Goal: Information Seeking & Learning: Learn about a topic

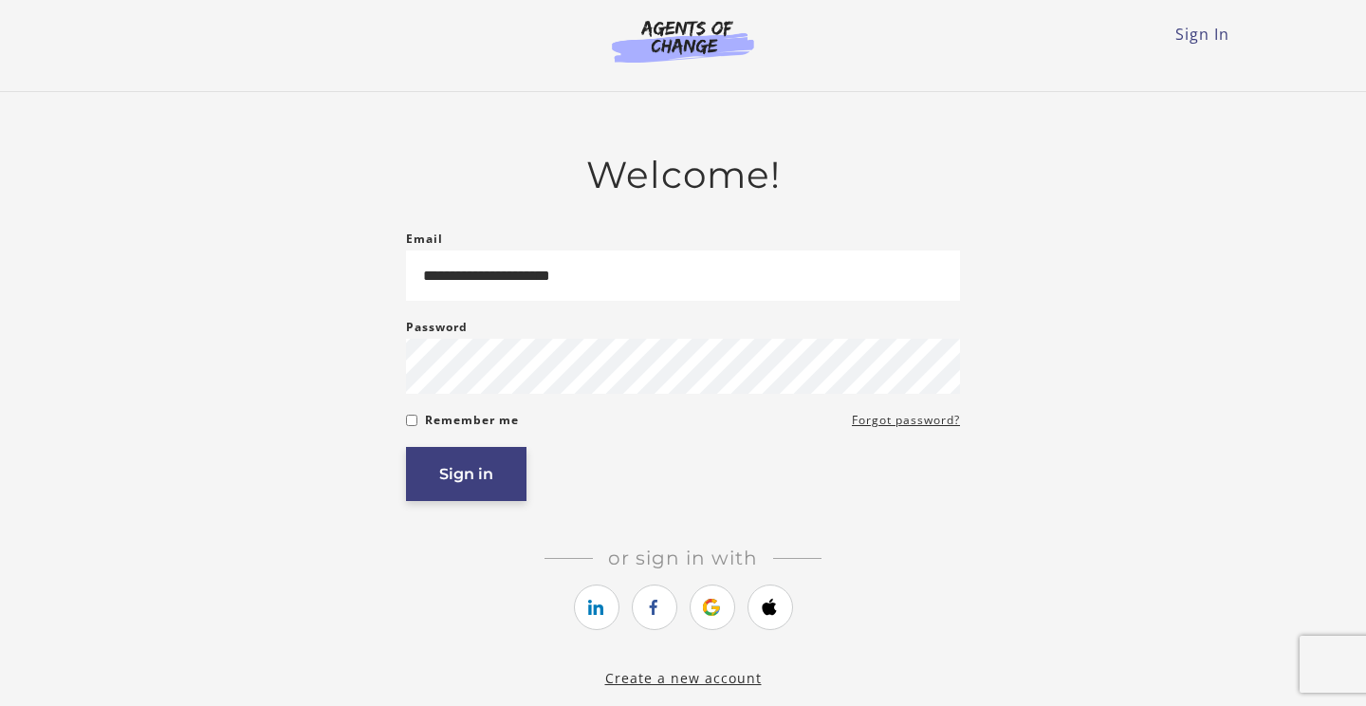
click at [503, 477] on button "Sign in" at bounding box center [466, 474] width 120 height 54
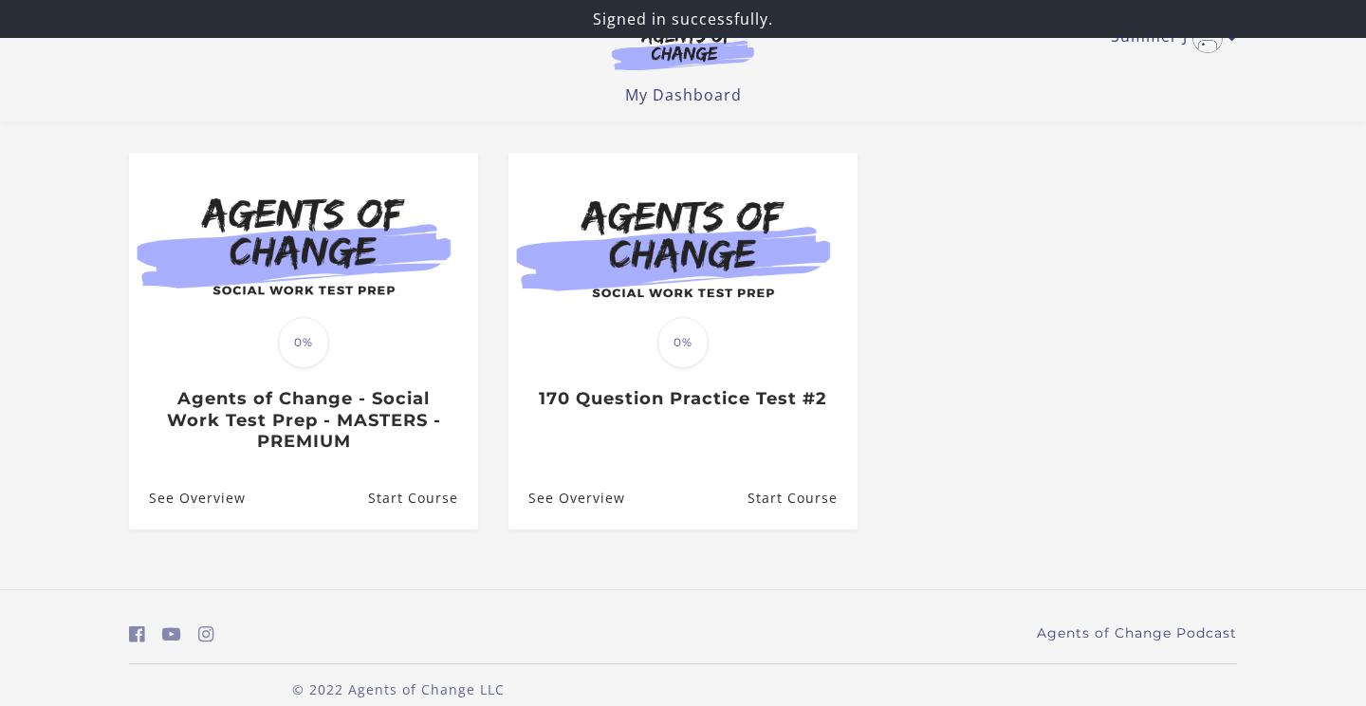
scroll to position [164, 0]
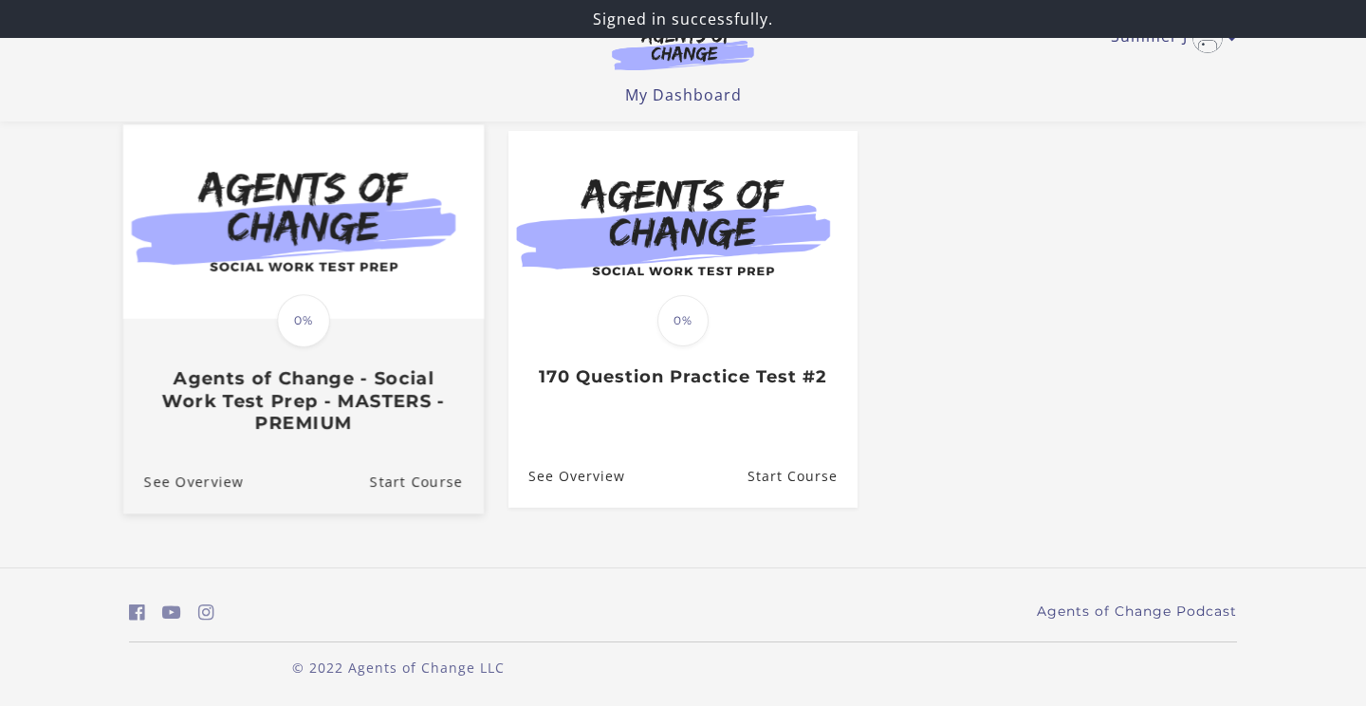
click at [296, 332] on span "0%" at bounding box center [303, 320] width 53 height 53
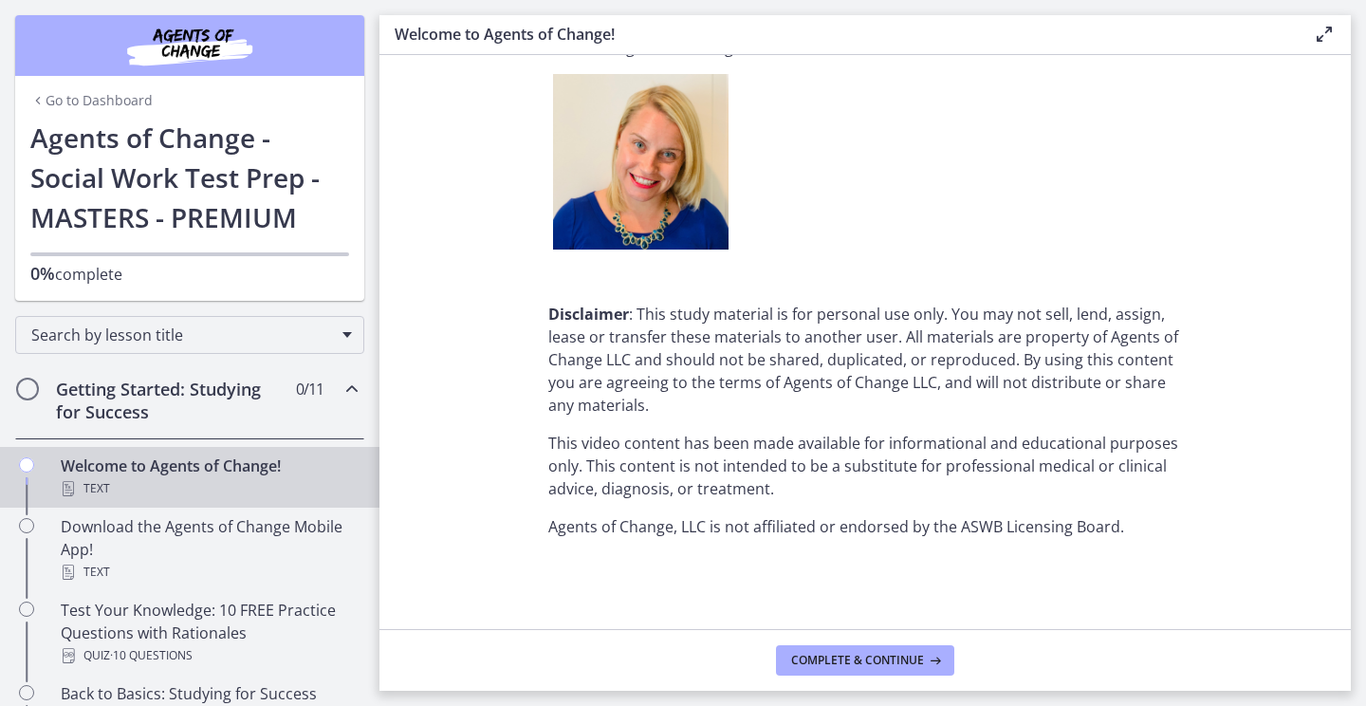
scroll to position [2397, 0]
click at [853, 668] on button "Complete & continue" at bounding box center [865, 660] width 178 height 30
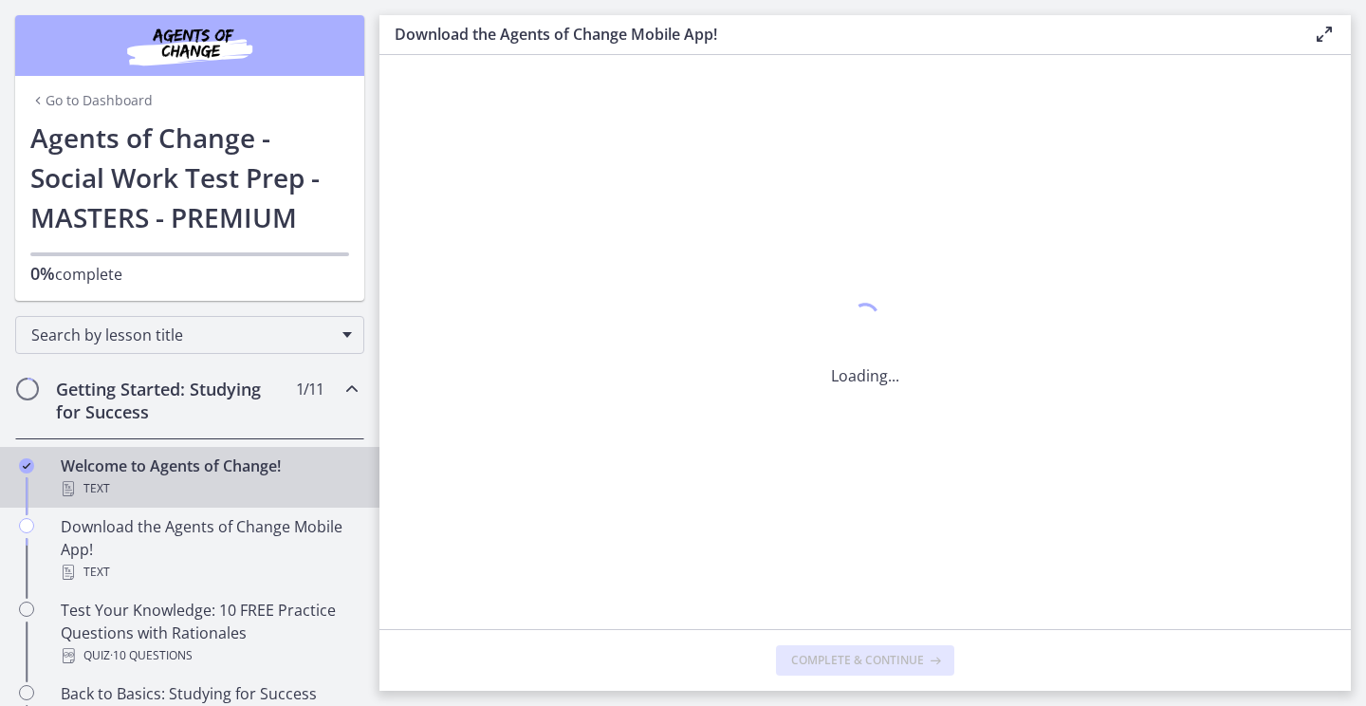
scroll to position [0, 0]
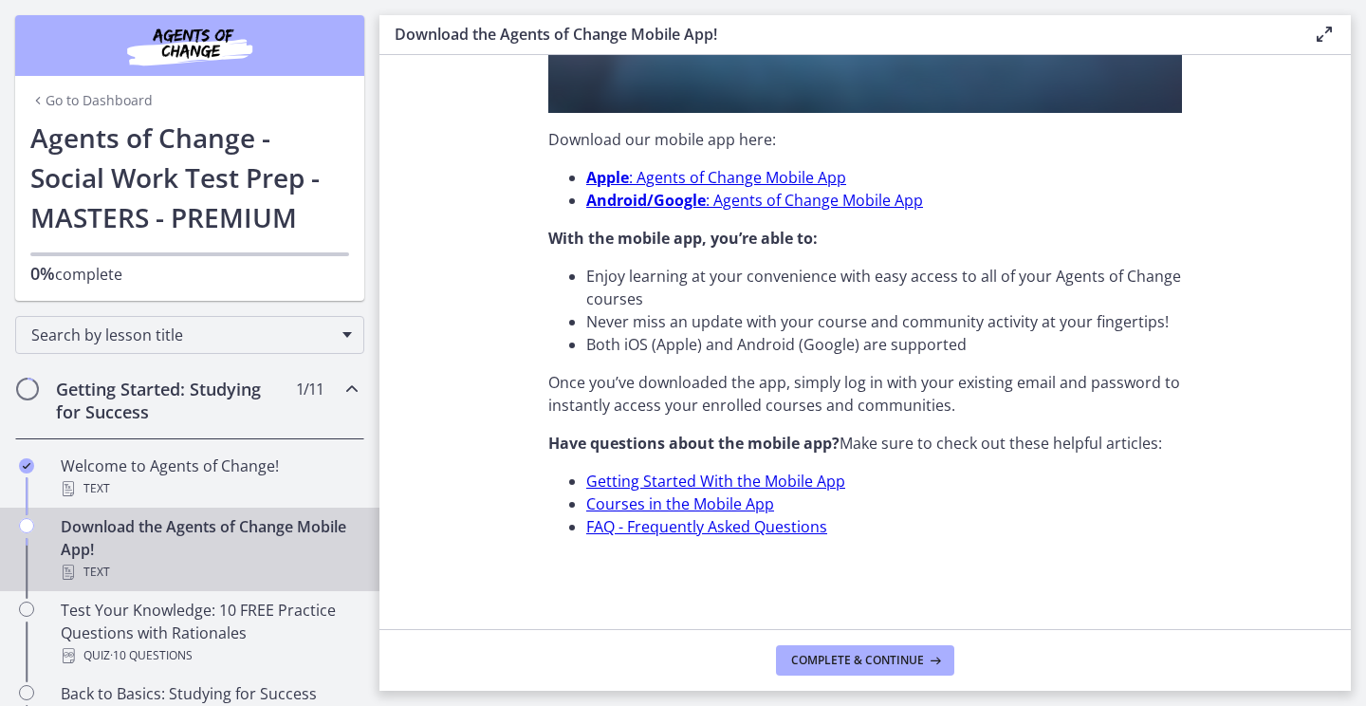
scroll to position [587, 0]
click at [855, 653] on span "Complete & continue" at bounding box center [857, 660] width 133 height 15
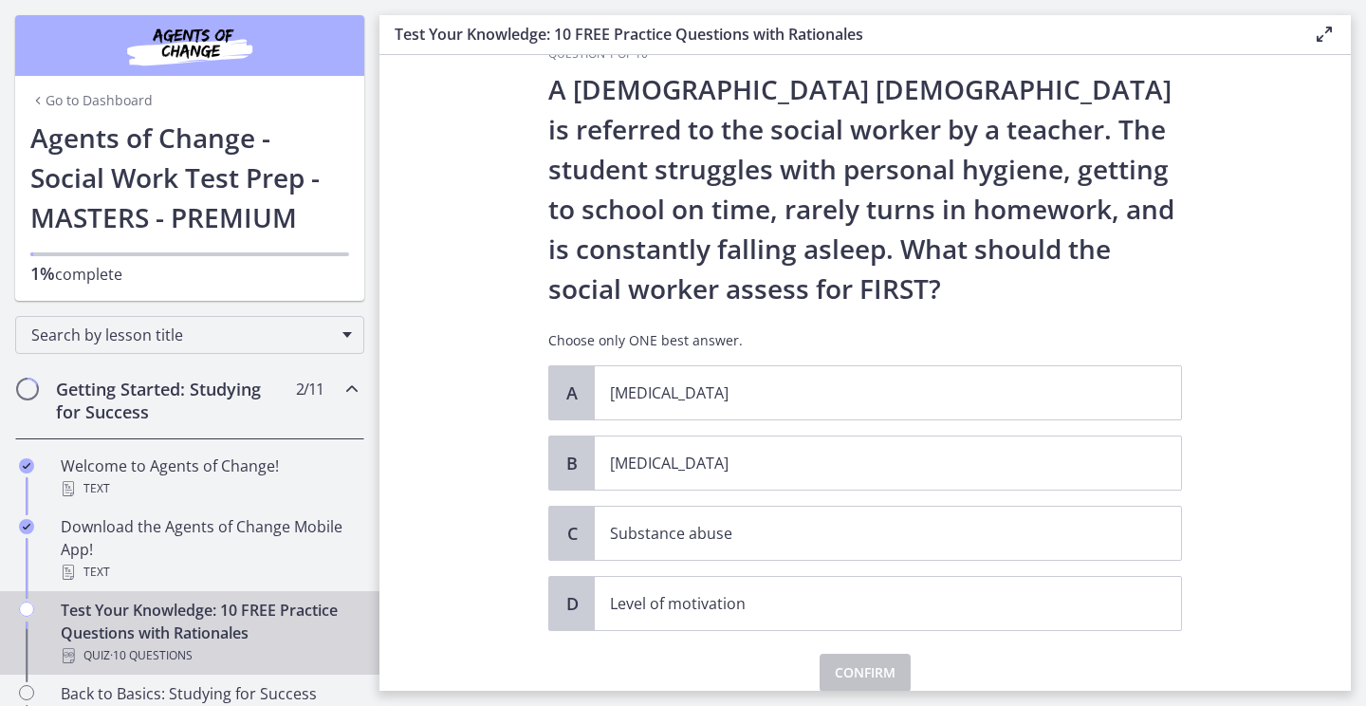
scroll to position [48, 0]
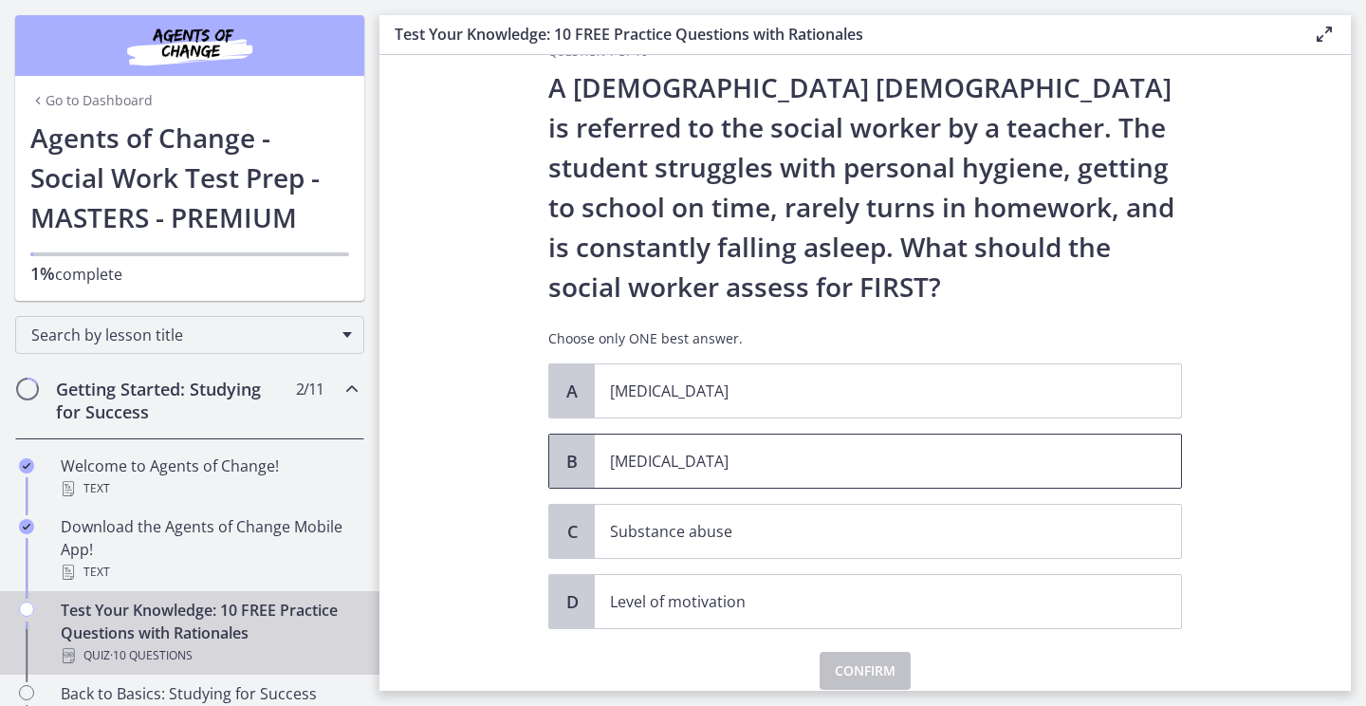
click at [725, 456] on p "[MEDICAL_DATA]" at bounding box center [869, 461] width 518 height 23
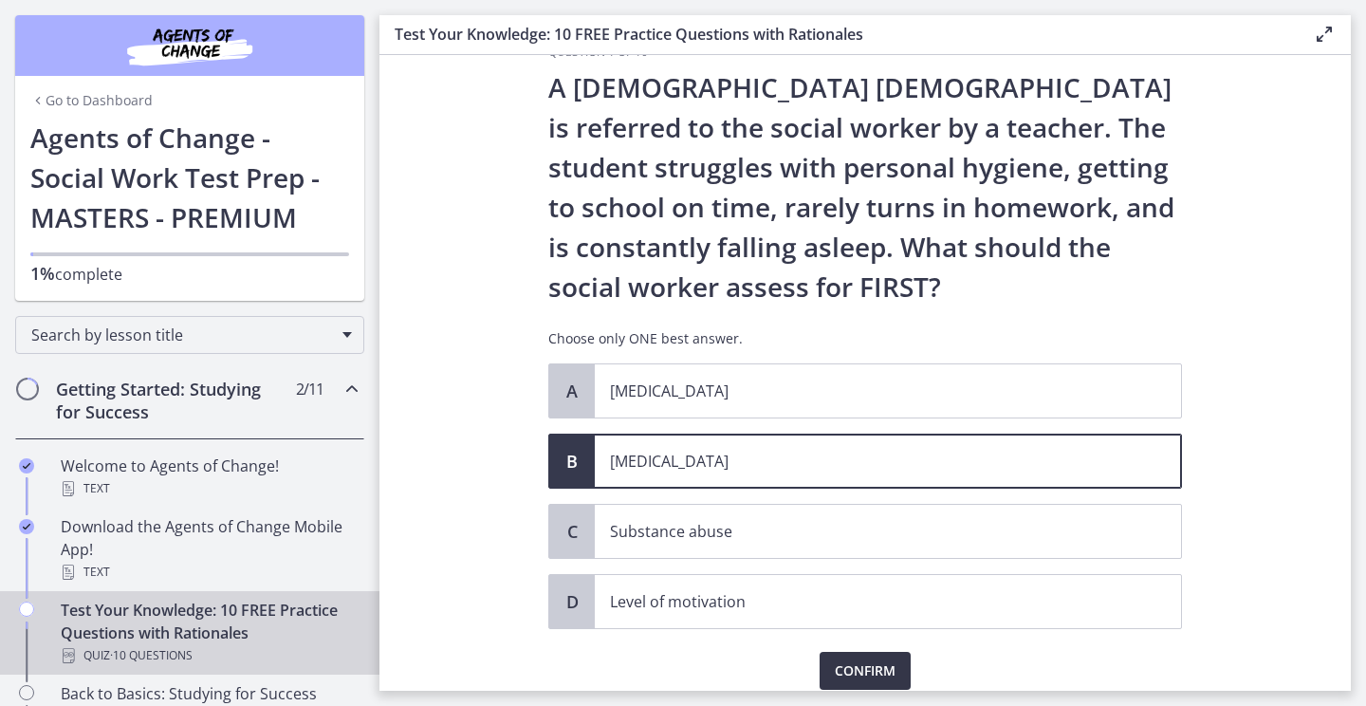
click at [839, 676] on span "Confirm" at bounding box center [865, 670] width 61 height 23
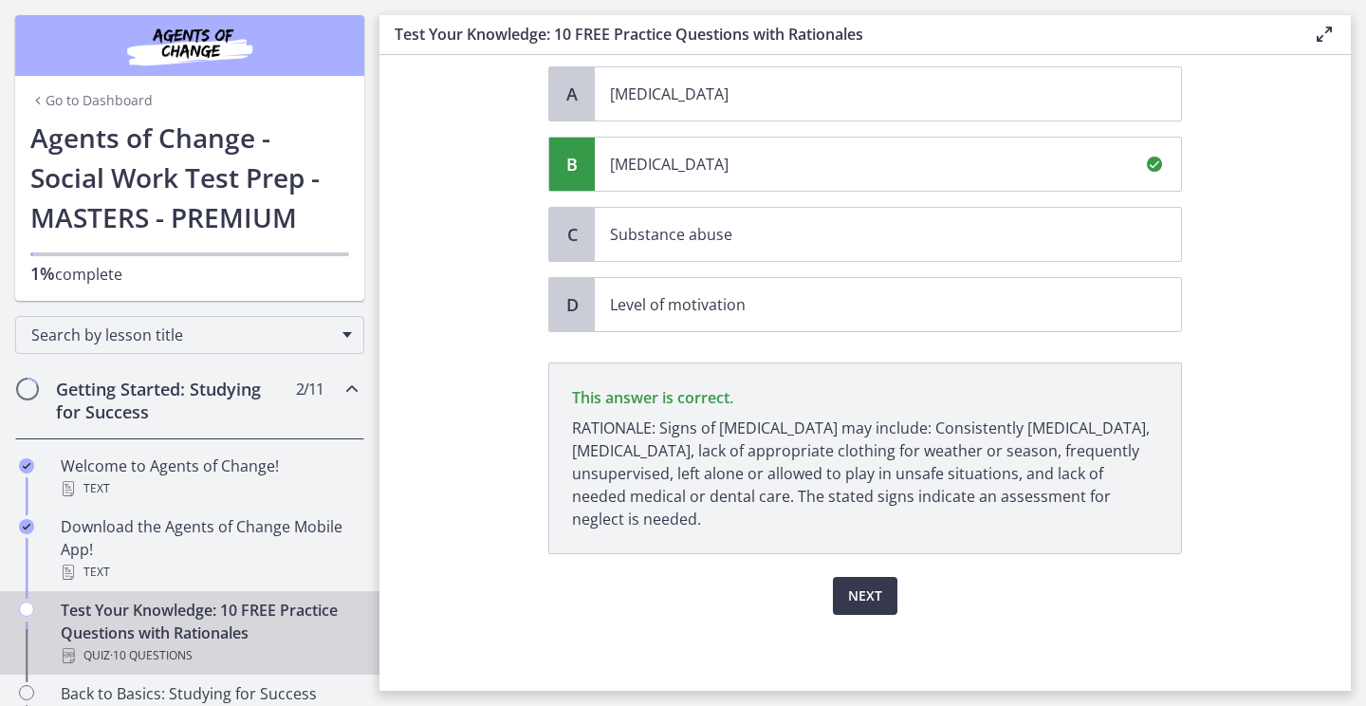
scroll to position [345, 0]
click at [862, 597] on span "Next" at bounding box center [865, 595] width 34 height 23
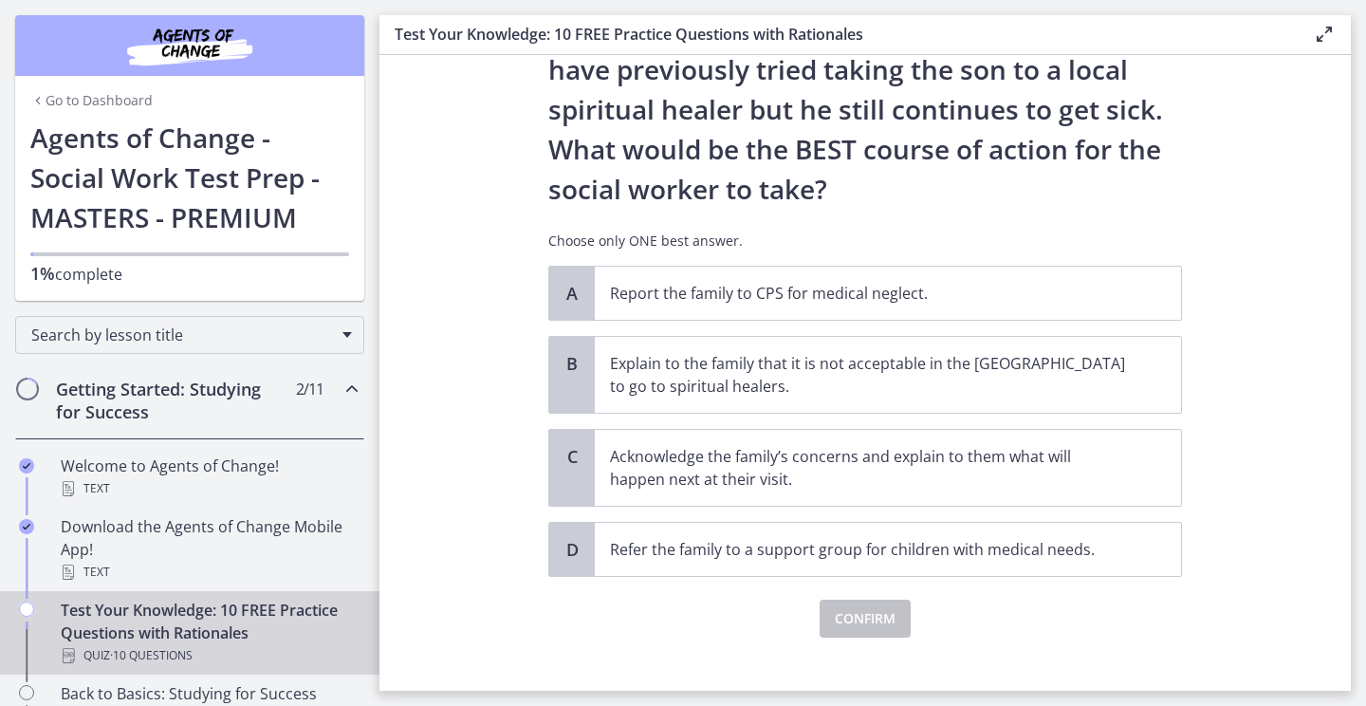
scroll to position [347, 0]
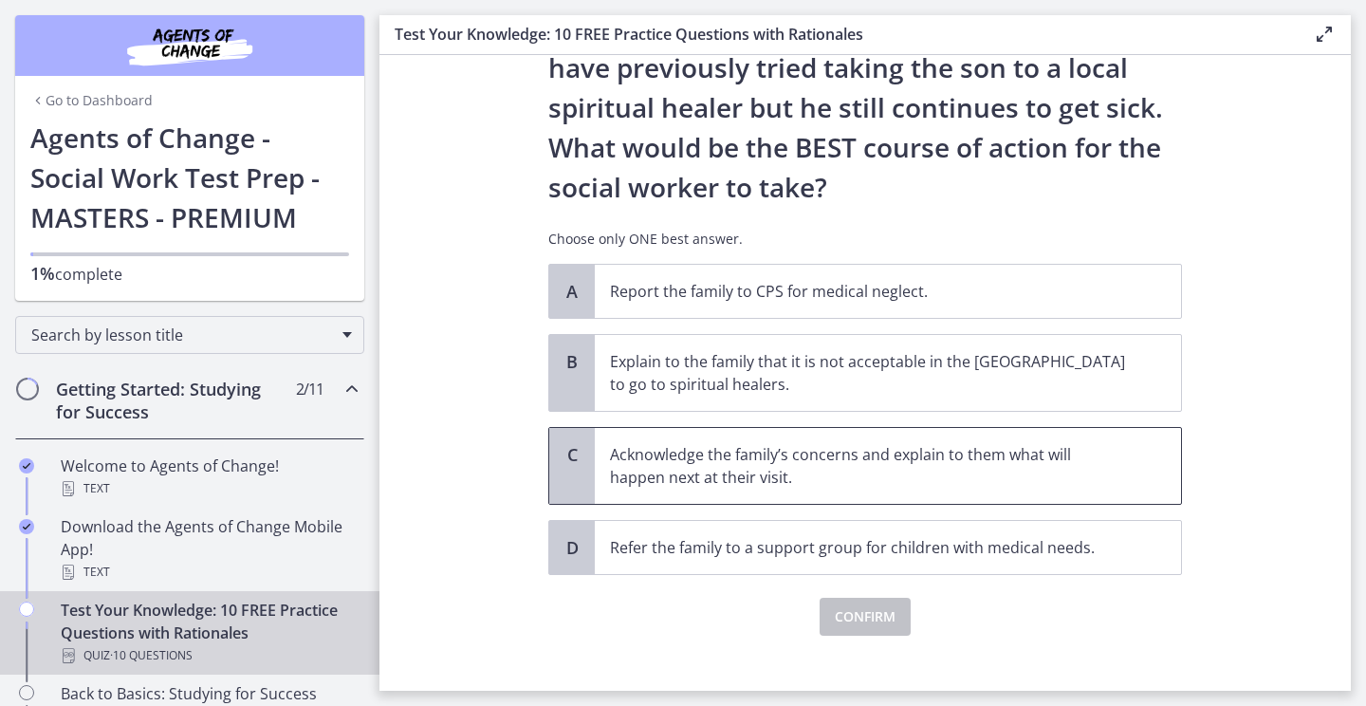
click at [798, 445] on p "Acknowledge the family’s concerns and explain to them what will happen next at …" at bounding box center [869, 466] width 518 height 46
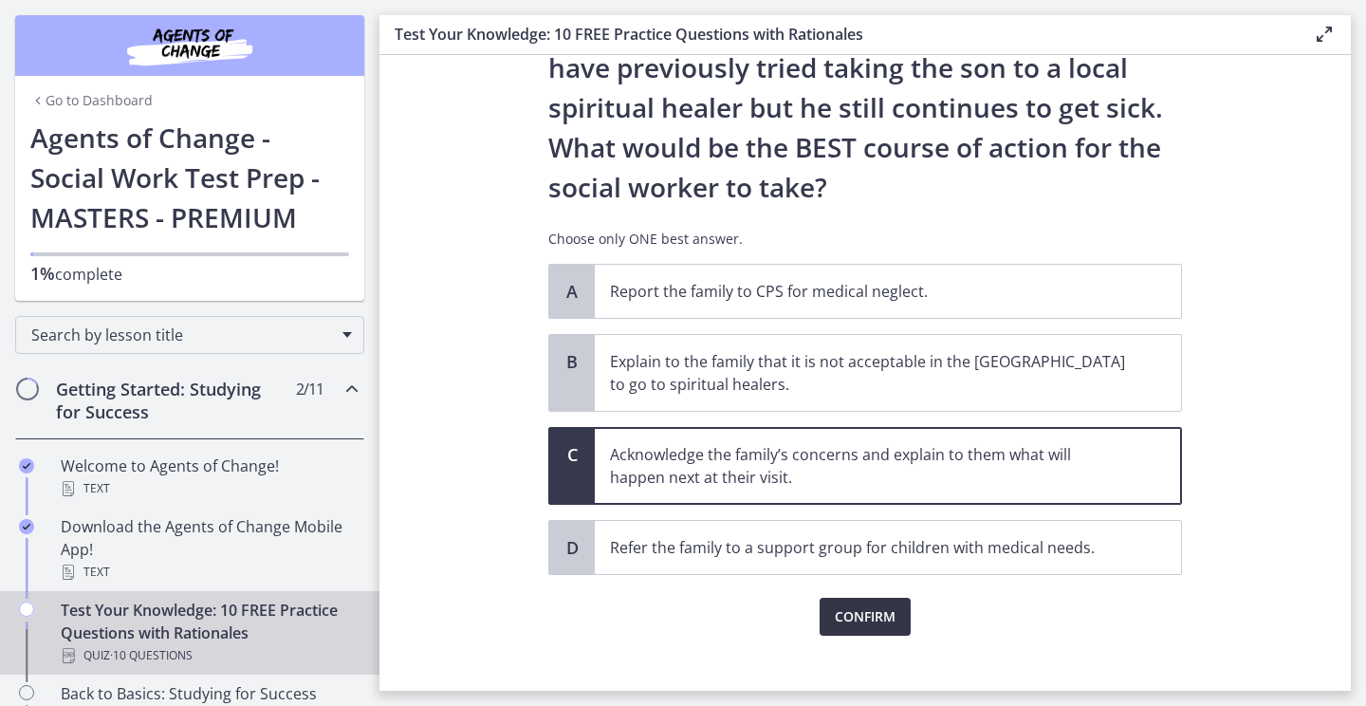
click at [846, 606] on span "Confirm" at bounding box center [865, 616] width 61 height 23
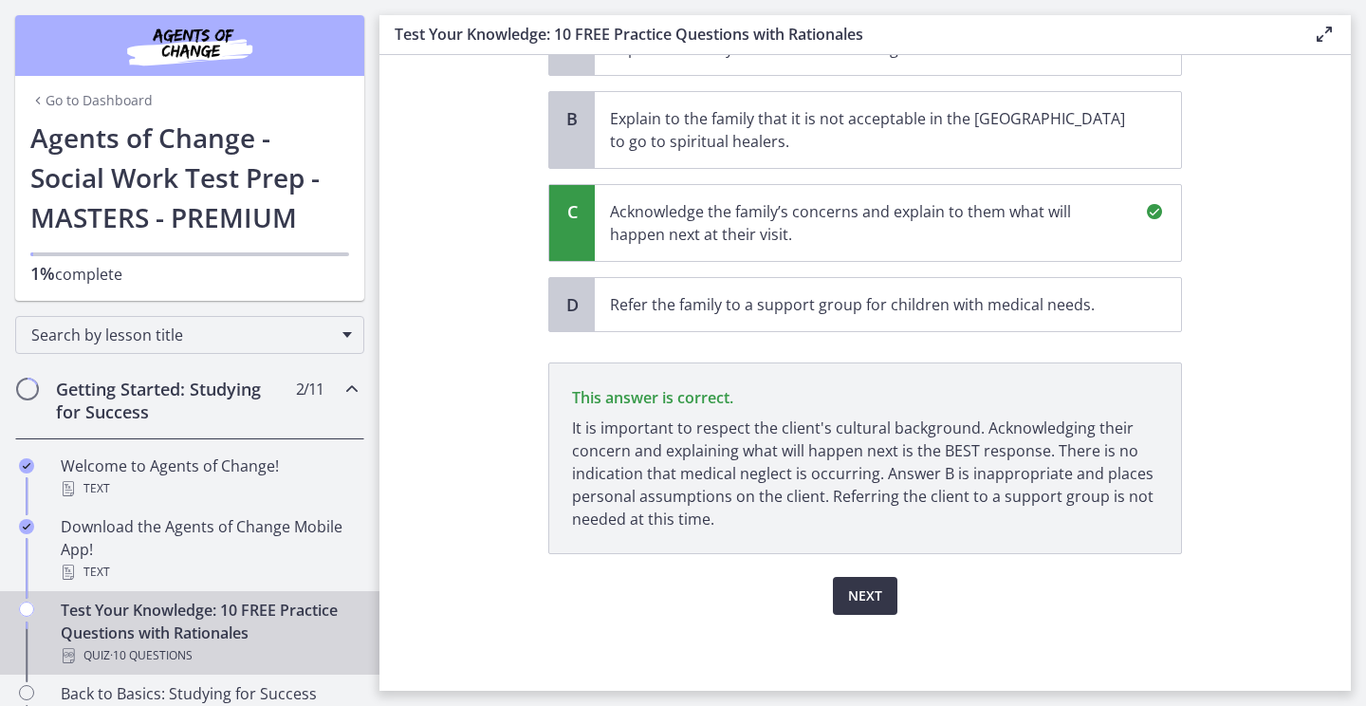
scroll to position [0, 0]
click at [874, 599] on span "Next" at bounding box center [865, 595] width 34 height 23
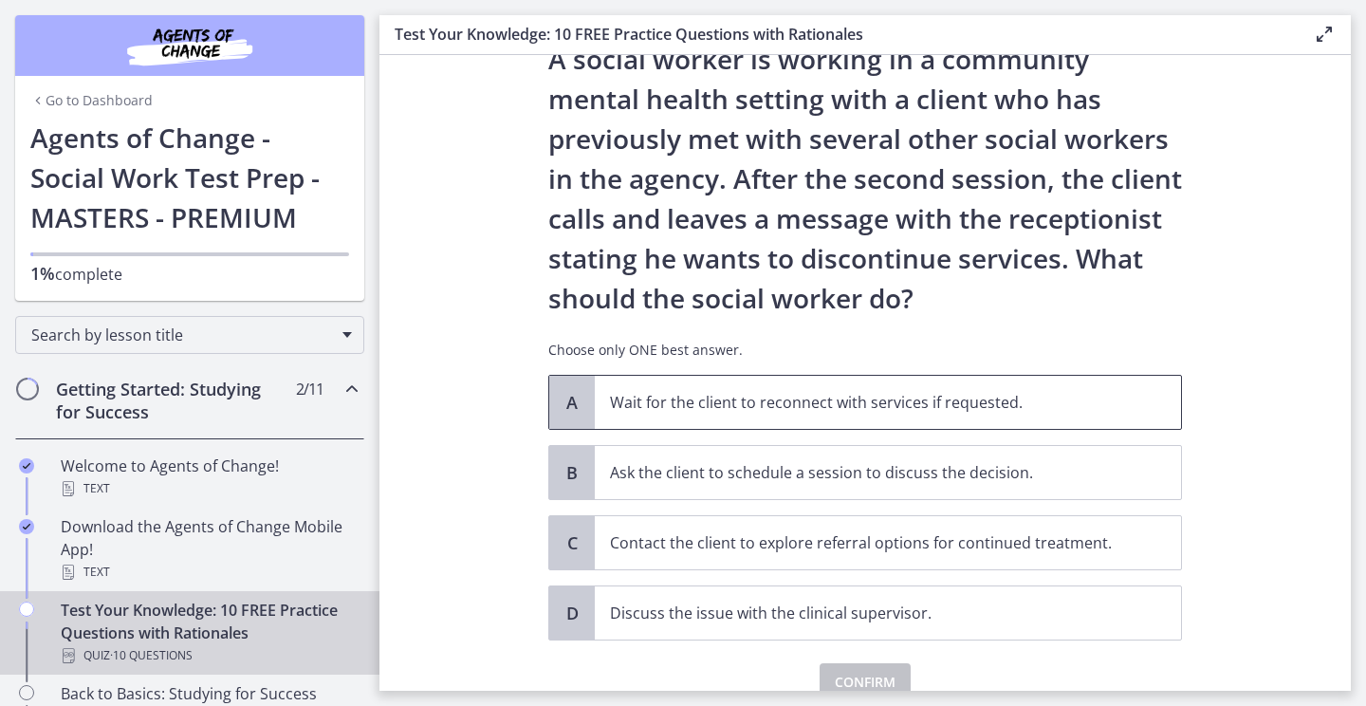
scroll to position [101, 0]
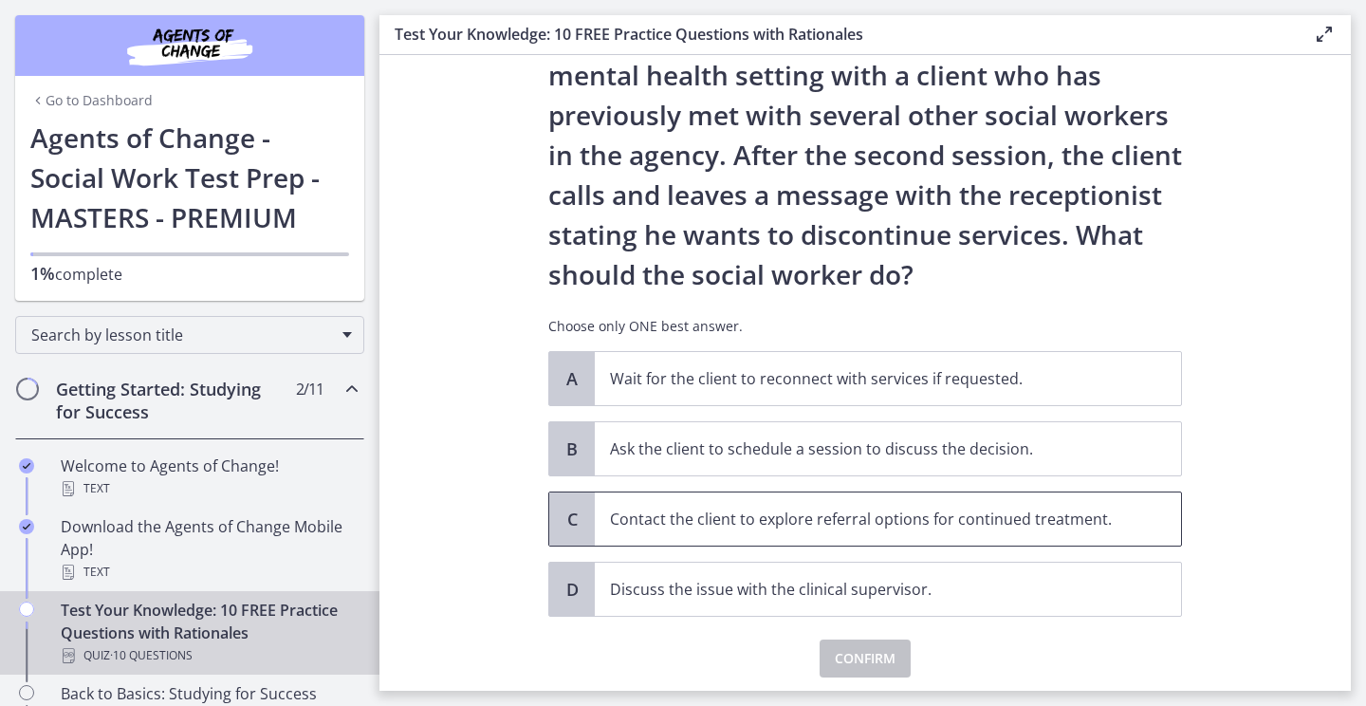
click at [943, 524] on p "Contact the client to explore referral options for continued treatment." at bounding box center [869, 518] width 518 height 23
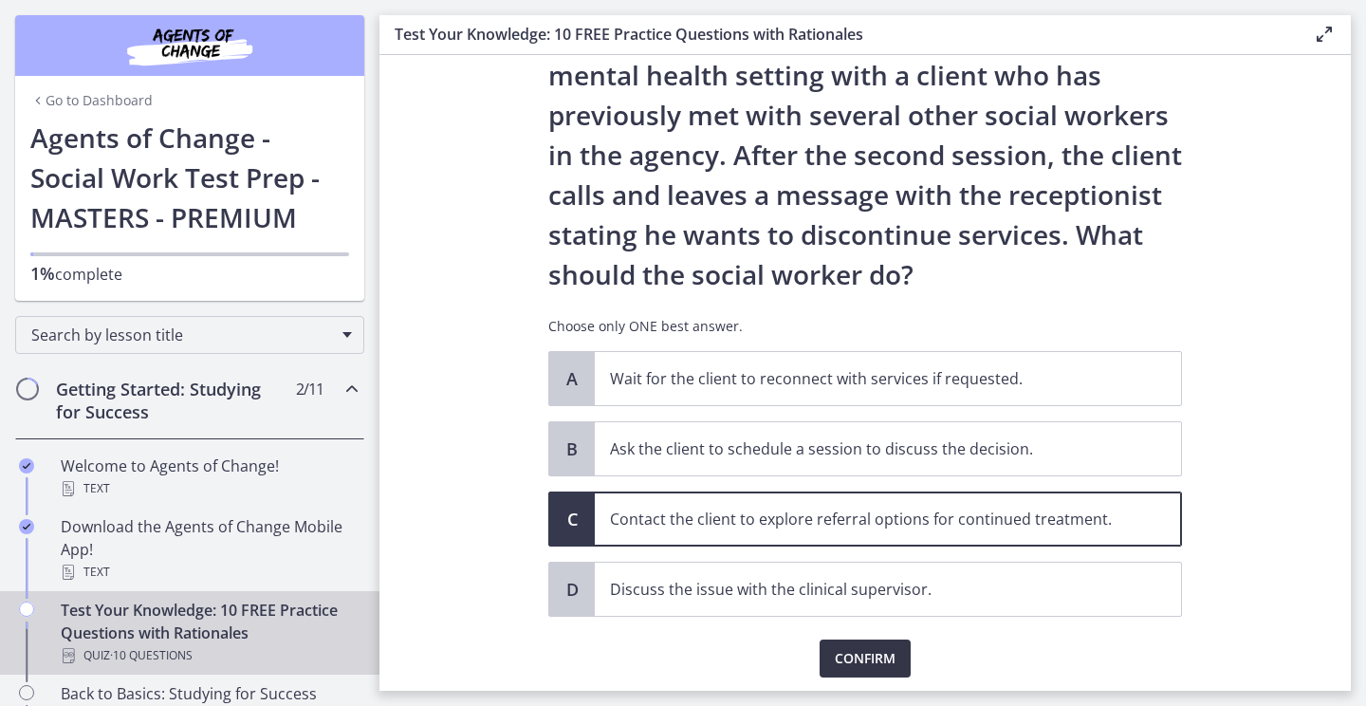
click at [881, 670] on button "Confirm" at bounding box center [864, 658] width 91 height 38
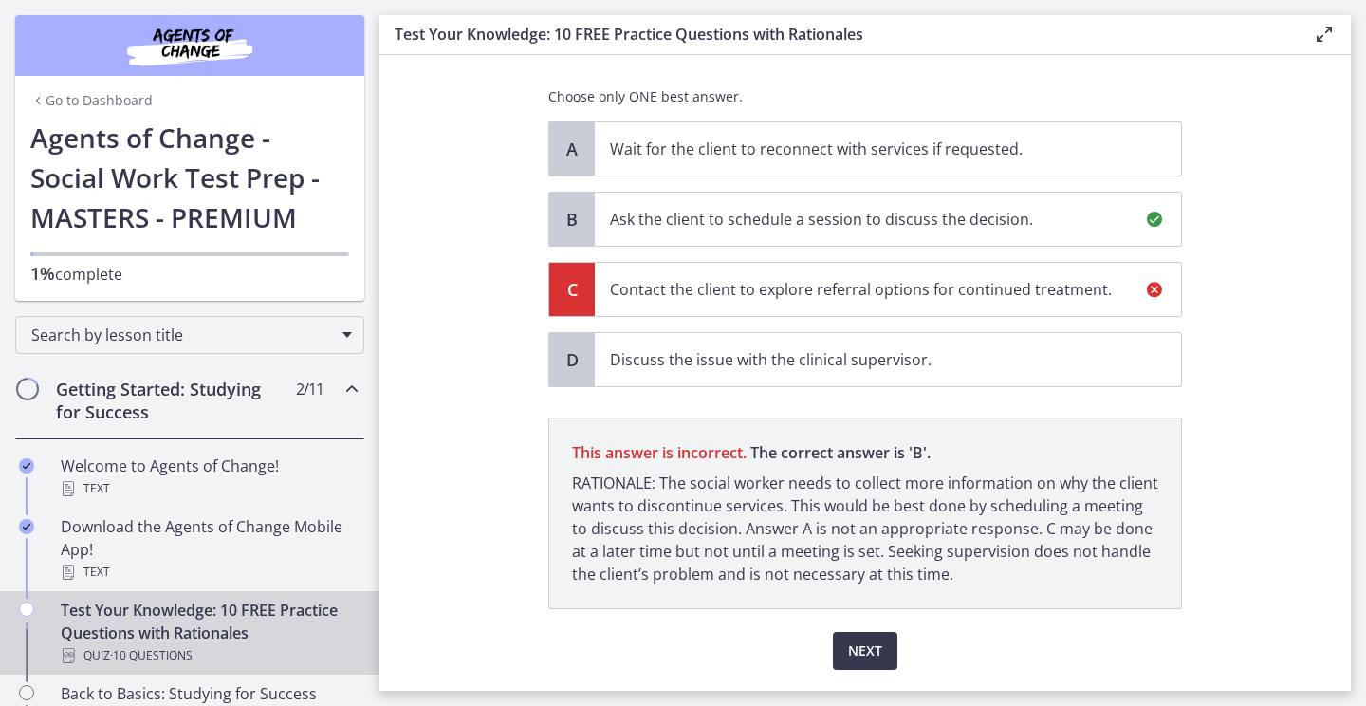
scroll to position [331, 0]
click at [865, 646] on span "Next" at bounding box center [865, 649] width 34 height 23
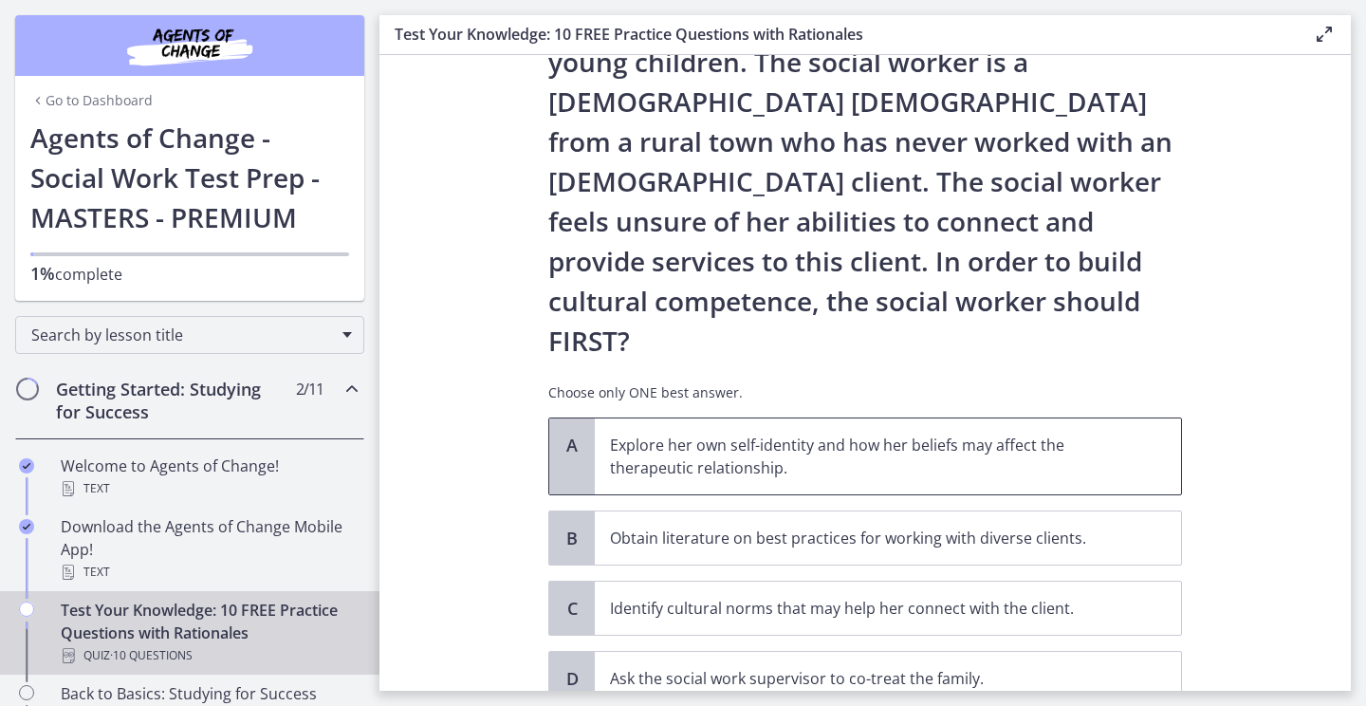
scroll to position [196, 0]
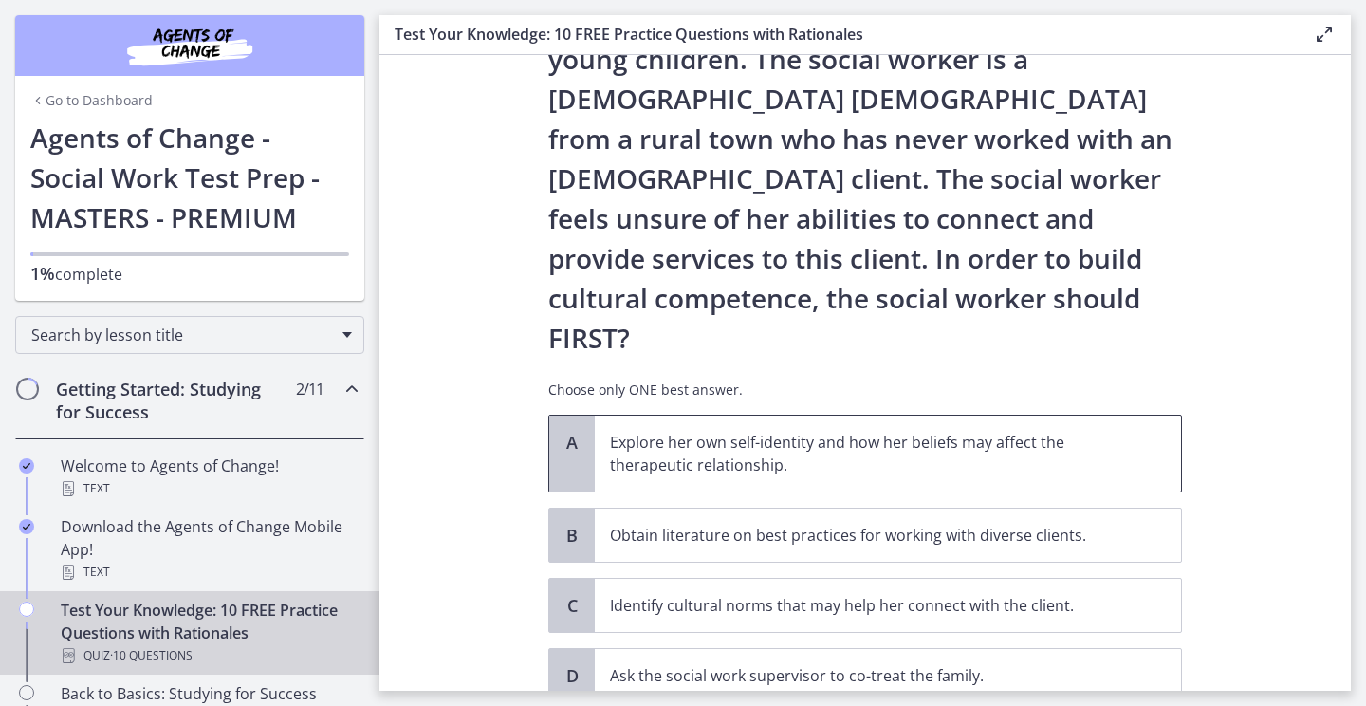
click at [892, 431] on p "Explore her own self-identity and how her beliefs may affect the therapeutic re…" at bounding box center [869, 454] width 518 height 46
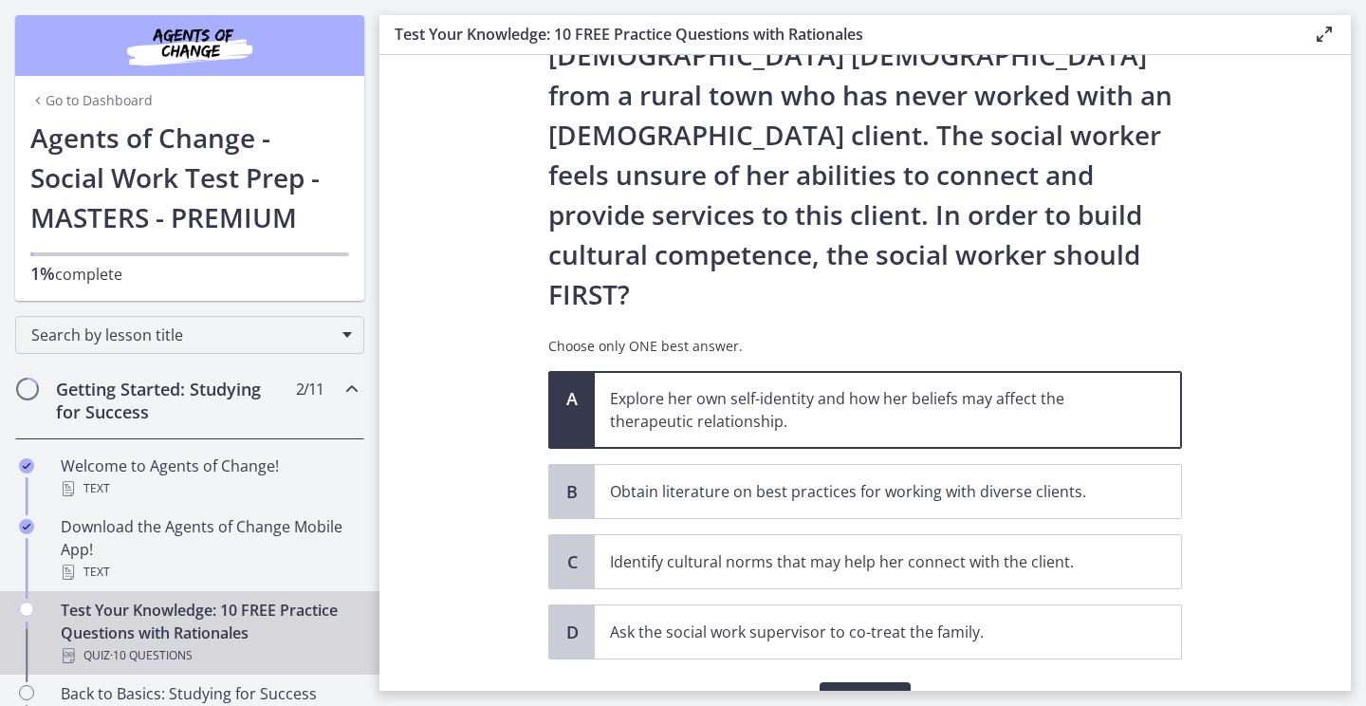
scroll to position [245, 0]
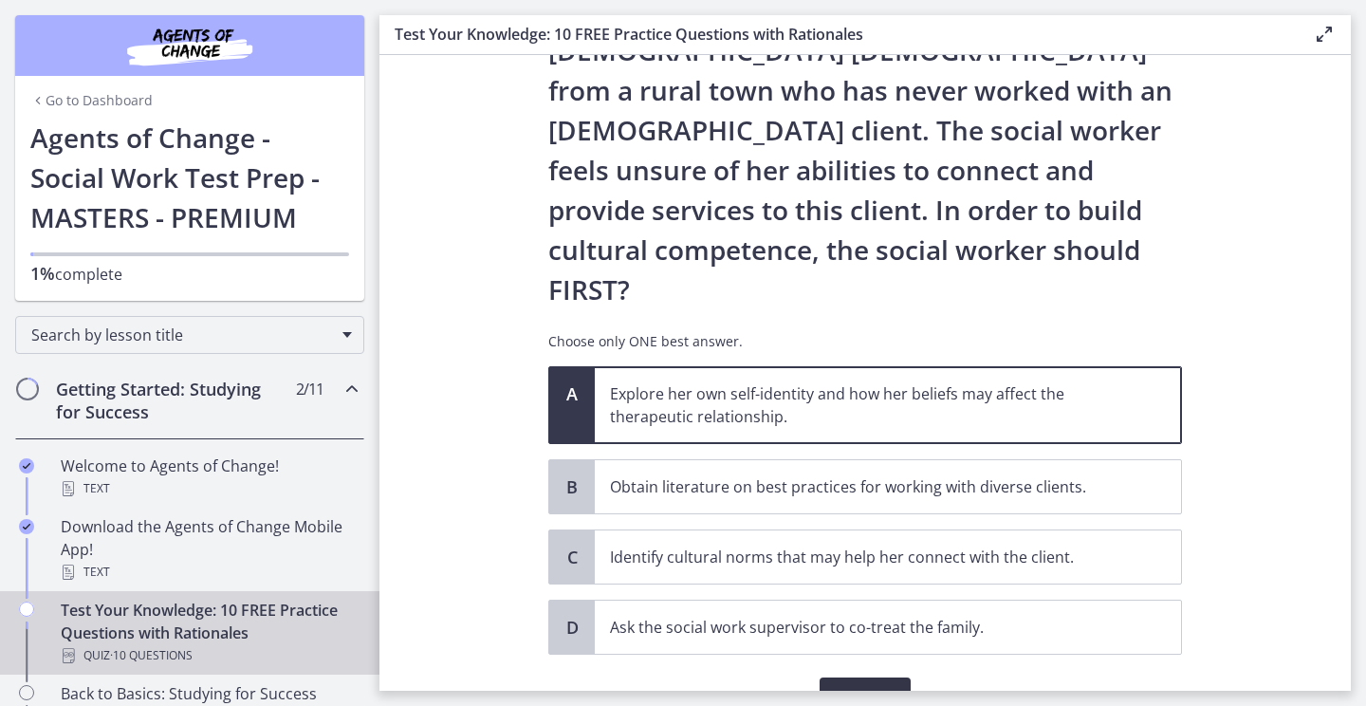
click at [889, 685] on span "Confirm" at bounding box center [865, 696] width 61 height 23
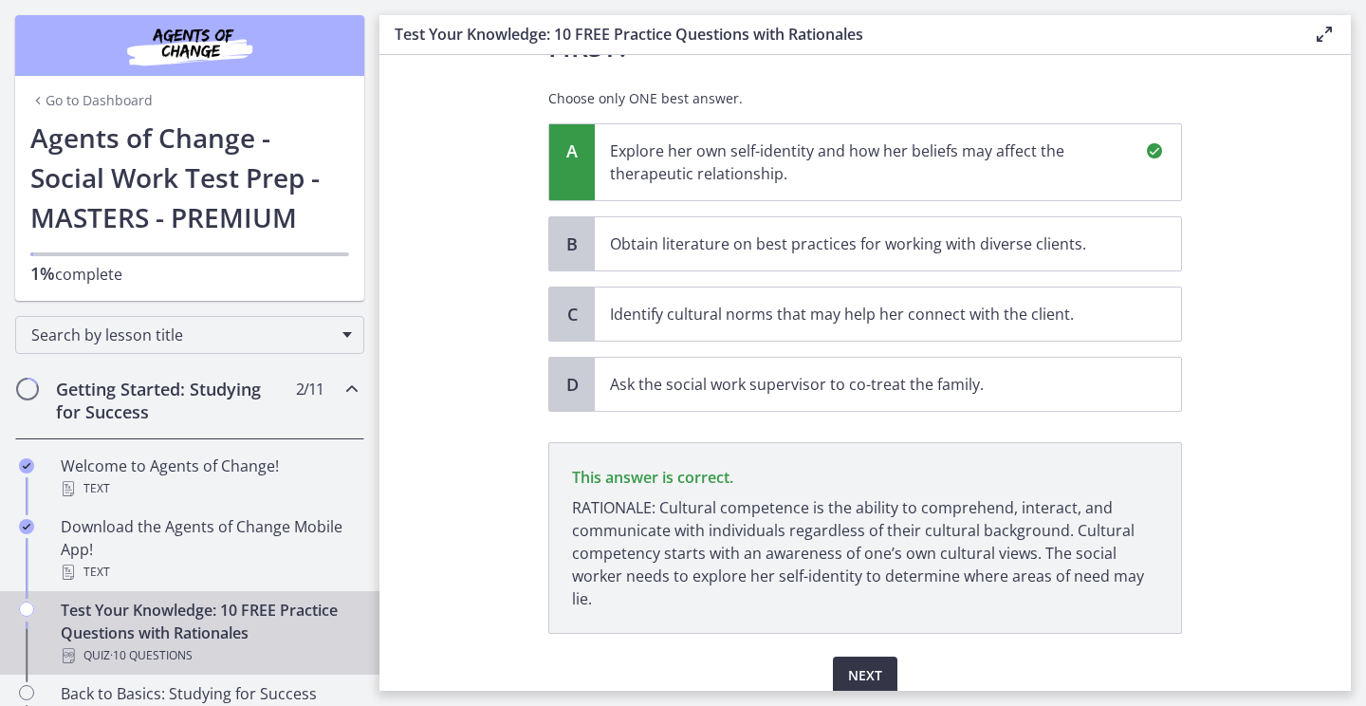
scroll to position [0, 0]
click at [873, 664] on span "Next" at bounding box center [865, 675] width 34 height 23
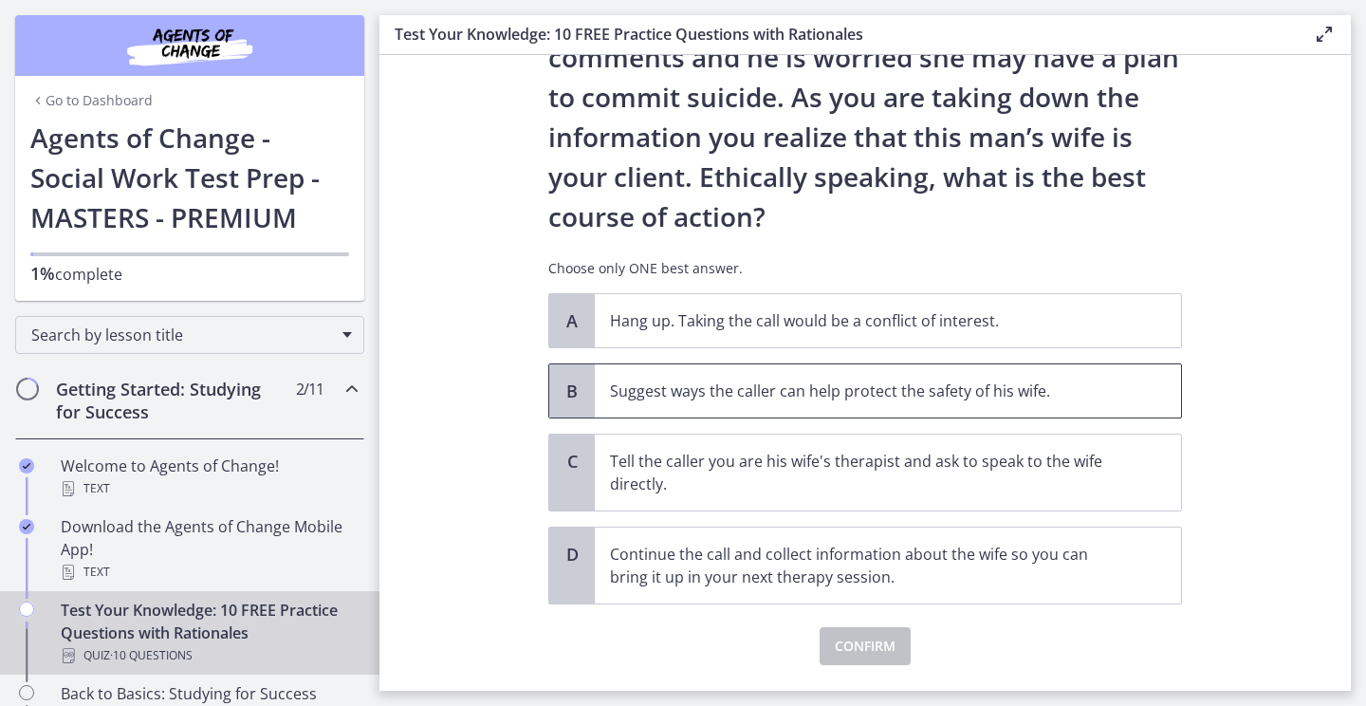
scroll to position [204, 0]
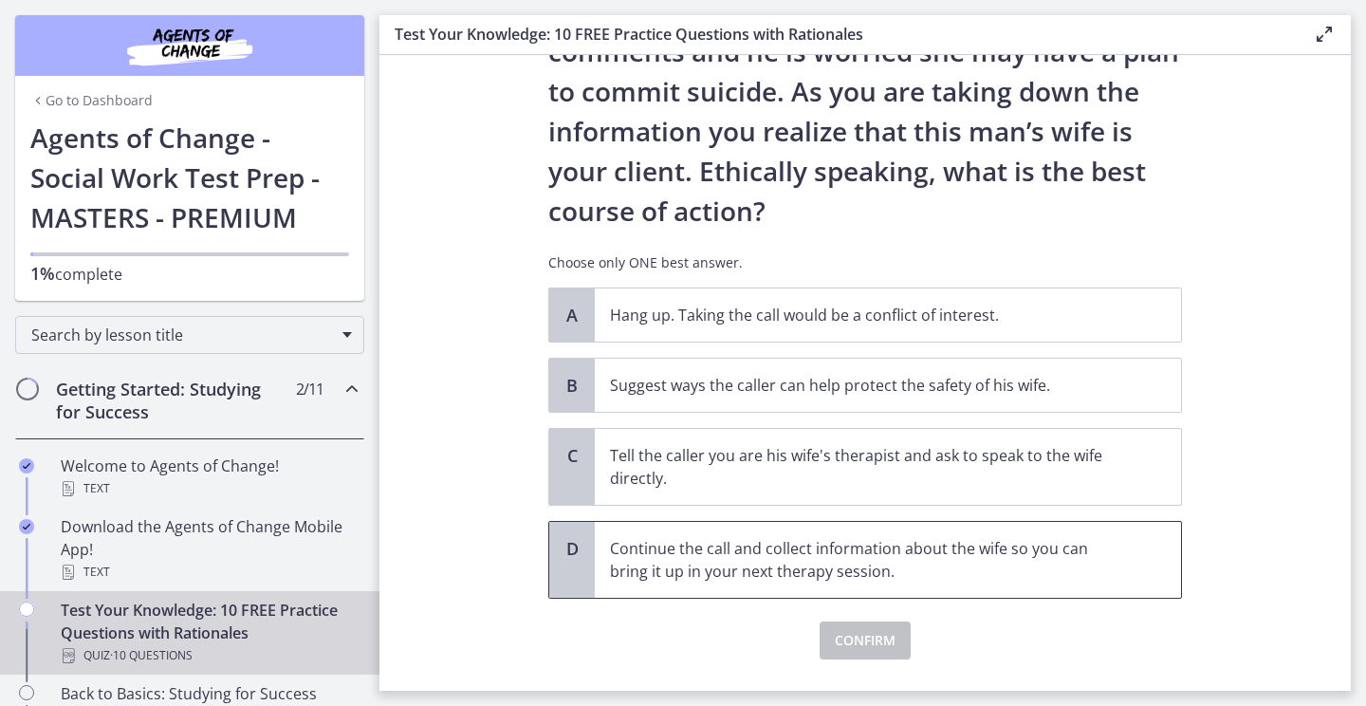
click at [913, 531] on span "Continue the call and collect information about the wife so you can bring it up…" at bounding box center [888, 560] width 586 height 76
click at [883, 628] on button "Confirm" at bounding box center [864, 640] width 91 height 38
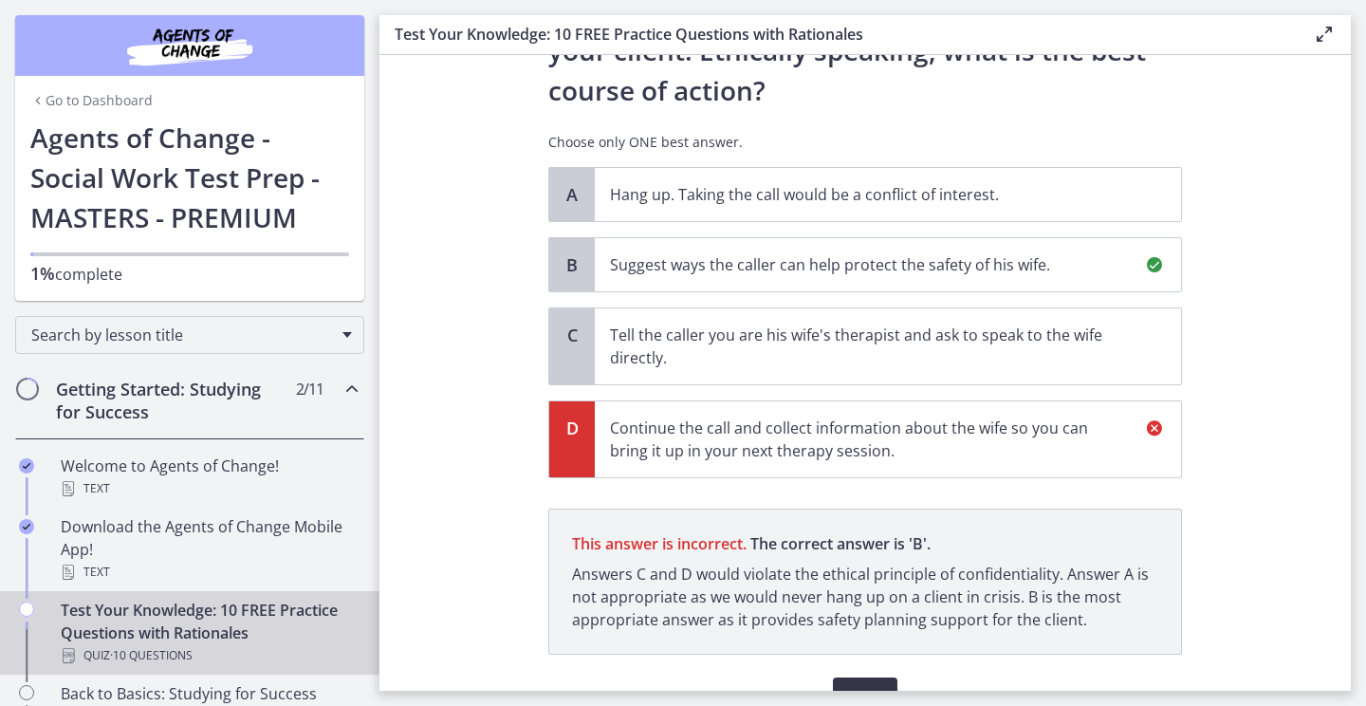
scroll to position [425, 0]
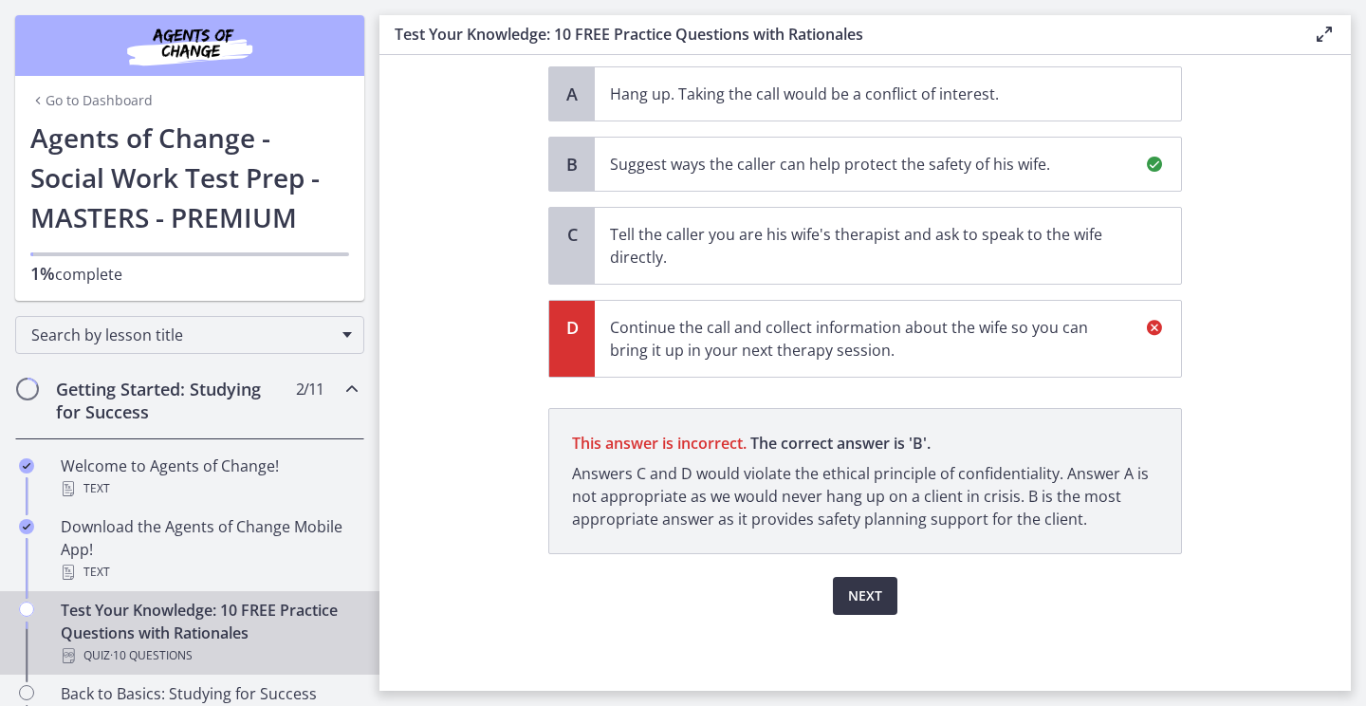
click at [877, 588] on span "Next" at bounding box center [865, 595] width 34 height 23
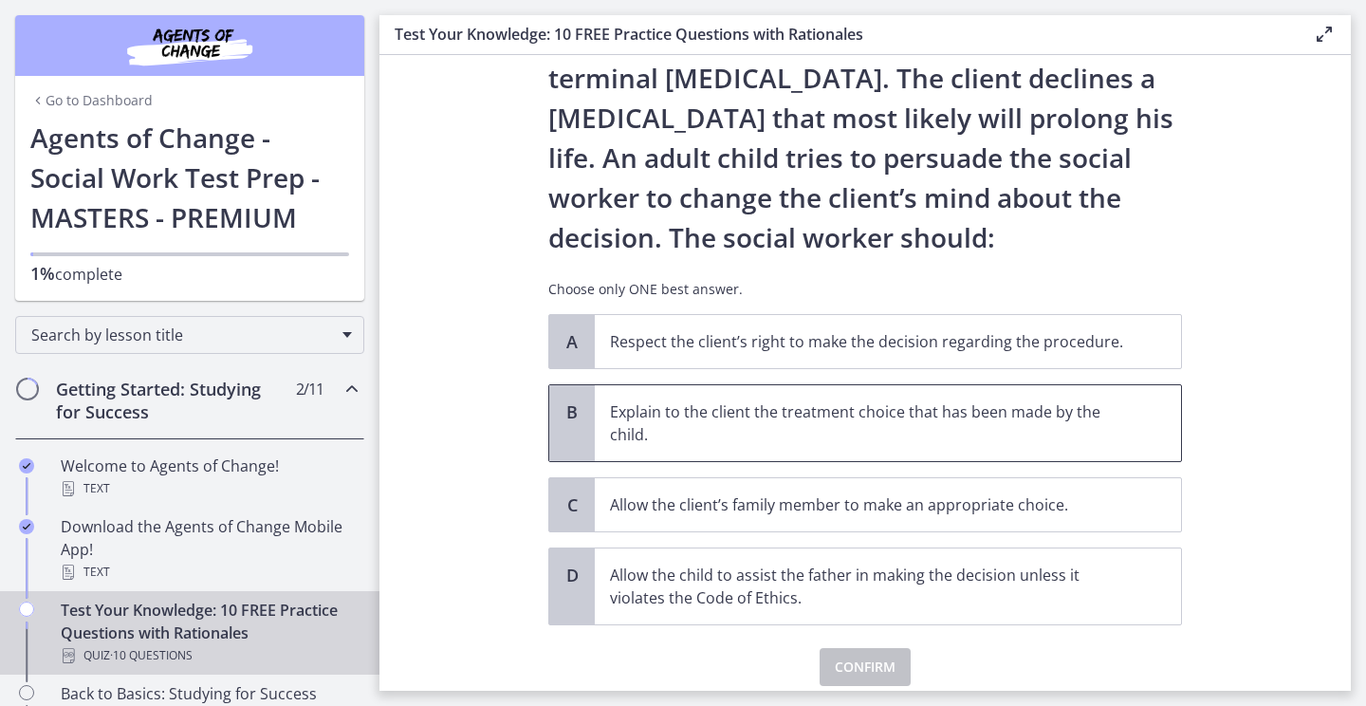
scroll to position [140, 0]
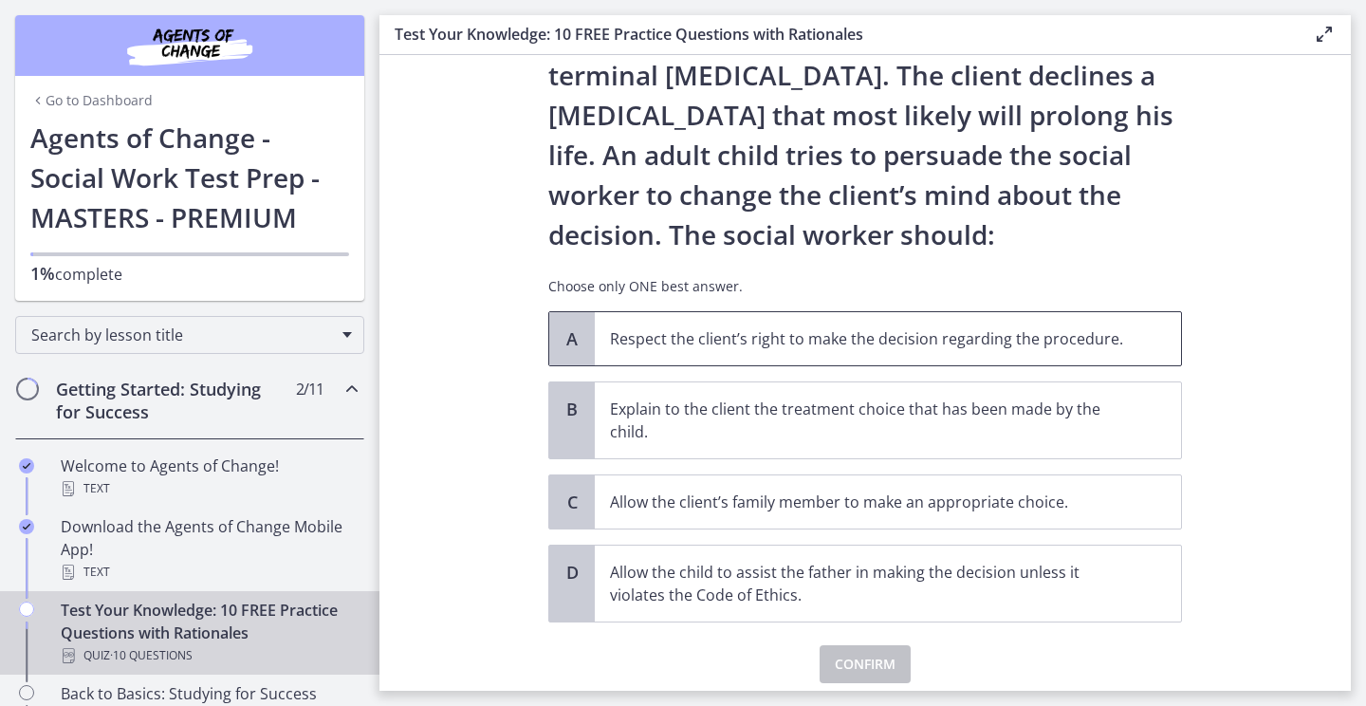
click at [1021, 356] on span "Respect the client’s right to make the decision regarding the procedure." at bounding box center [888, 338] width 586 height 53
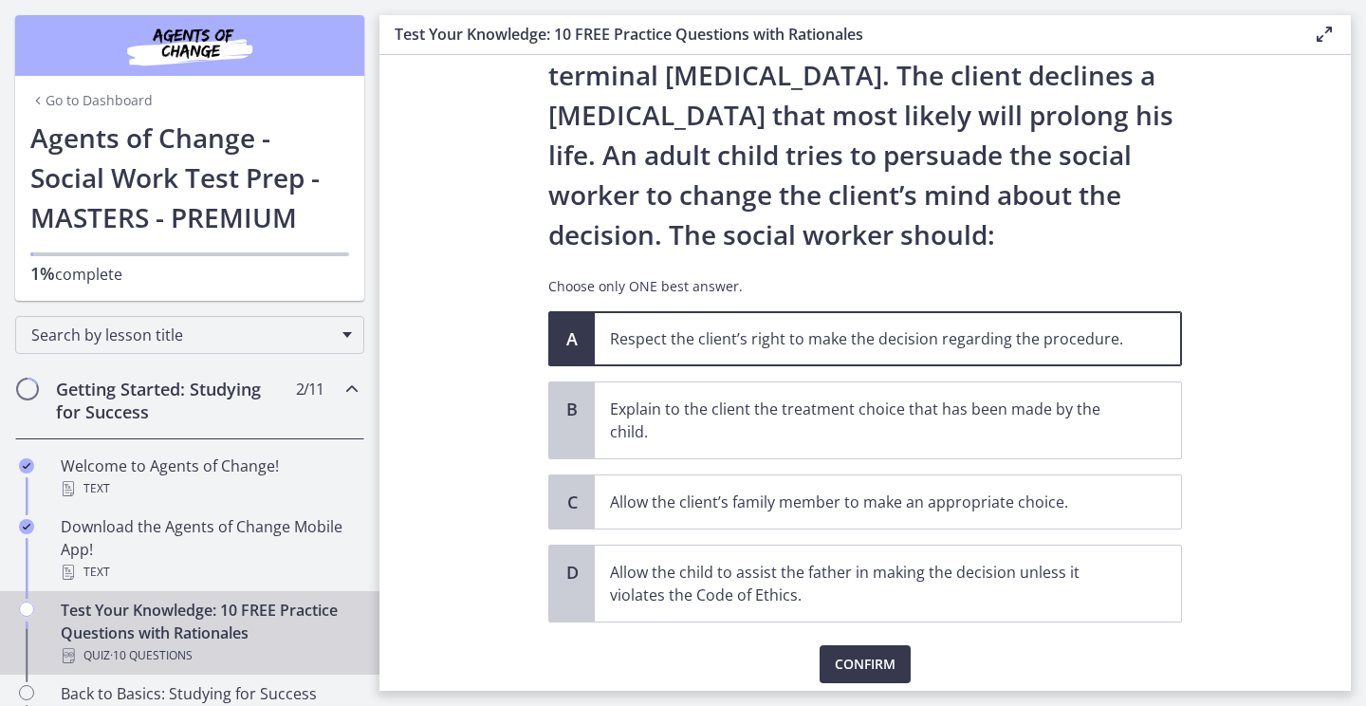
scroll to position [203, 0]
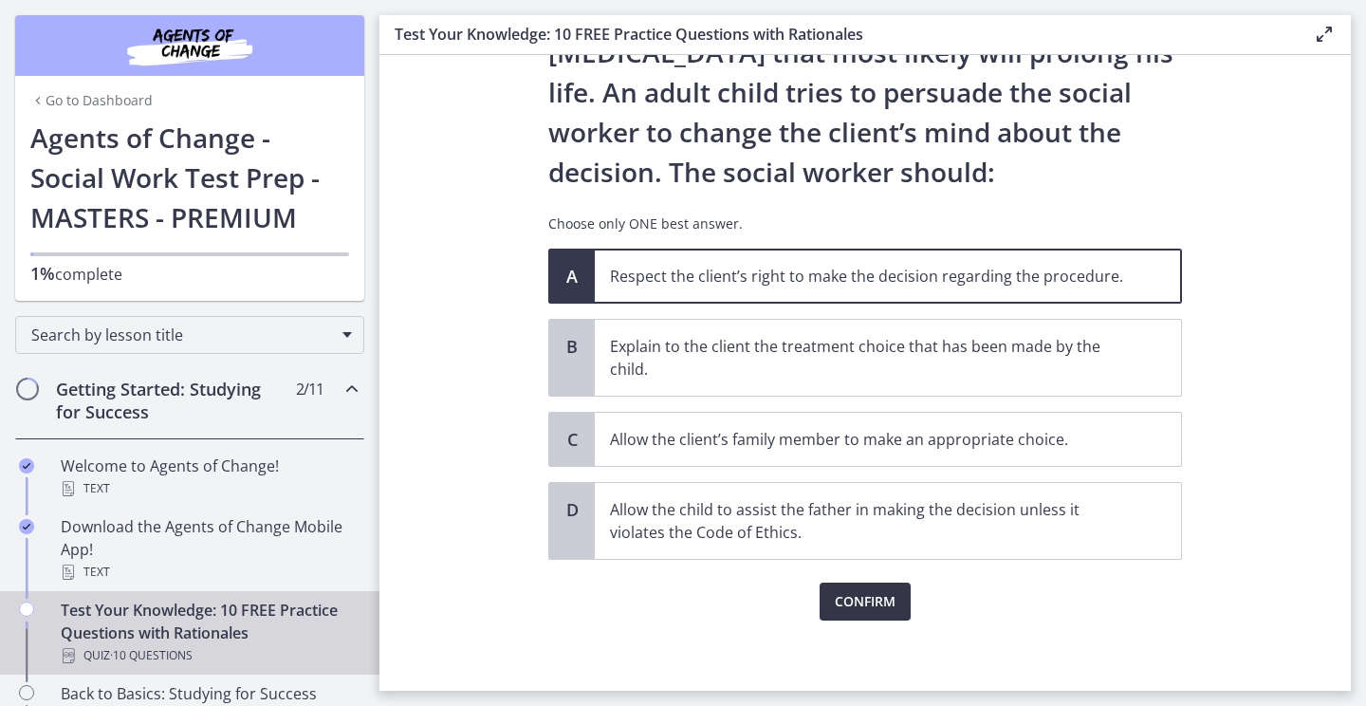
click at [892, 591] on span "Confirm" at bounding box center [865, 601] width 61 height 23
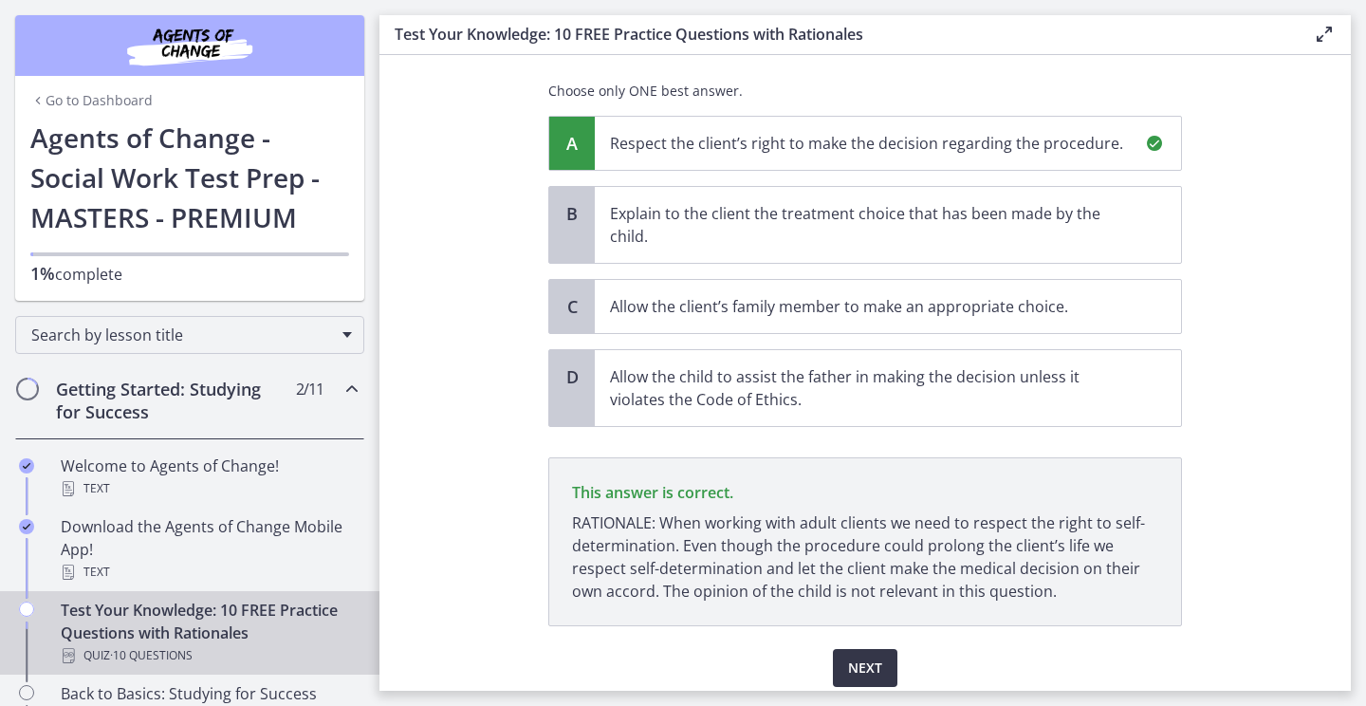
scroll to position [408, 0]
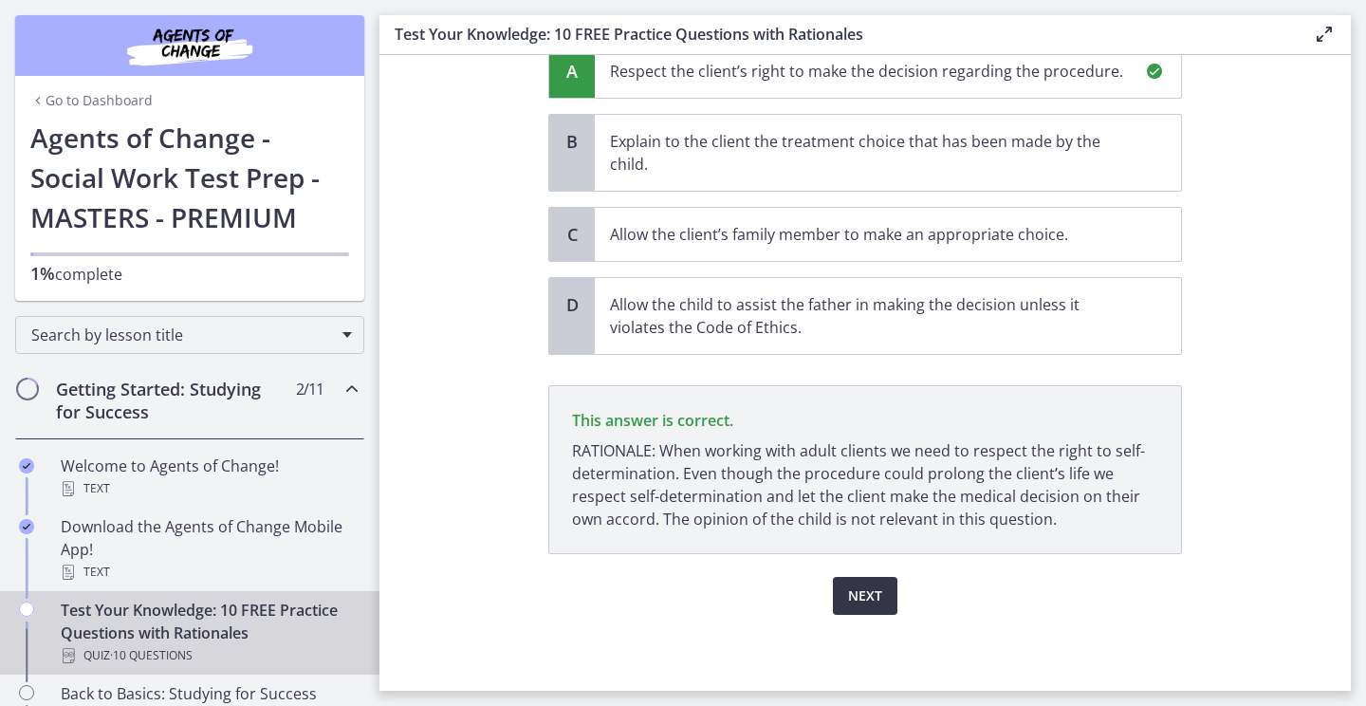
click at [872, 602] on span "Next" at bounding box center [865, 595] width 34 height 23
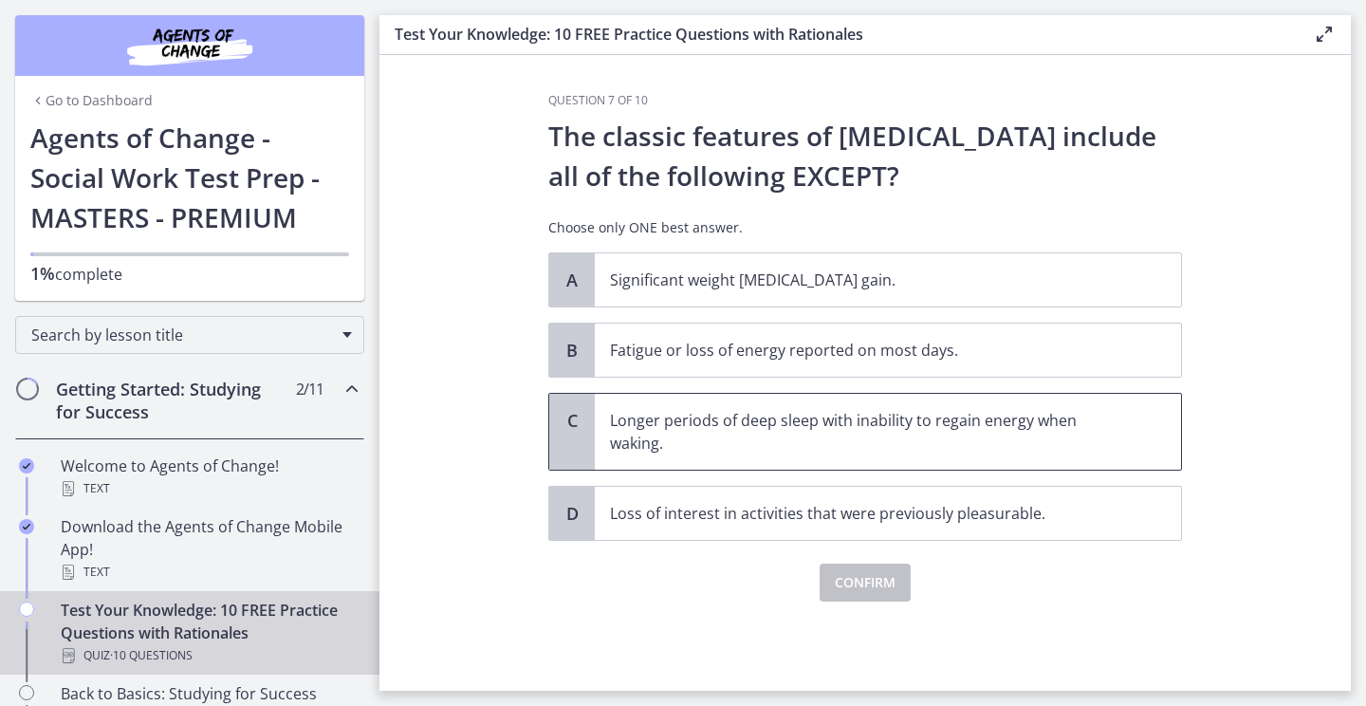
click at [913, 438] on p "Longer periods of deep sleep with inability to regain energy when waking." at bounding box center [869, 432] width 518 height 46
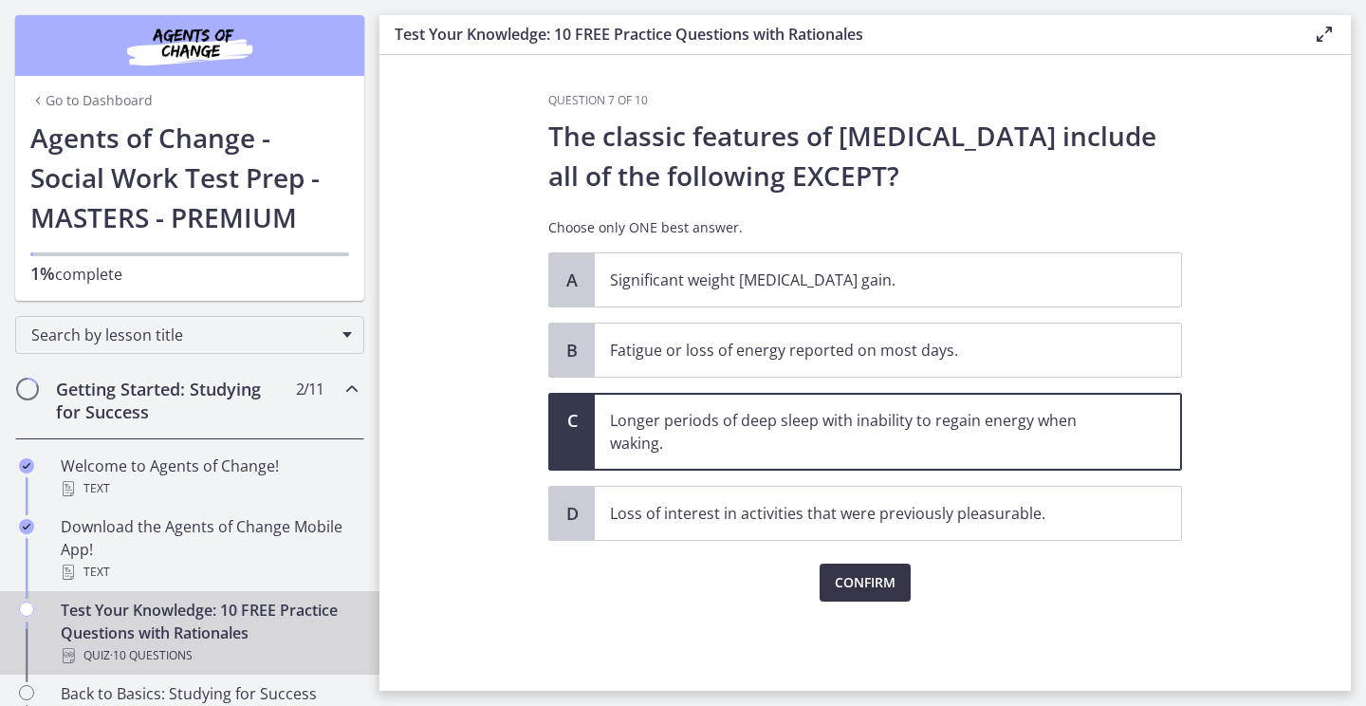
click at [894, 585] on span "Confirm" at bounding box center [865, 582] width 61 height 23
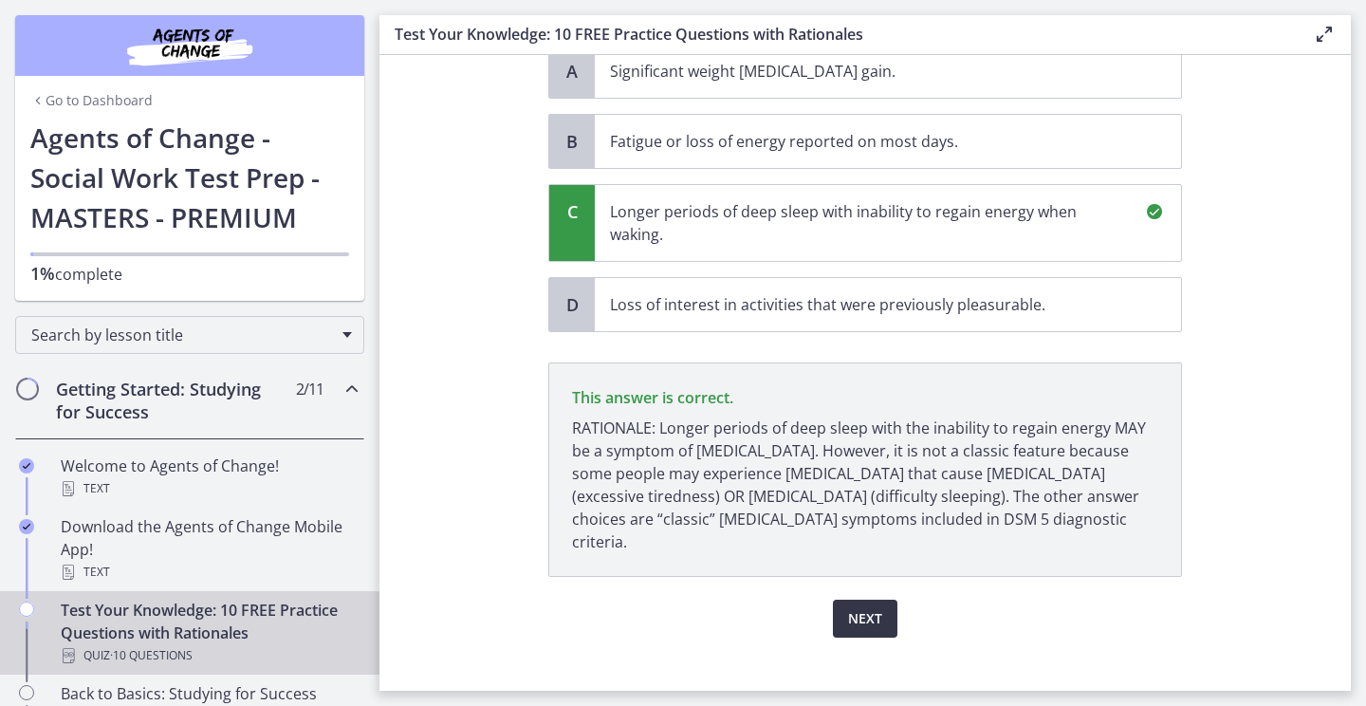
scroll to position [209, 0]
click at [875, 607] on span "Next" at bounding box center [865, 618] width 34 height 23
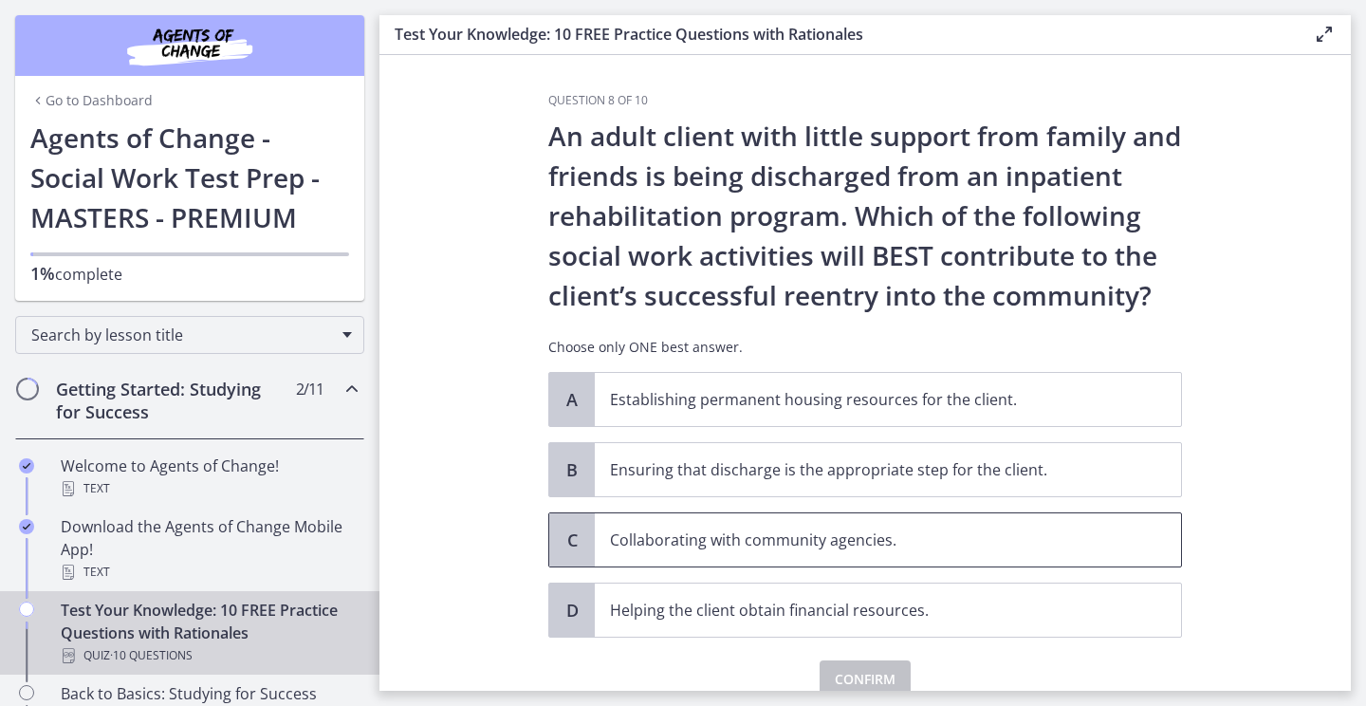
click at [861, 528] on p "Collaborating with community agencies." at bounding box center [869, 539] width 518 height 23
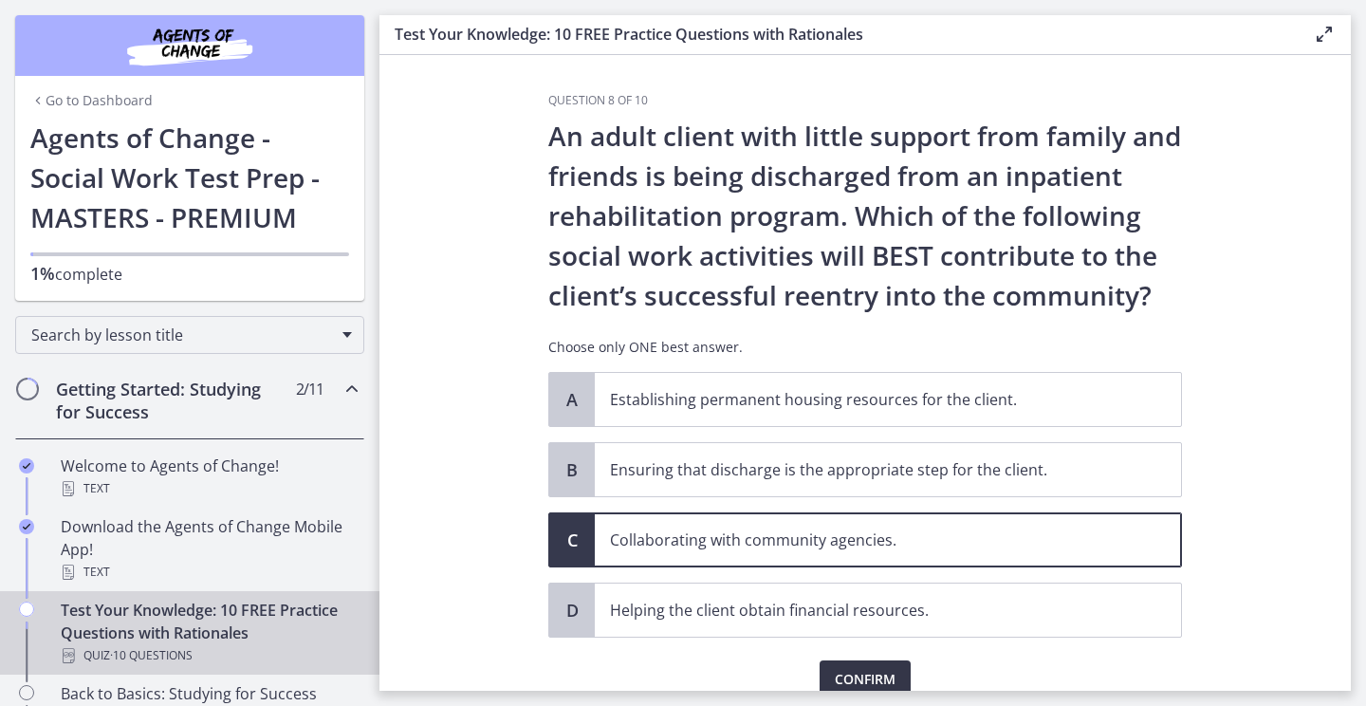
click at [862, 690] on span "Confirm" at bounding box center [865, 679] width 61 height 23
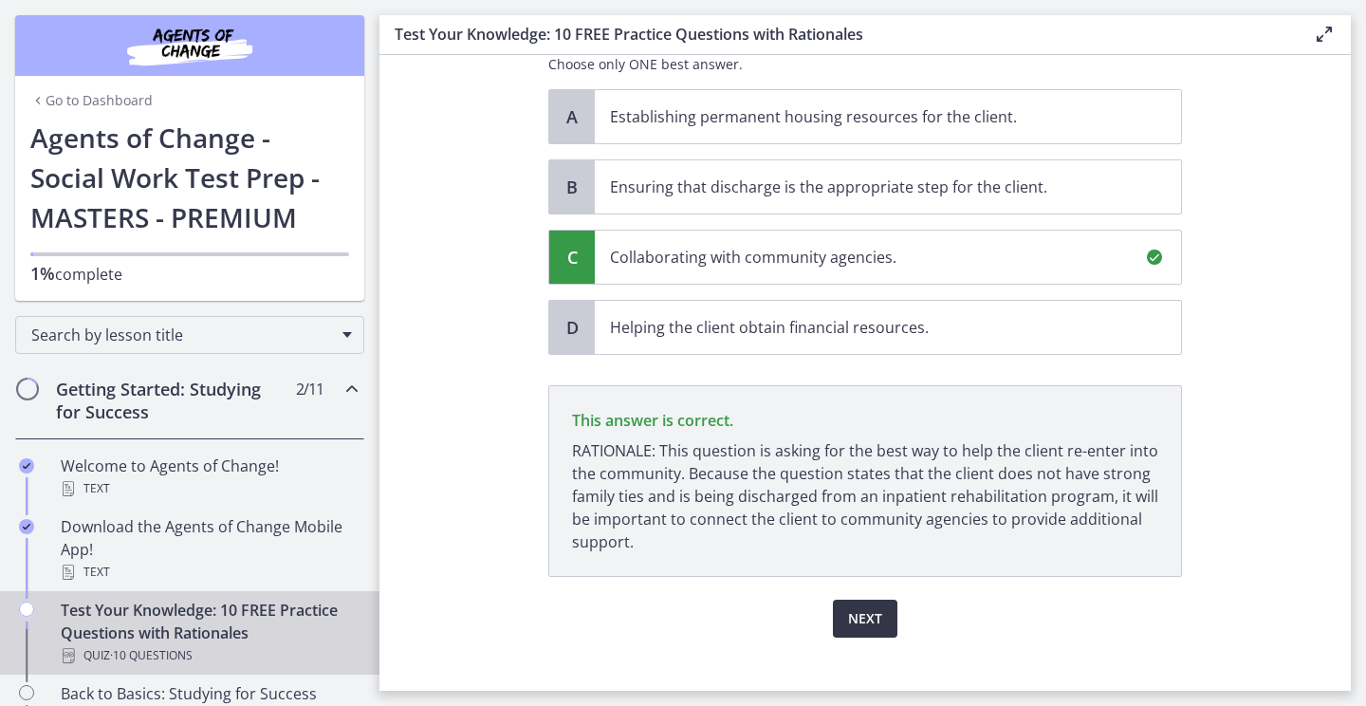
scroll to position [305, 0]
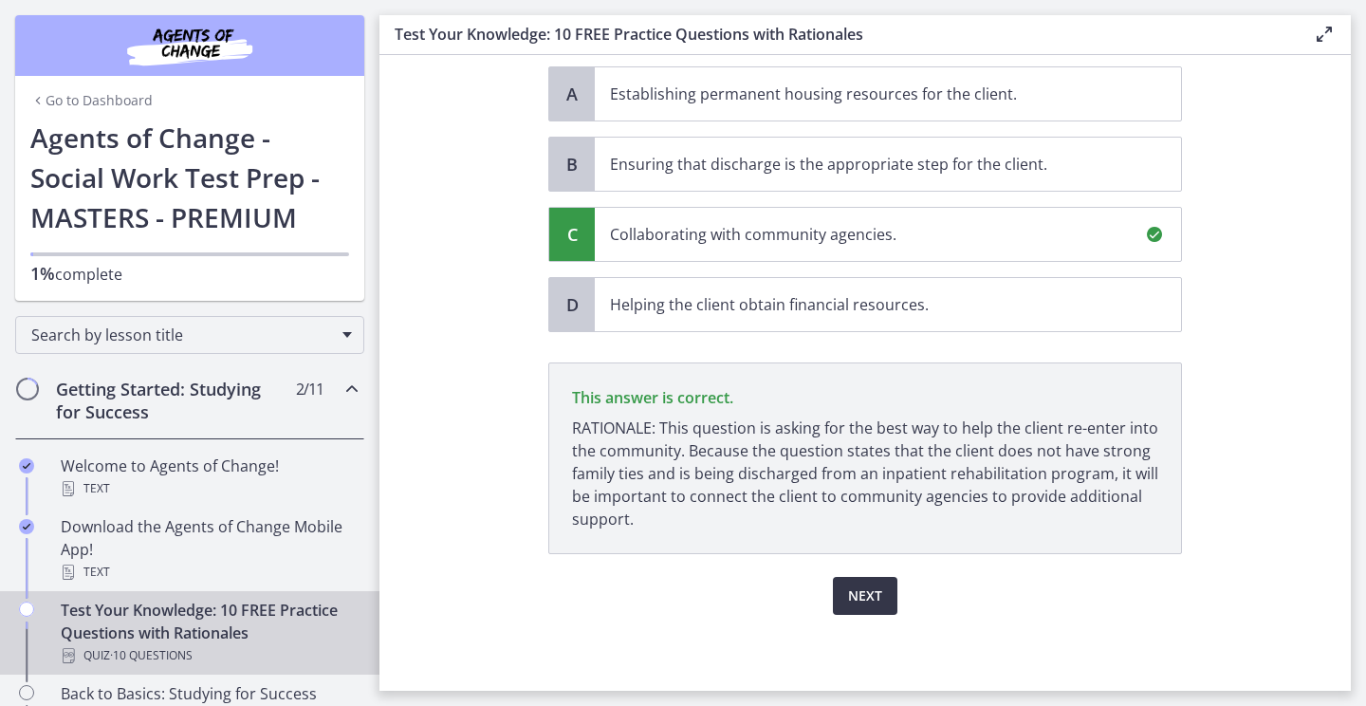
click at [871, 591] on span "Next" at bounding box center [865, 595] width 34 height 23
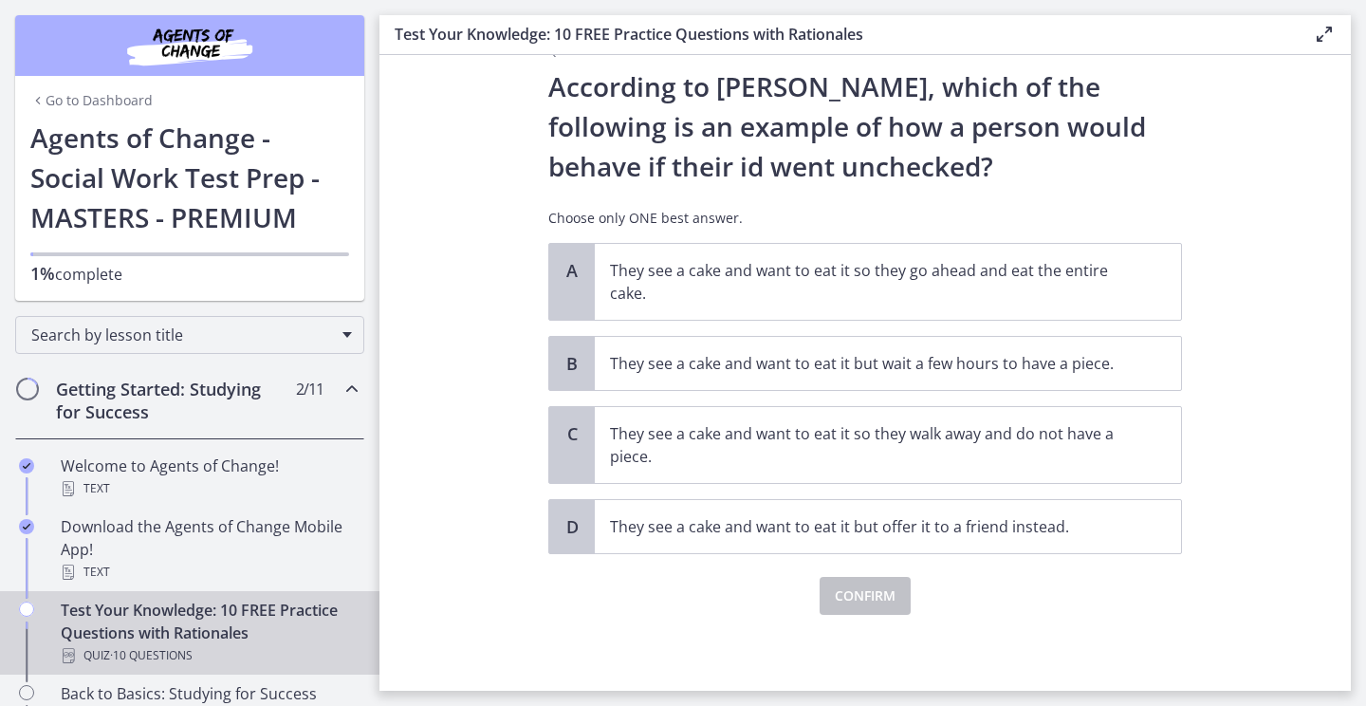
scroll to position [0, 0]
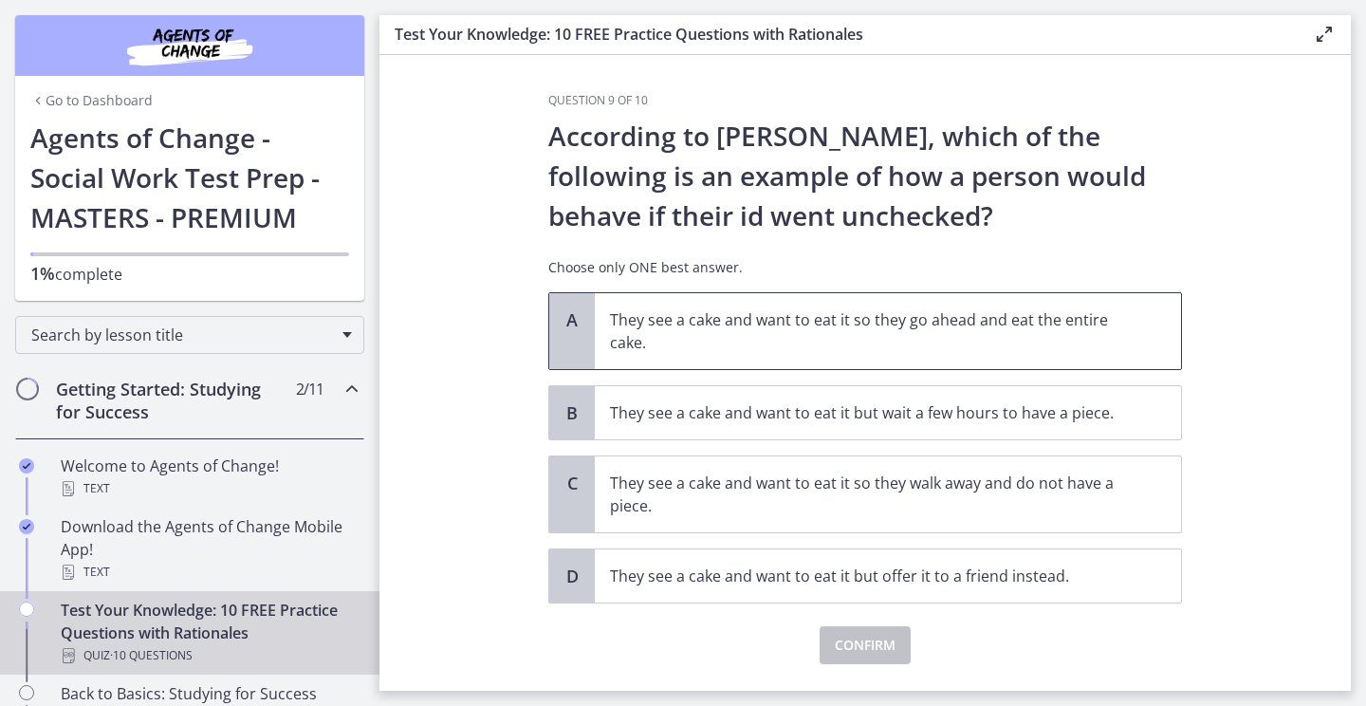
click at [897, 323] on p "They see a cake and want to eat it so they go ahead and eat the entire cake." at bounding box center [869, 331] width 518 height 46
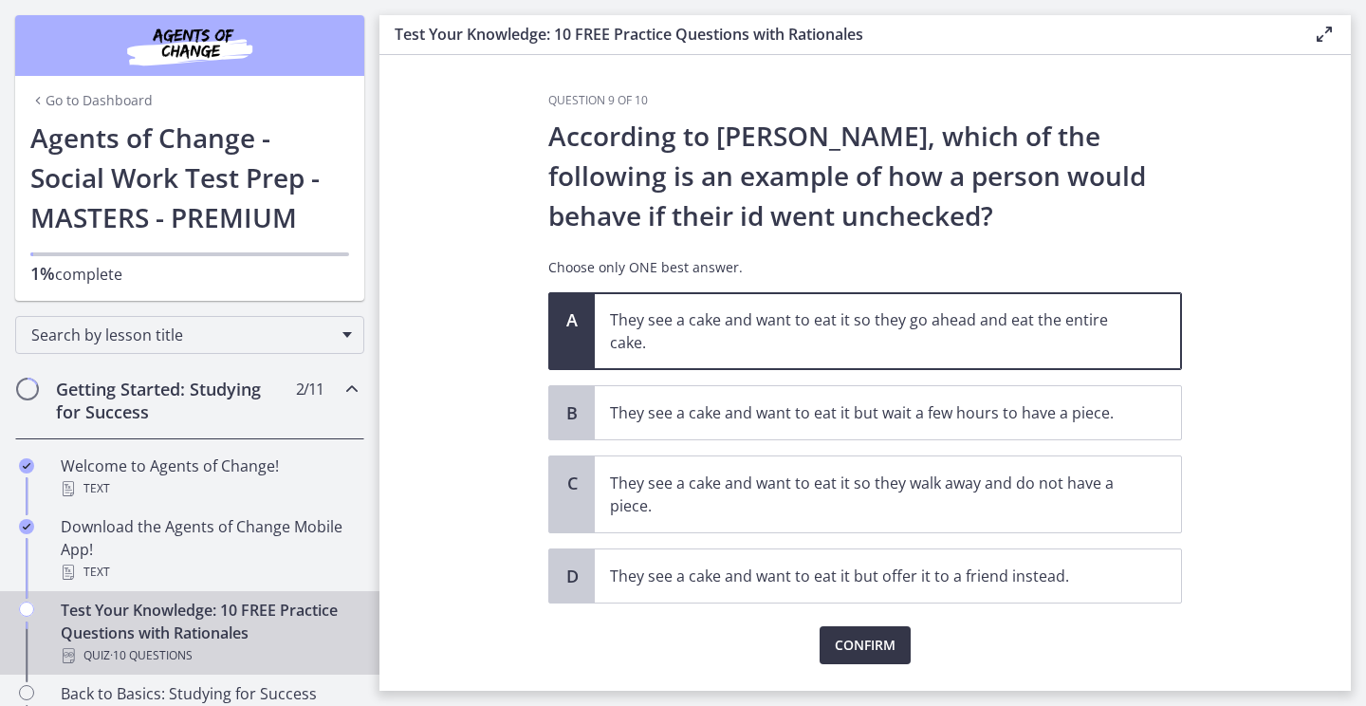
click at [867, 638] on span "Confirm" at bounding box center [865, 645] width 61 height 23
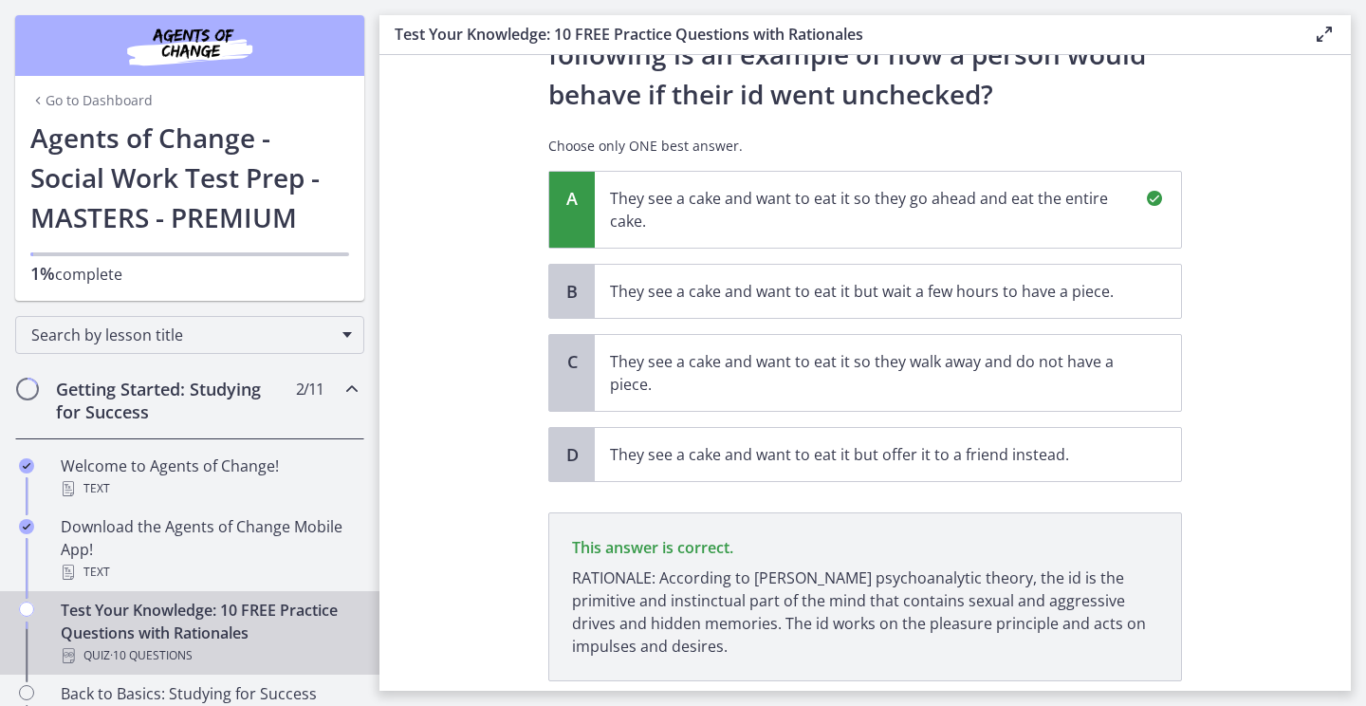
scroll to position [248, 0]
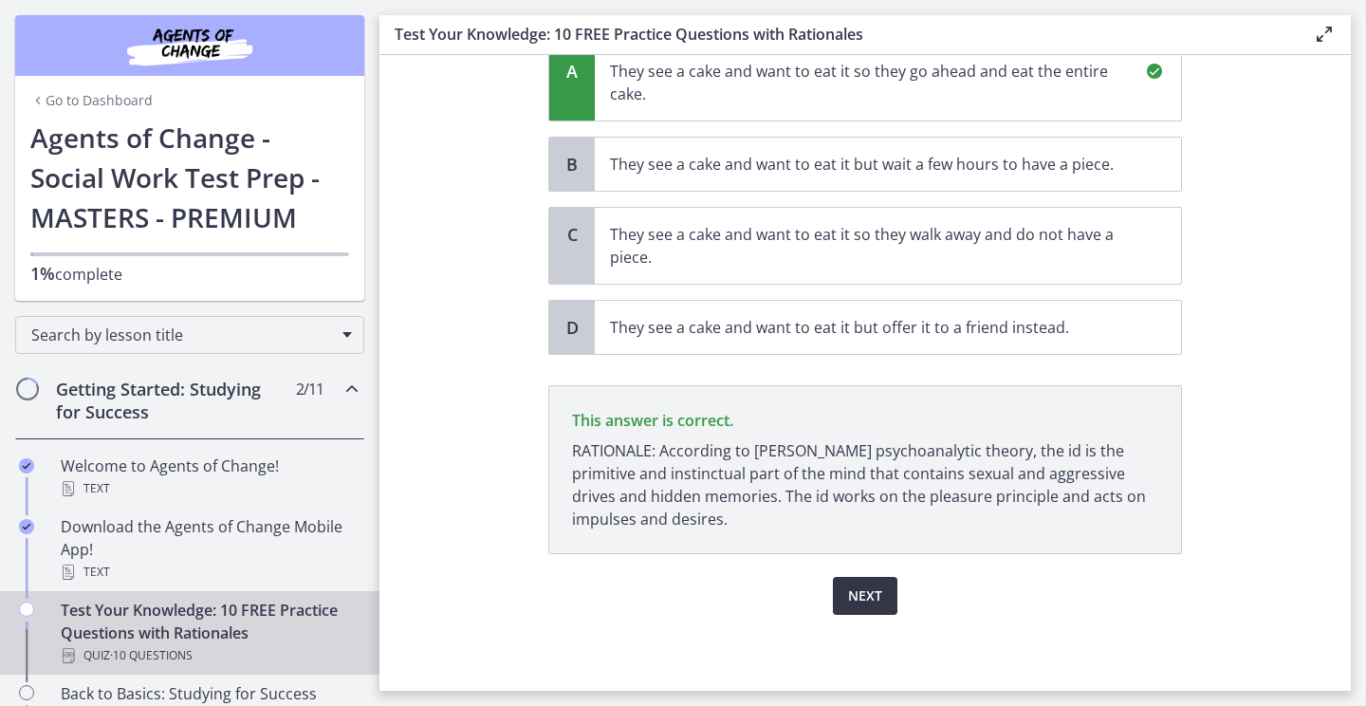
click at [869, 596] on span "Next" at bounding box center [865, 595] width 34 height 23
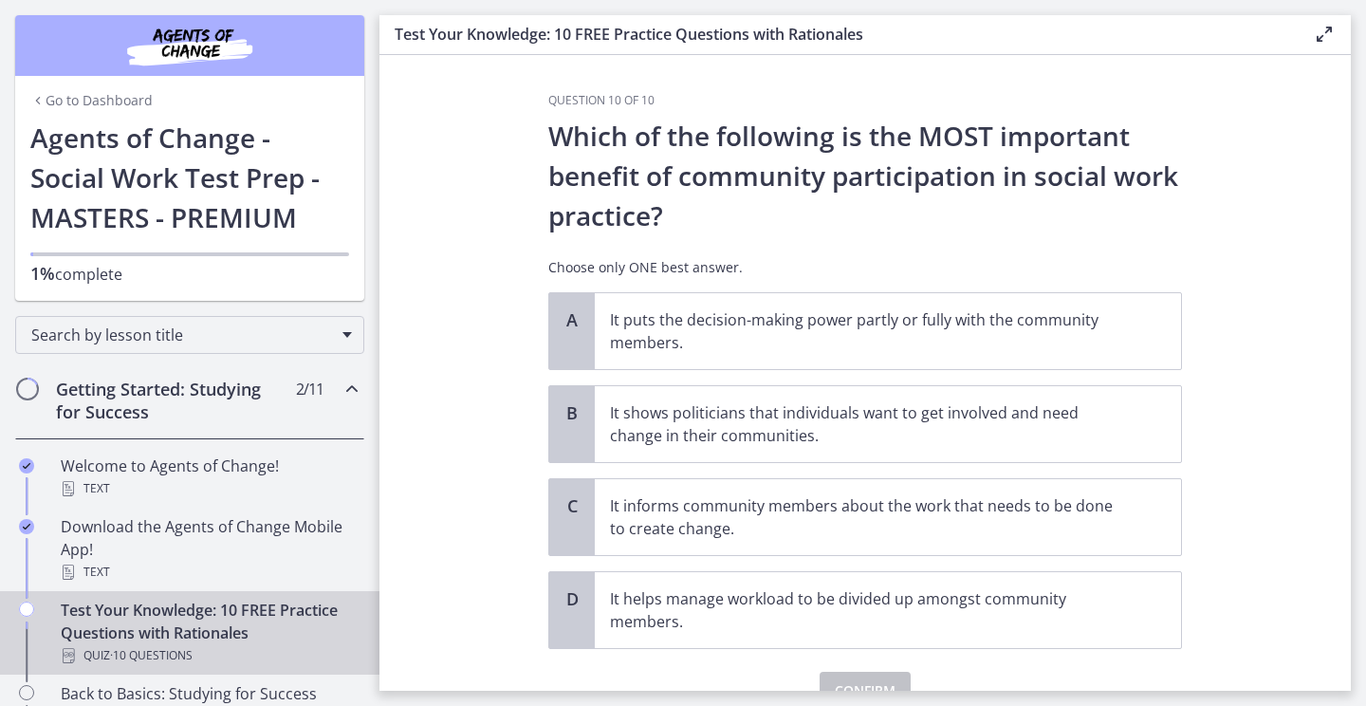
scroll to position [11, 0]
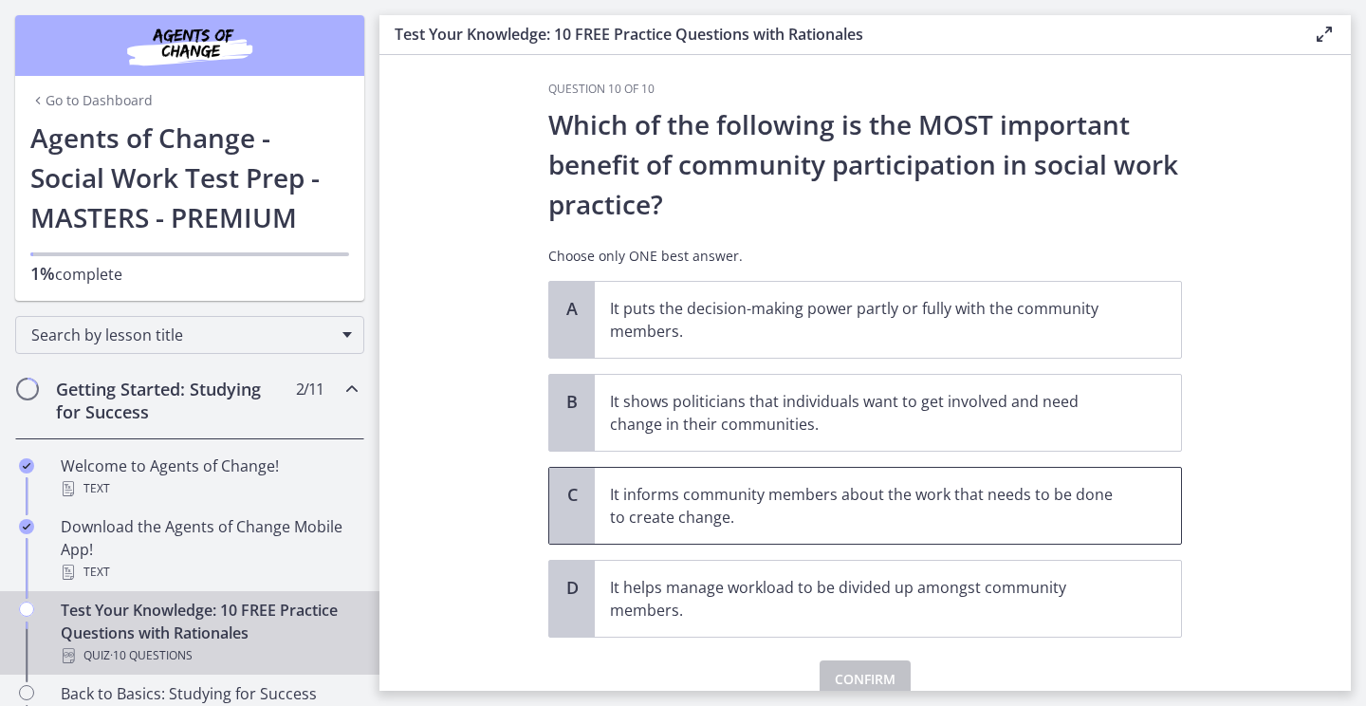
click at [1003, 517] on p "It informs community members about the work that needs to be done to create cha…" at bounding box center [869, 506] width 518 height 46
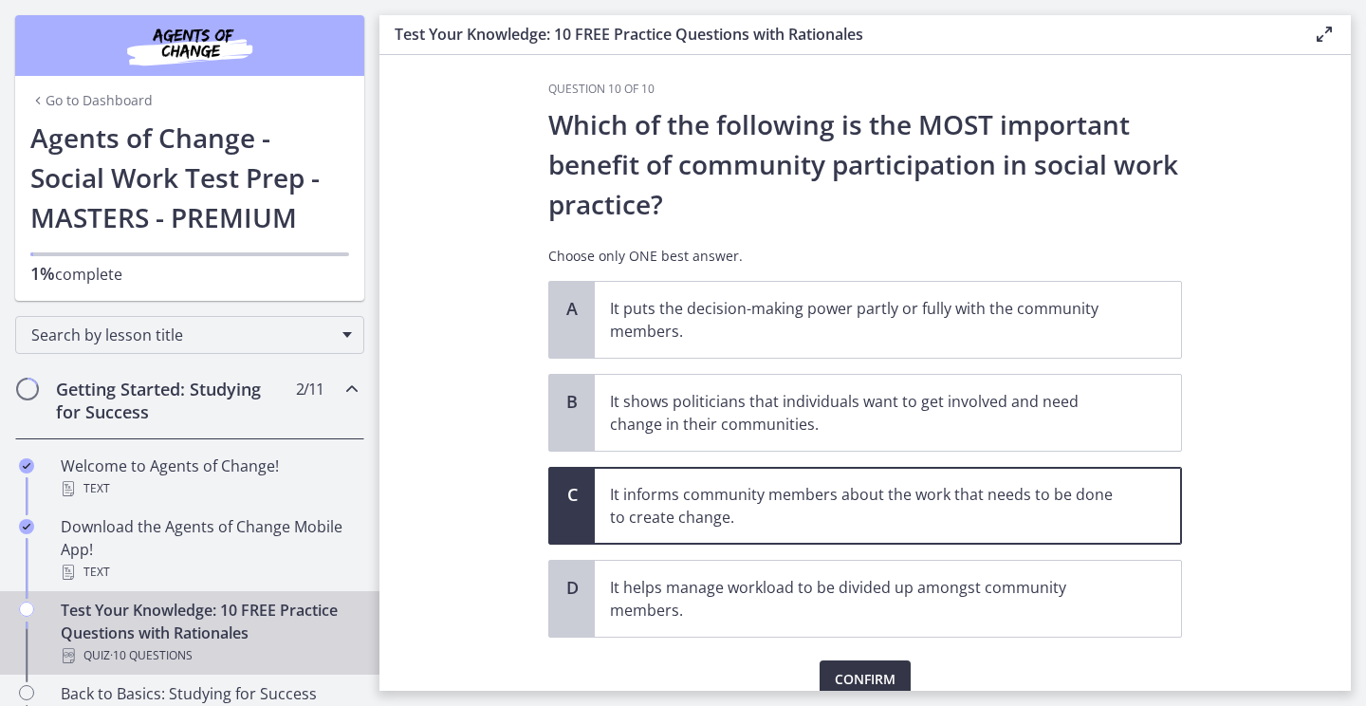
click at [877, 662] on button "Confirm" at bounding box center [864, 679] width 91 height 38
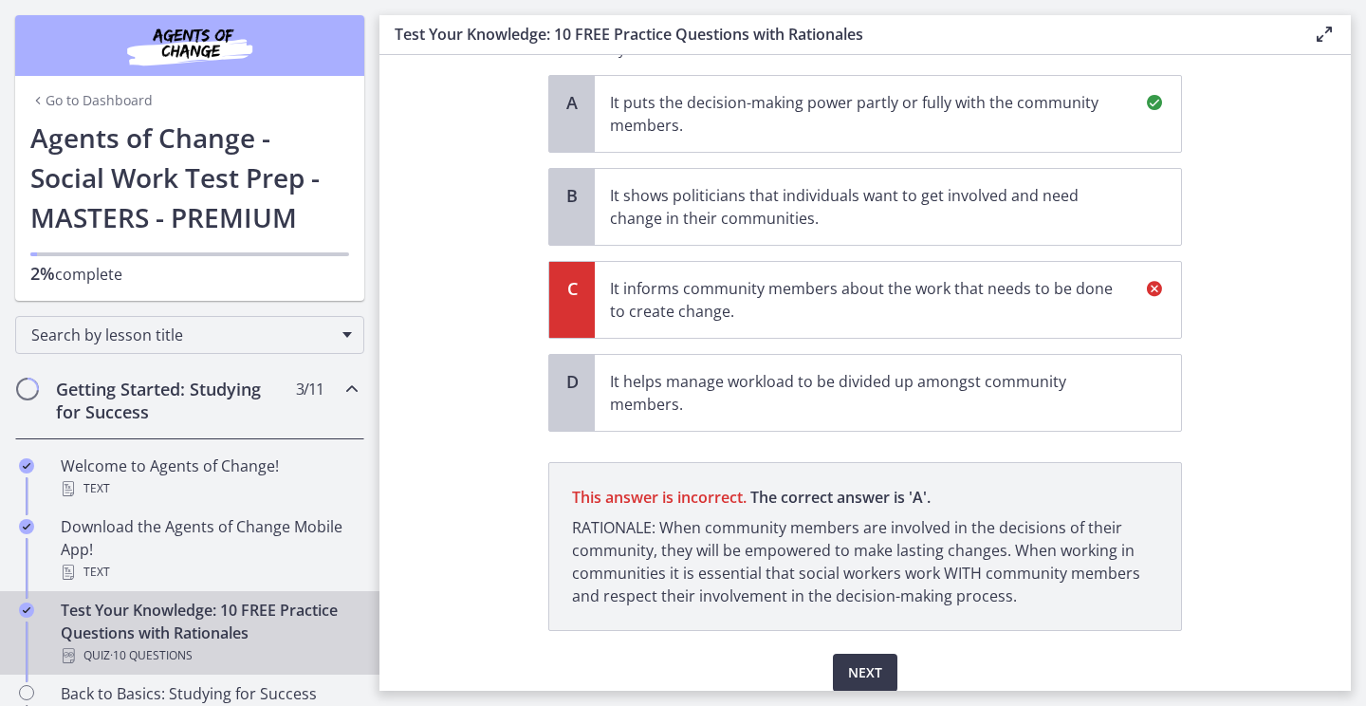
scroll to position [294, 0]
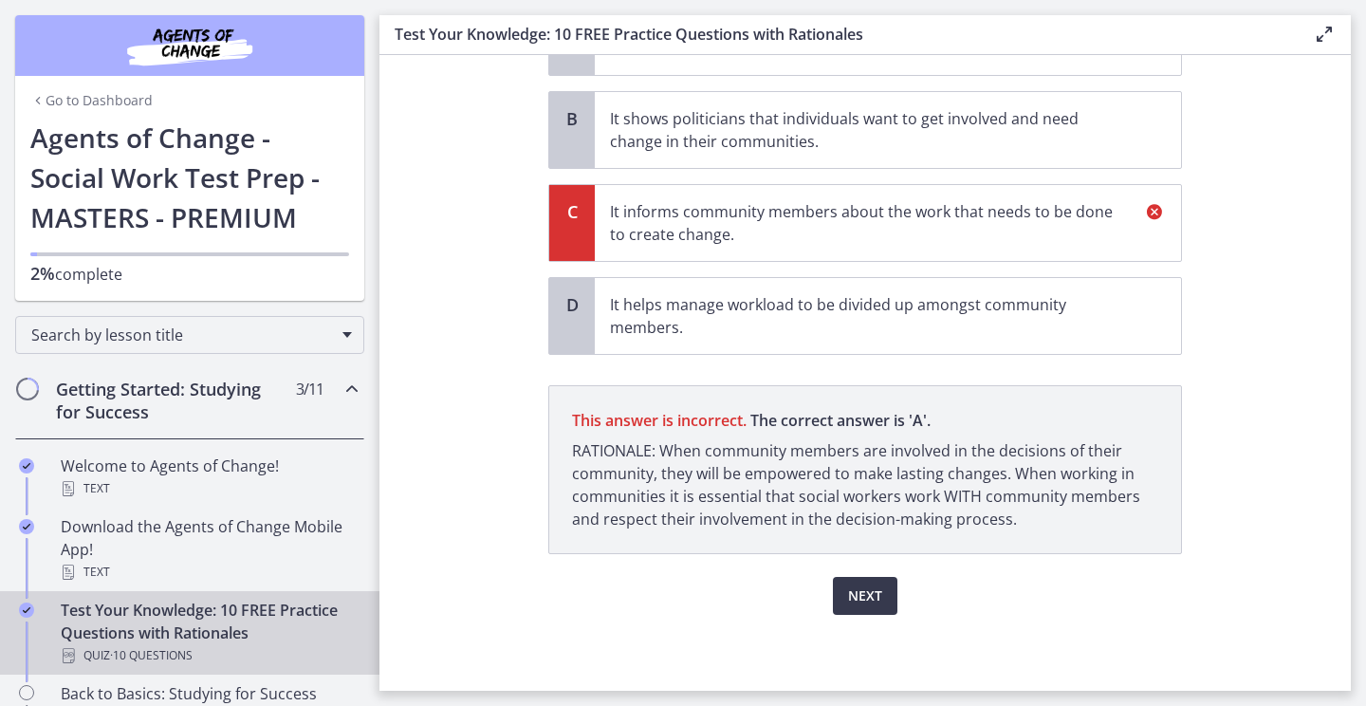
click at [892, 575] on div "Next" at bounding box center [865, 584] width 634 height 61
click at [865, 590] on span "Next" at bounding box center [865, 595] width 34 height 23
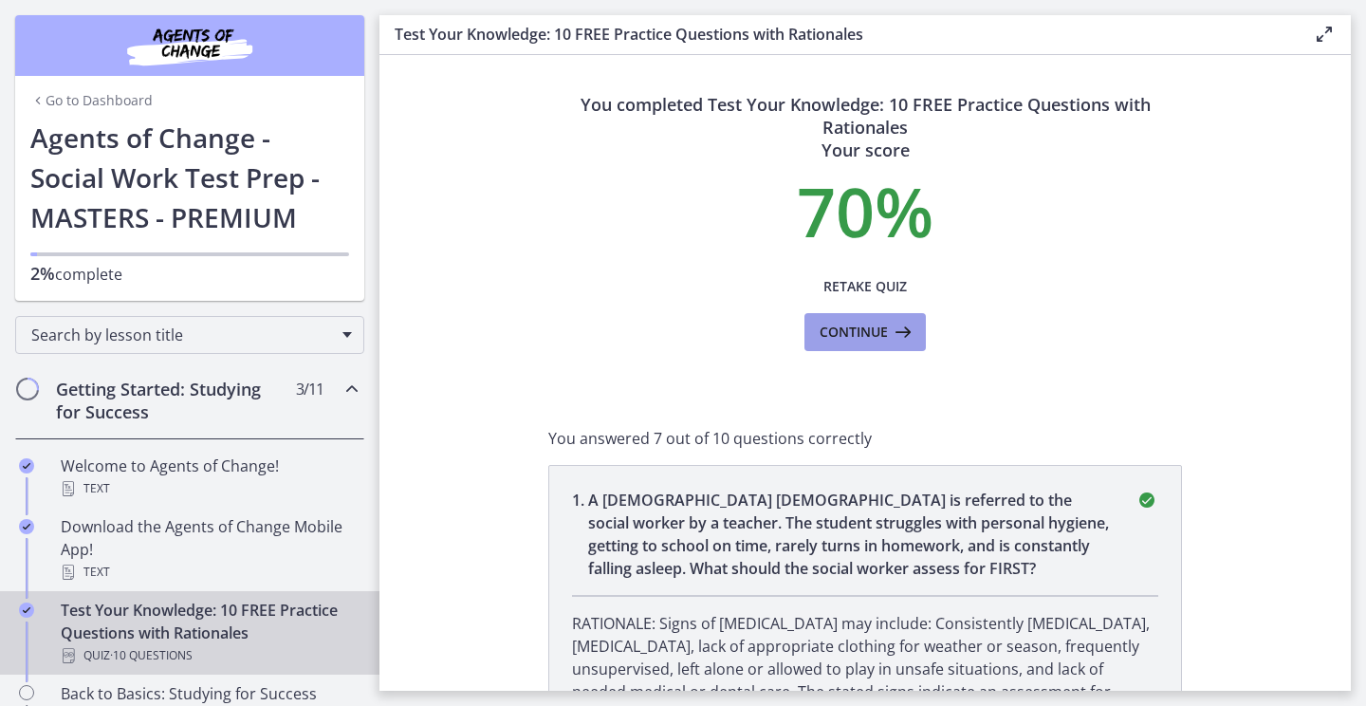
click at [892, 331] on icon at bounding box center [901, 332] width 27 height 23
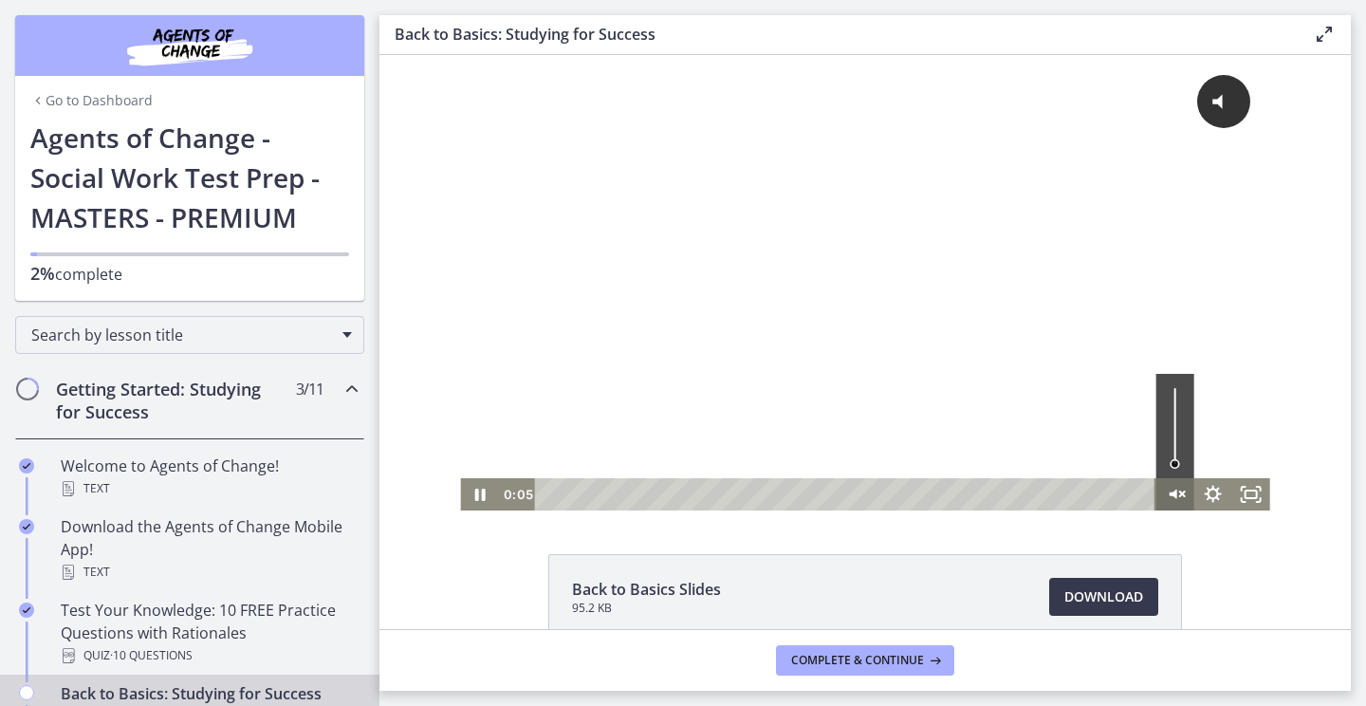
click at [1178, 489] on icon "Unmute" at bounding box center [1175, 494] width 38 height 32
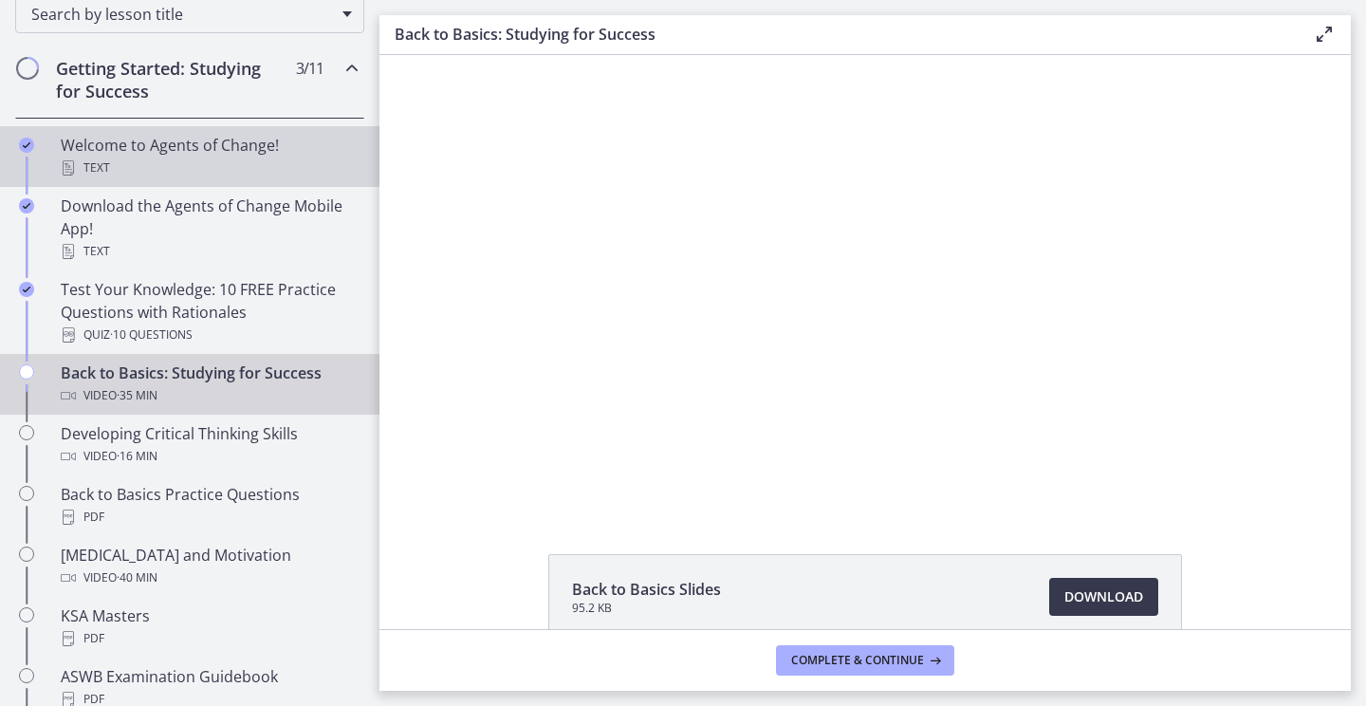
scroll to position [413, 0]
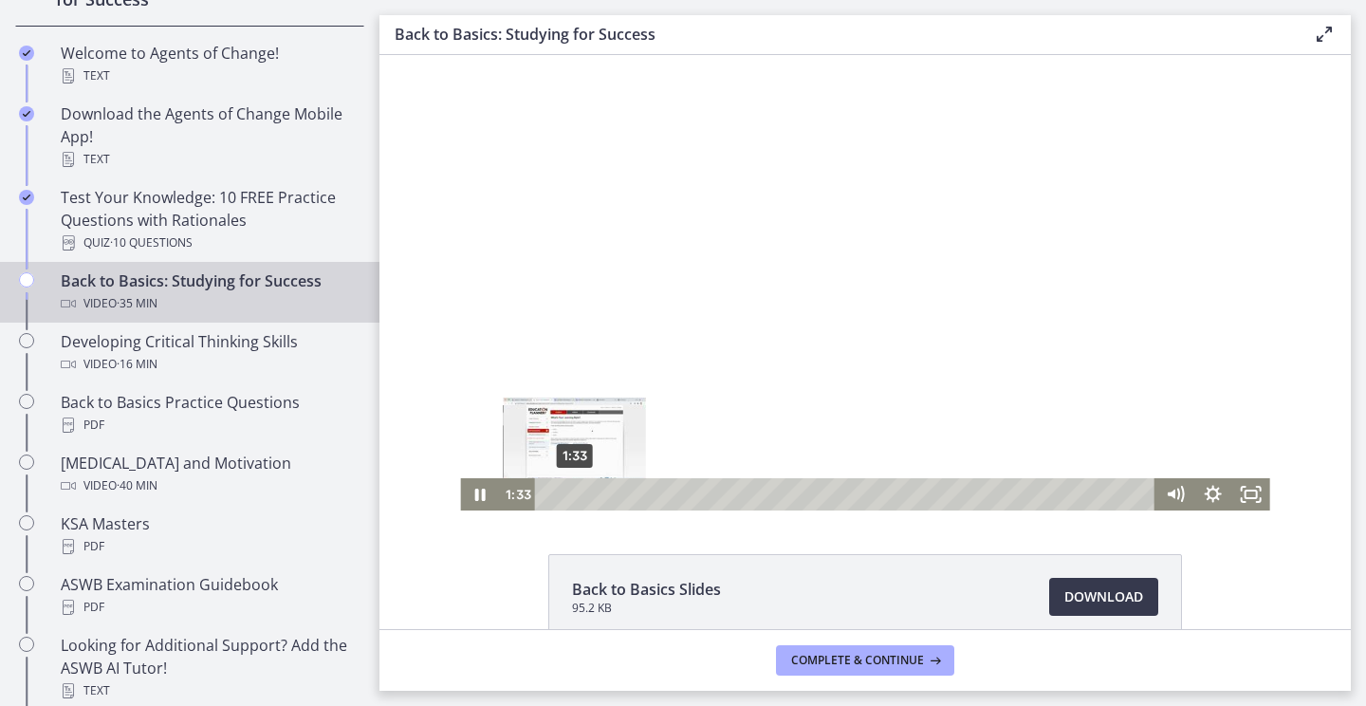
click at [575, 492] on div "1:33" at bounding box center [847, 494] width 598 height 32
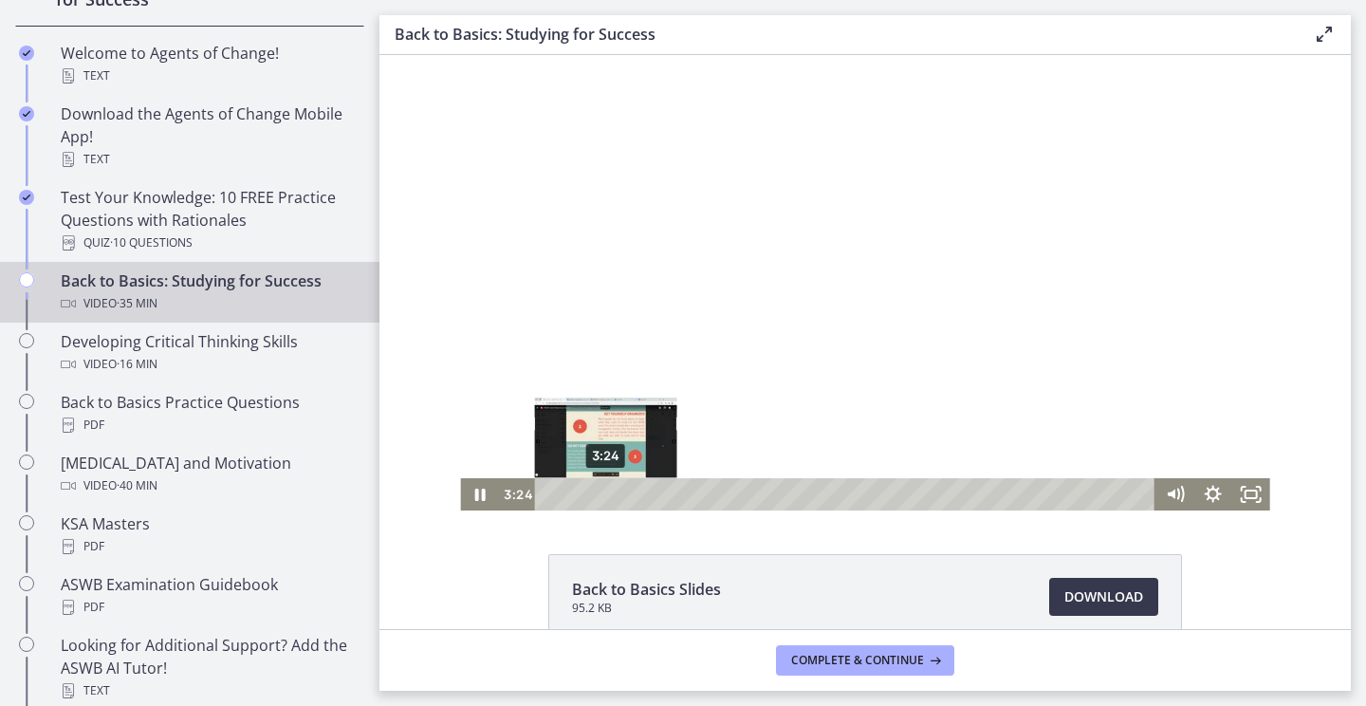
click at [606, 492] on div "3:24" at bounding box center [847, 494] width 598 height 32
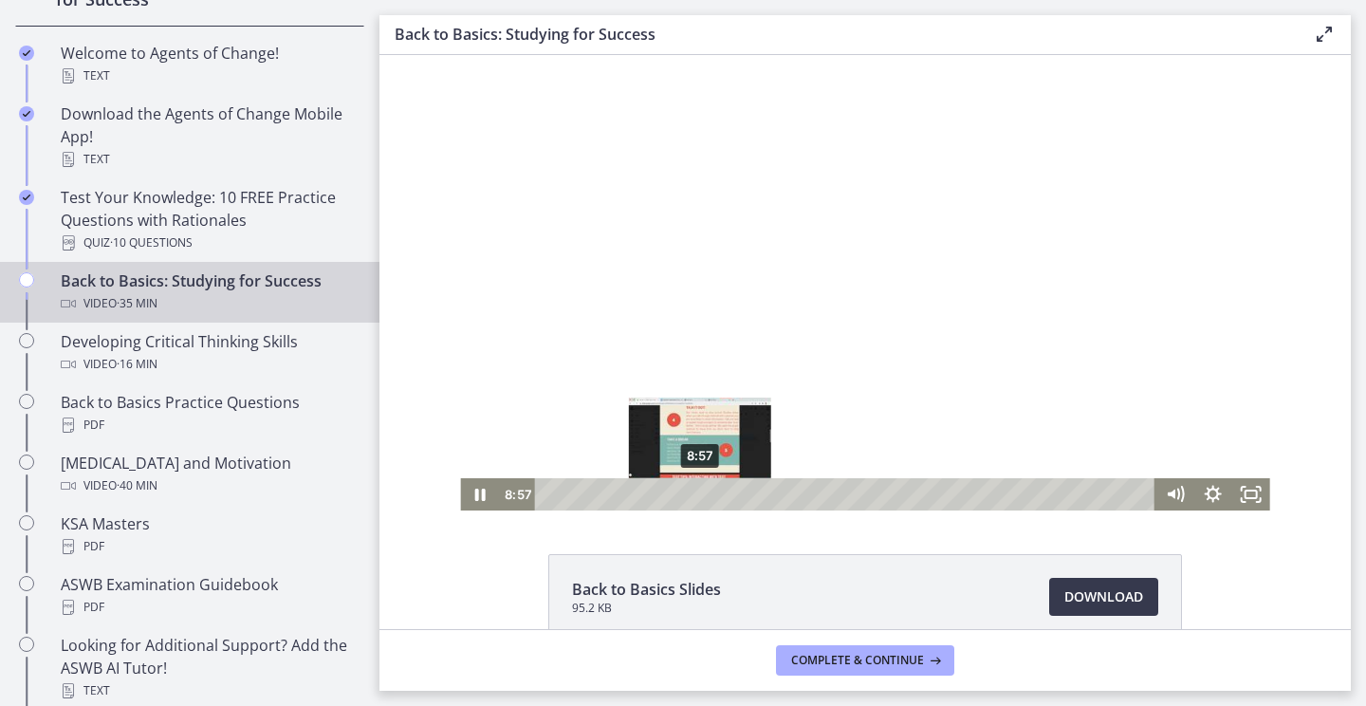
click at [700, 494] on div "8:57" at bounding box center [847, 494] width 598 height 32
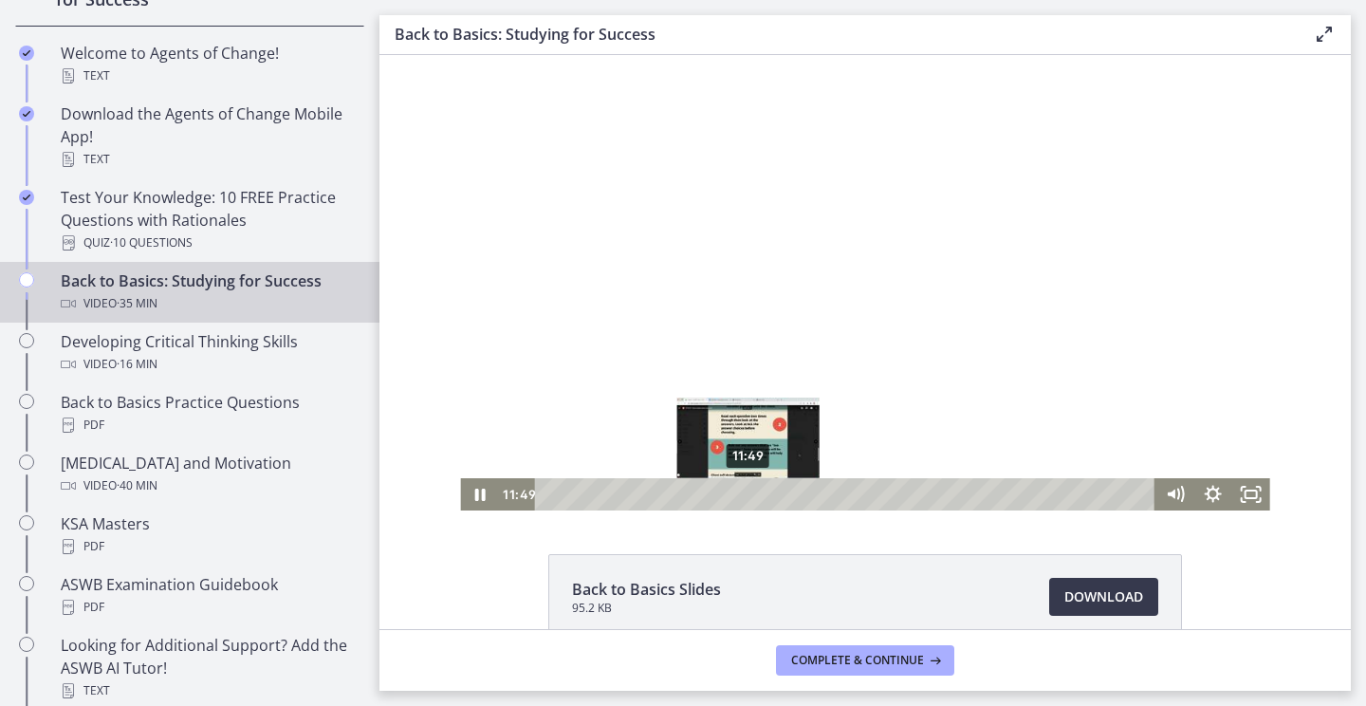
click at [748, 488] on div "11:49" at bounding box center [847, 494] width 598 height 32
click at [766, 489] on div "12:53" at bounding box center [847, 494] width 598 height 32
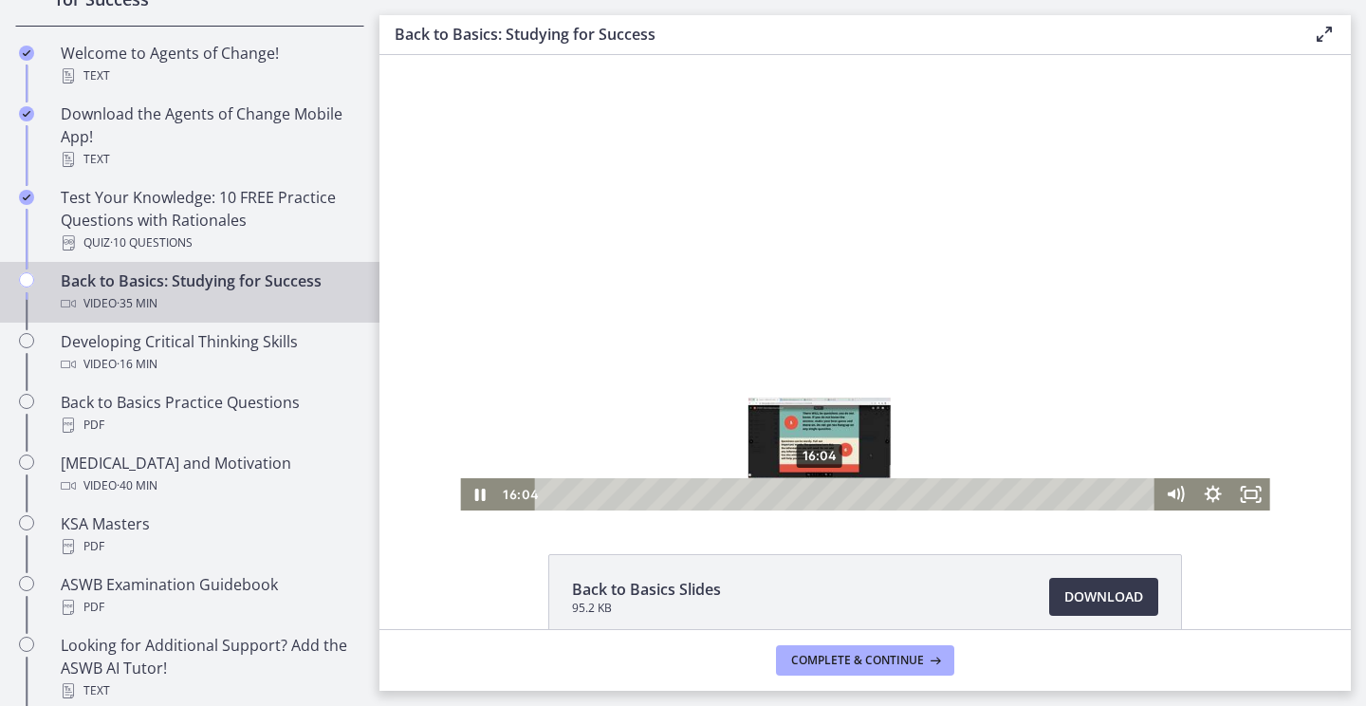
click at [820, 493] on div "16:04" at bounding box center [847, 494] width 598 height 32
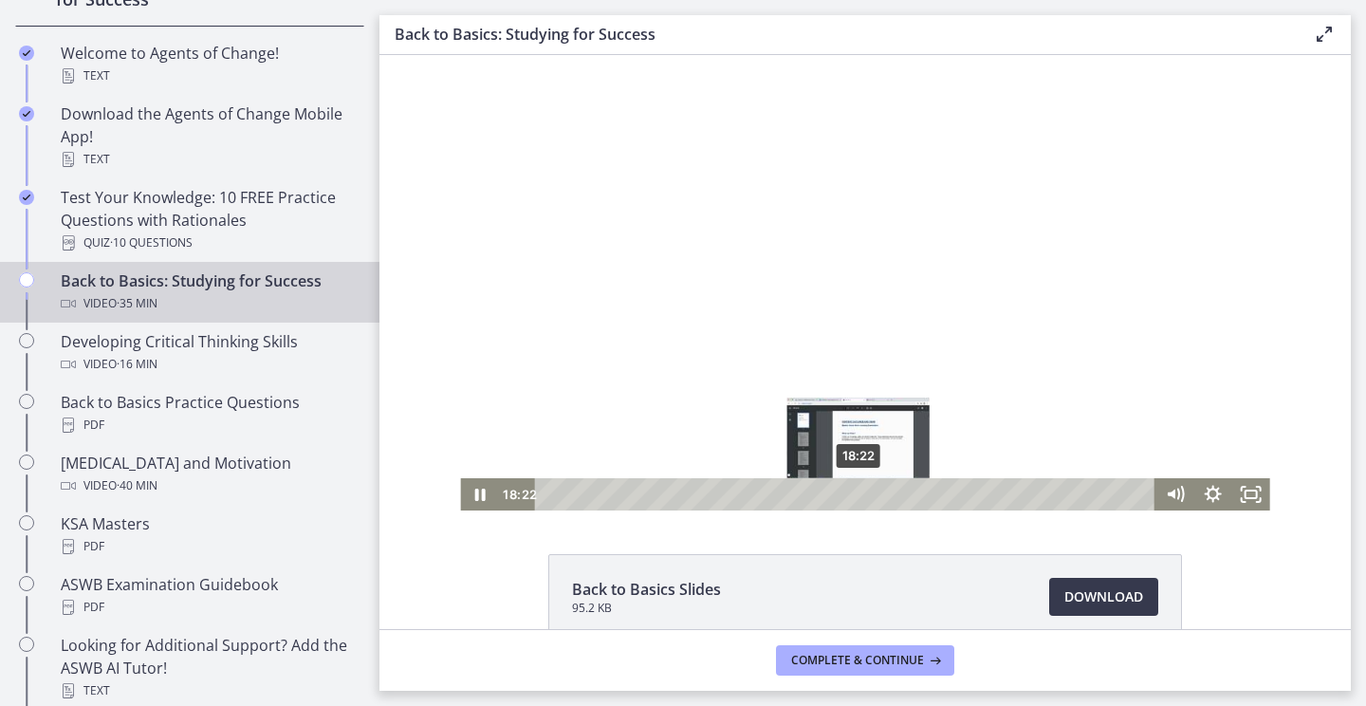
click at [859, 492] on div "18:22" at bounding box center [847, 494] width 598 height 32
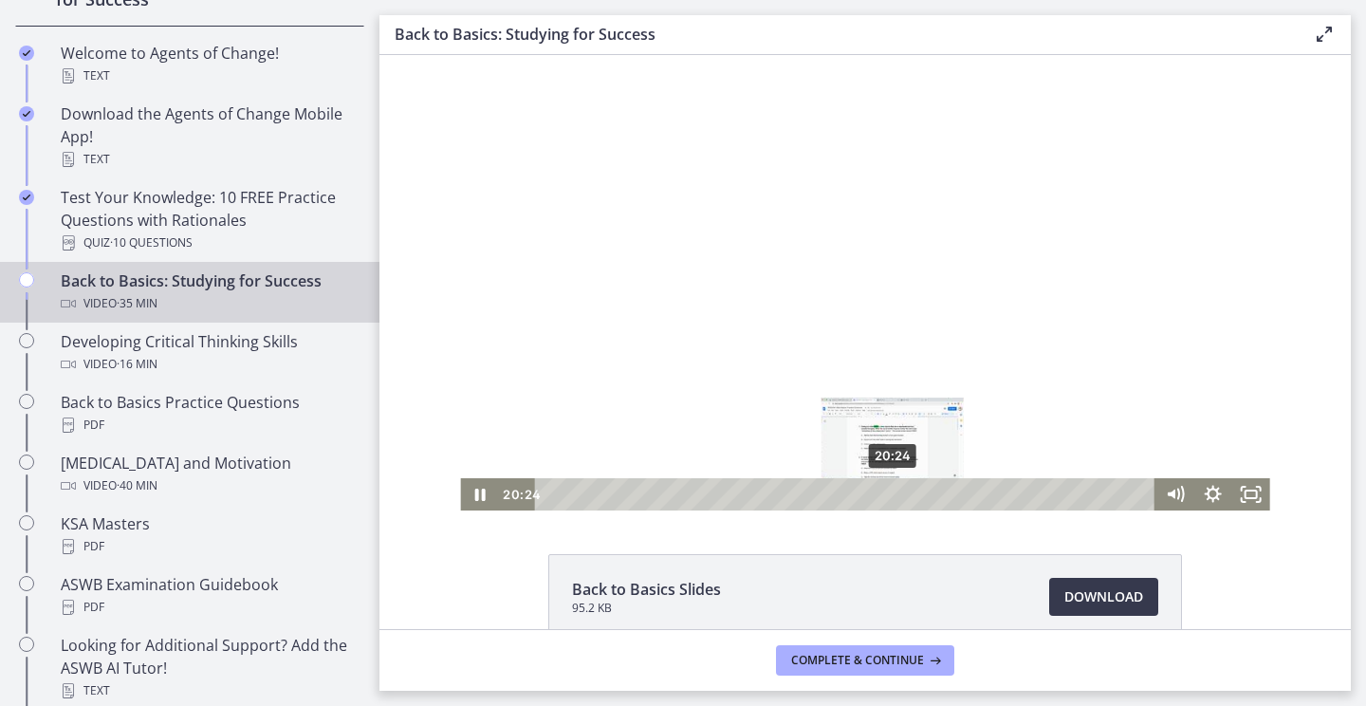
click at [893, 495] on div "20:24" at bounding box center [847, 494] width 598 height 32
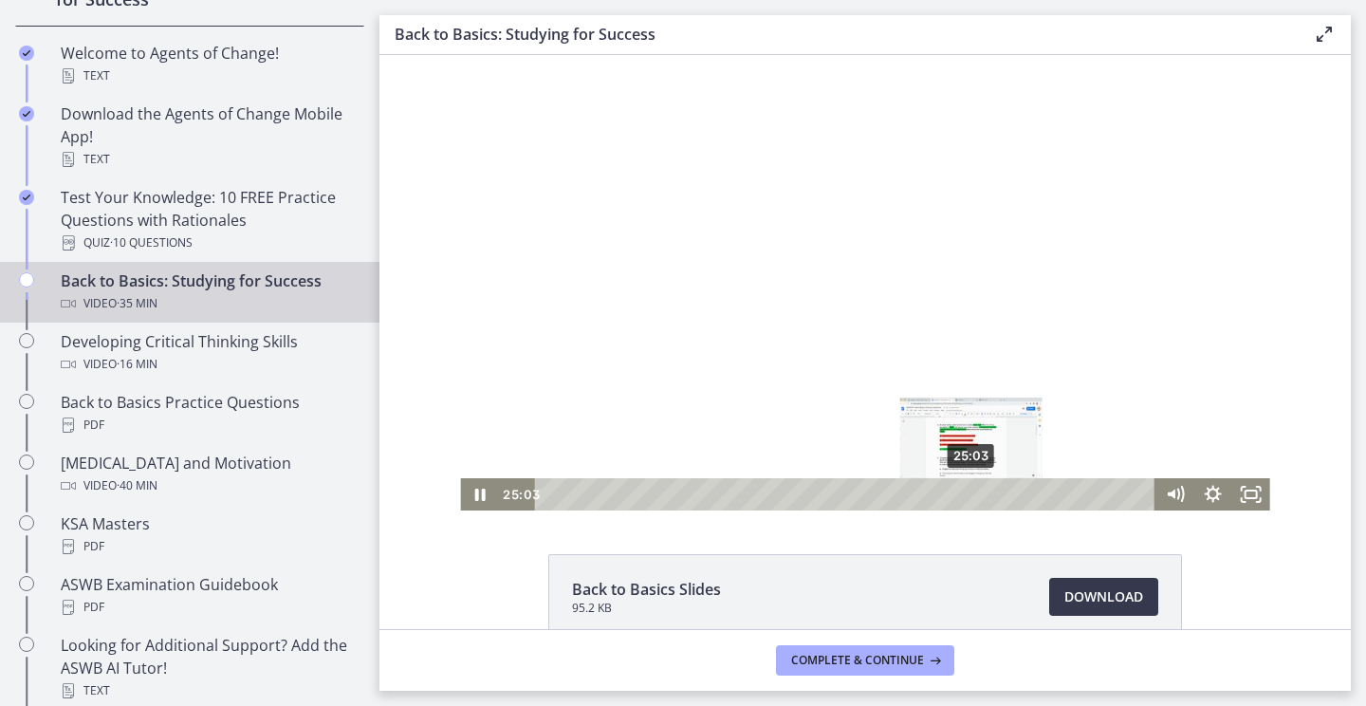
click at [972, 494] on div "25:03" at bounding box center [847, 494] width 598 height 32
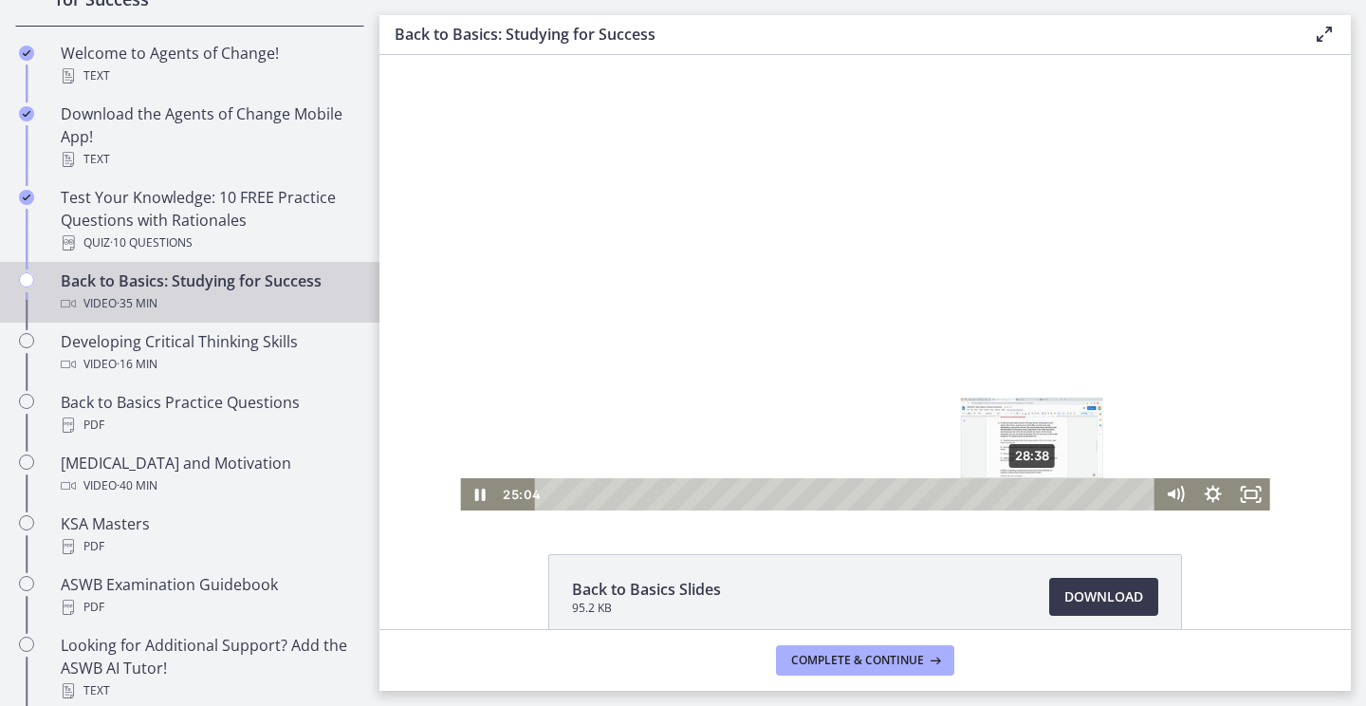
click at [1033, 494] on div "28:38" at bounding box center [847, 494] width 598 height 32
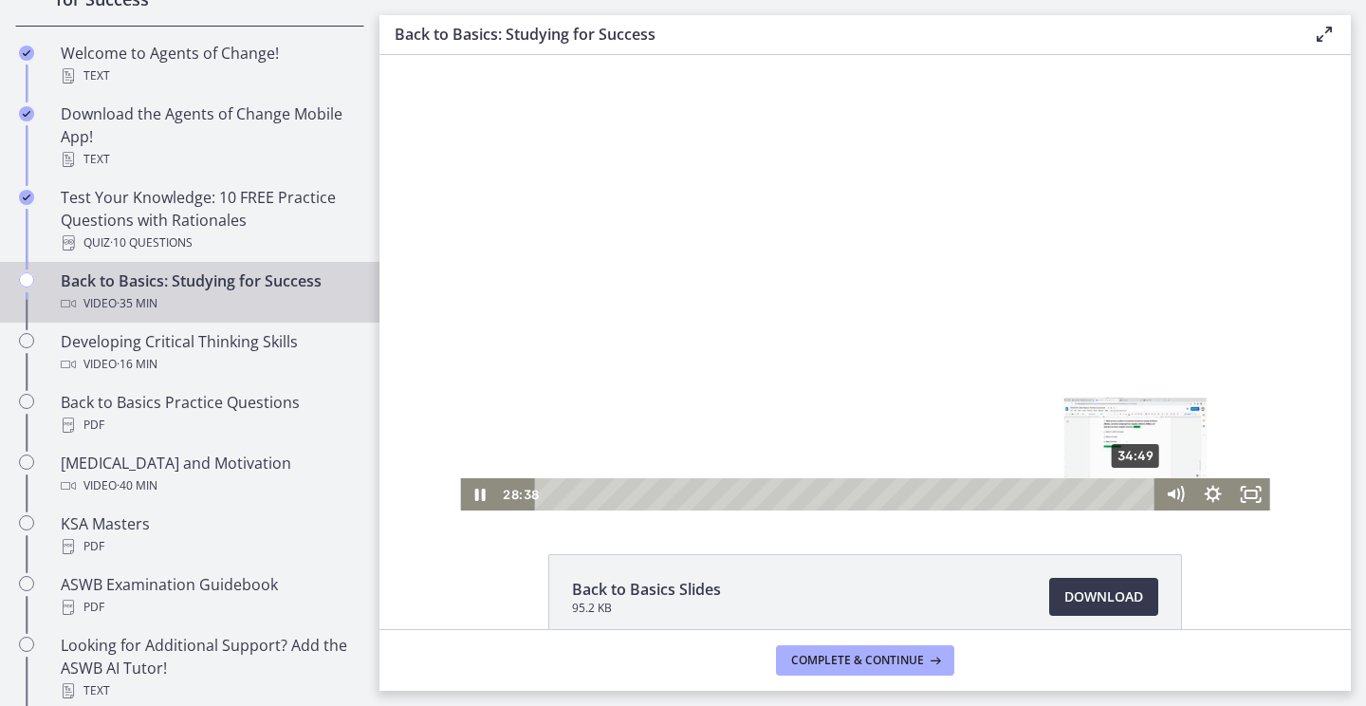
click at [1137, 488] on div "34:49" at bounding box center [847, 494] width 598 height 32
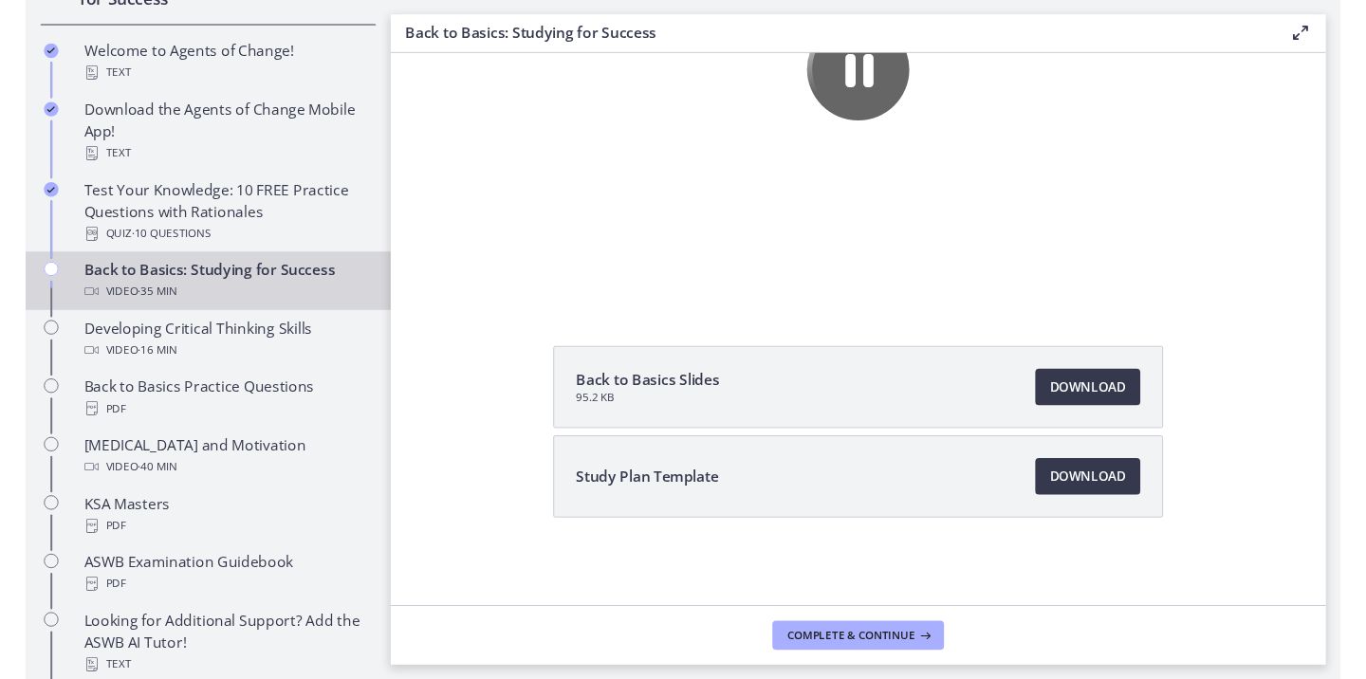
scroll to position [194, 0]
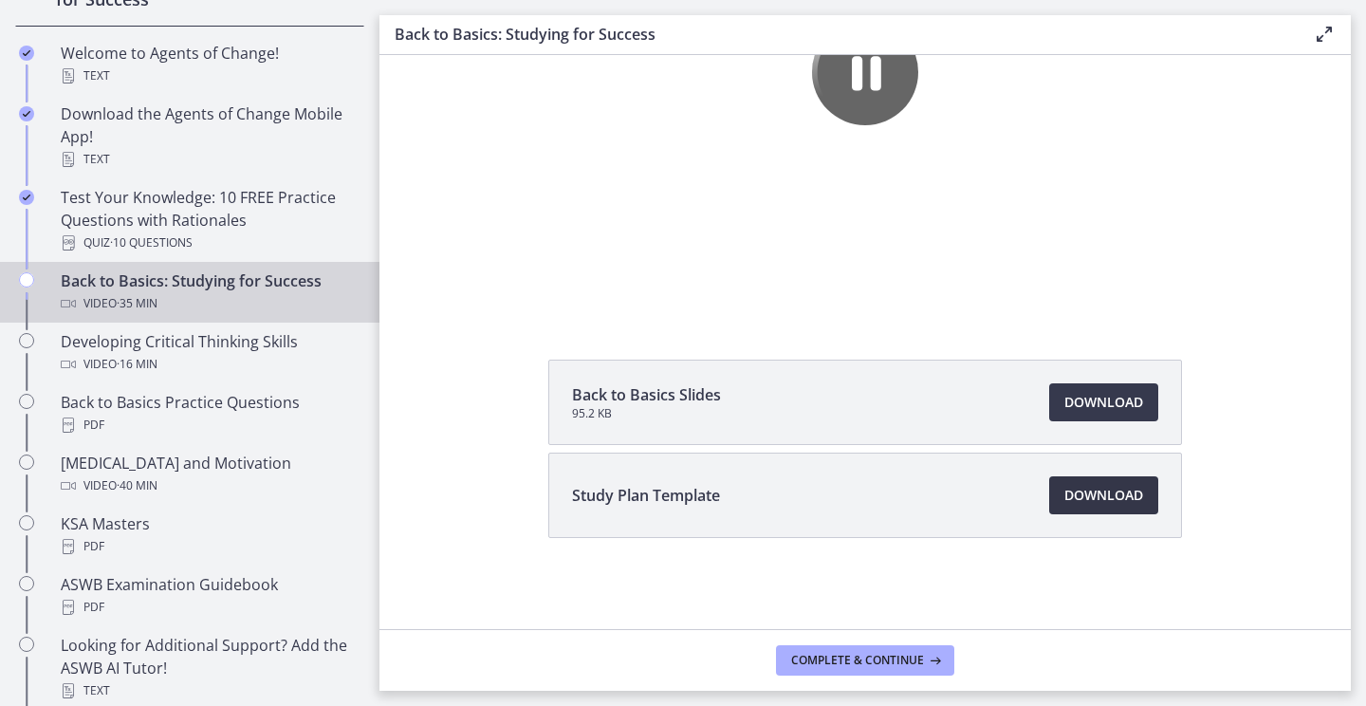
click at [1105, 510] on link "Download Opens in a new window" at bounding box center [1103, 495] width 109 height 38
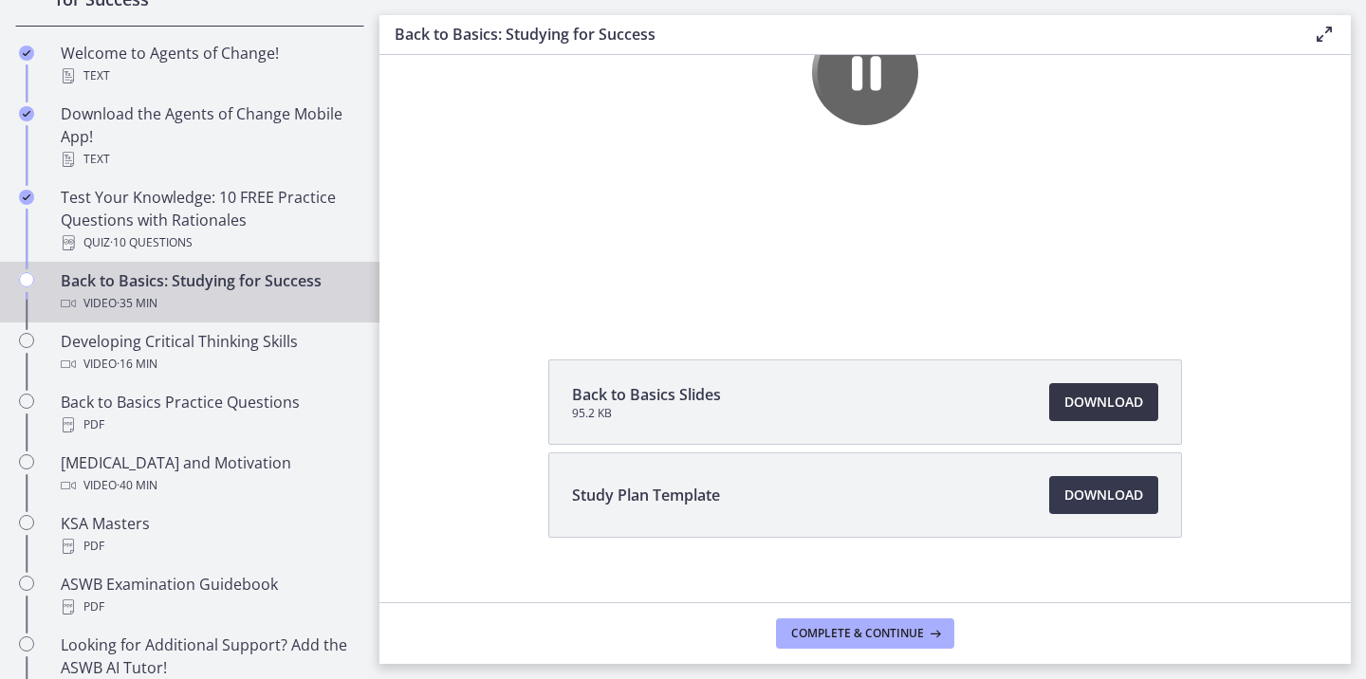
click at [1092, 406] on span "Download Opens in a new window" at bounding box center [1103, 402] width 79 height 23
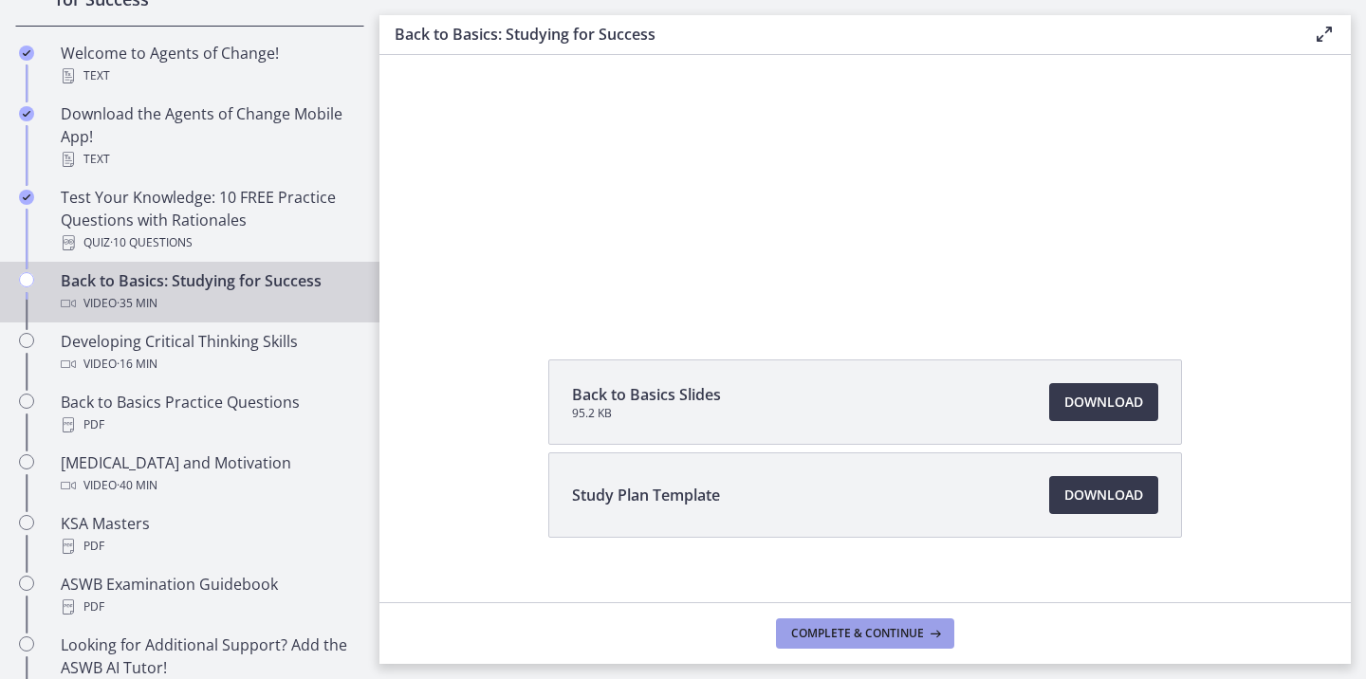
click at [831, 623] on button "Complete & continue" at bounding box center [865, 633] width 178 height 30
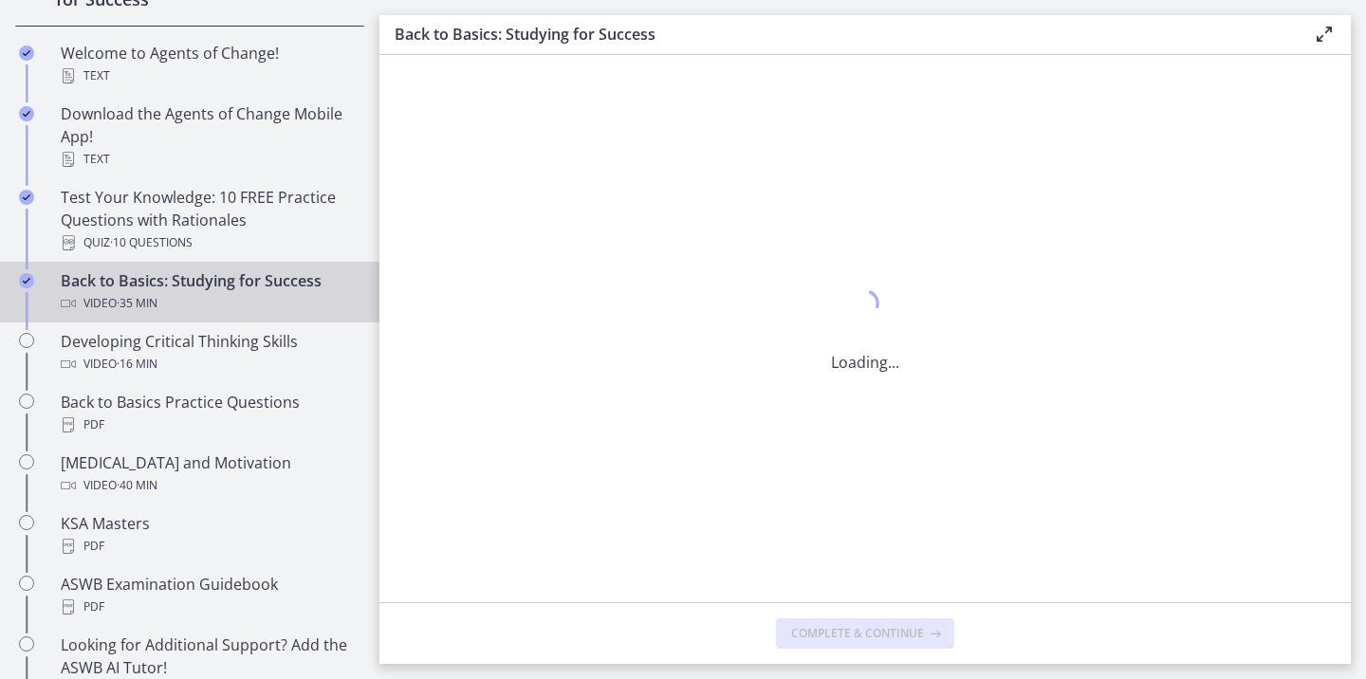
scroll to position [0, 0]
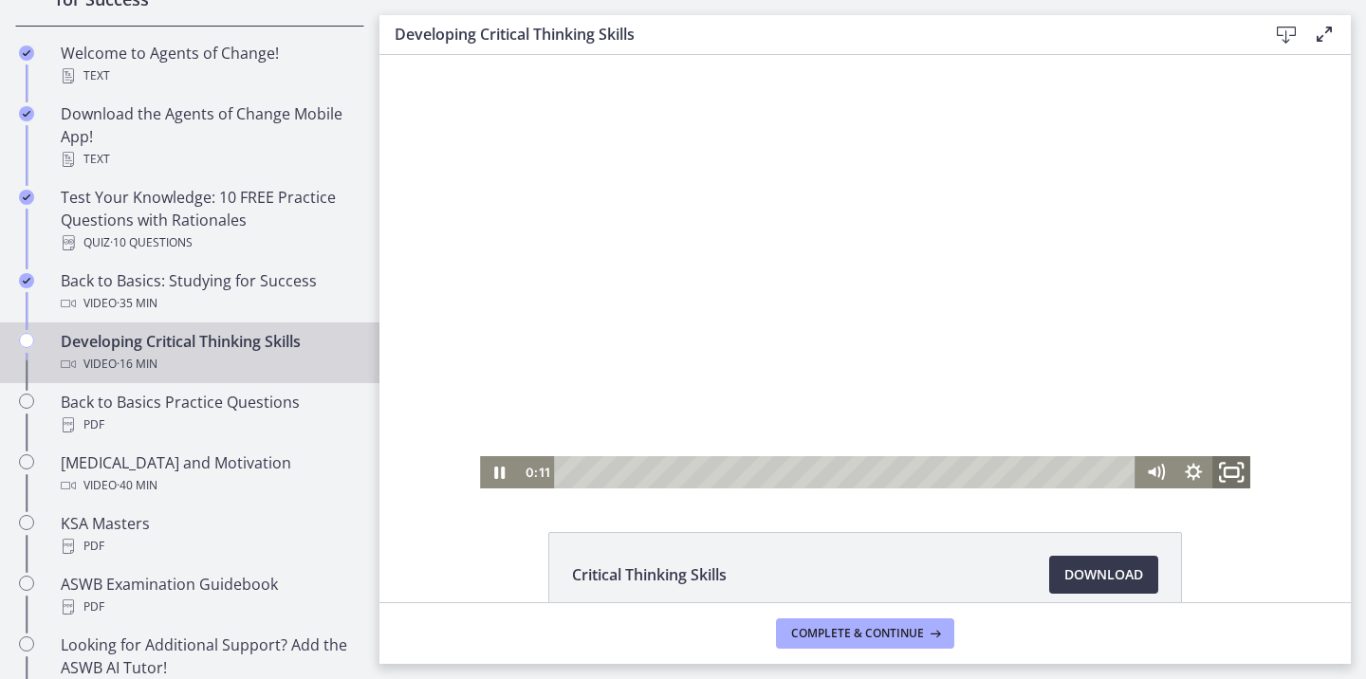
click at [1233, 466] on icon "Fullscreen" at bounding box center [1231, 472] width 46 height 39
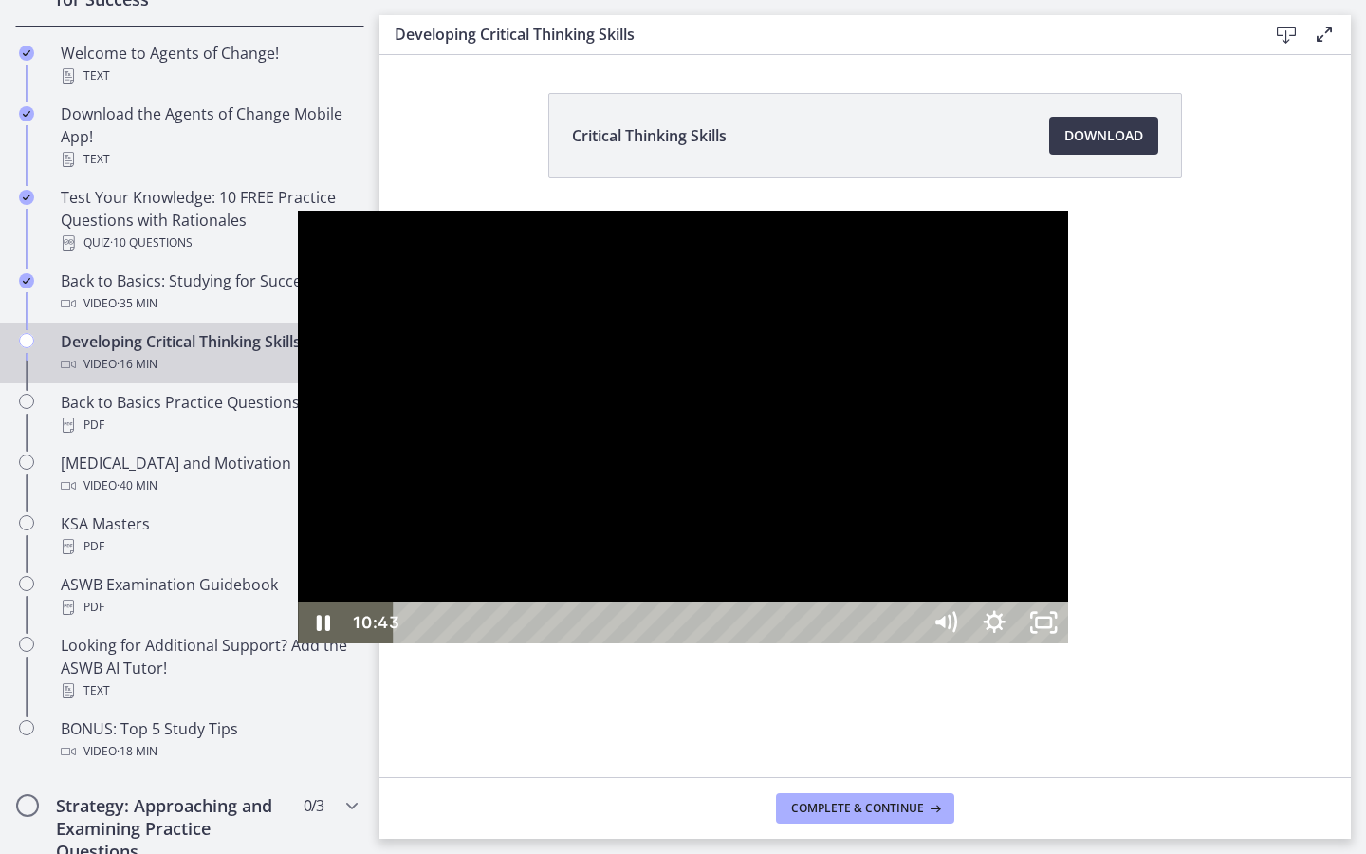
click at [1068, 579] on div at bounding box center [683, 427] width 770 height 433
click at [1068, 644] on div at bounding box center [683, 427] width 770 height 433
click at [1058, 635] on icon "Unfullscreen" at bounding box center [1056, 632] width 6 height 6
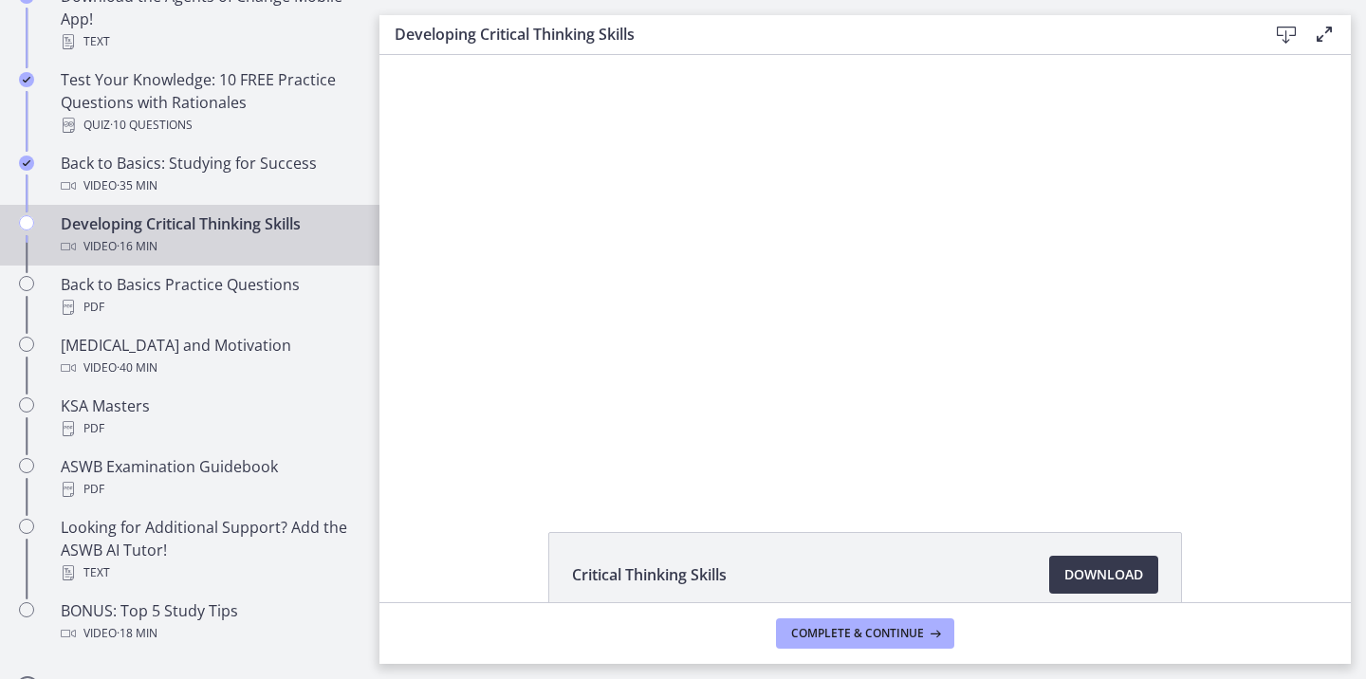
scroll to position [533, 0]
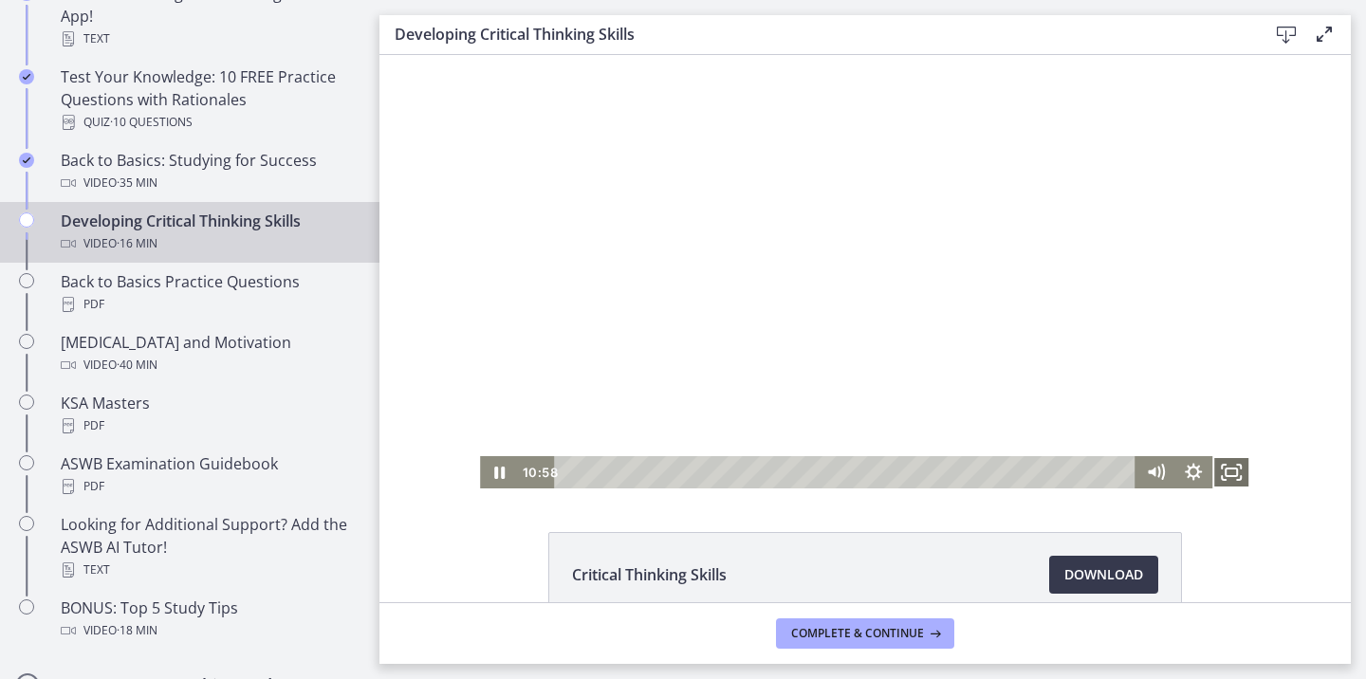
click at [1236, 474] on icon "Fullscreen" at bounding box center [1231, 472] width 38 height 32
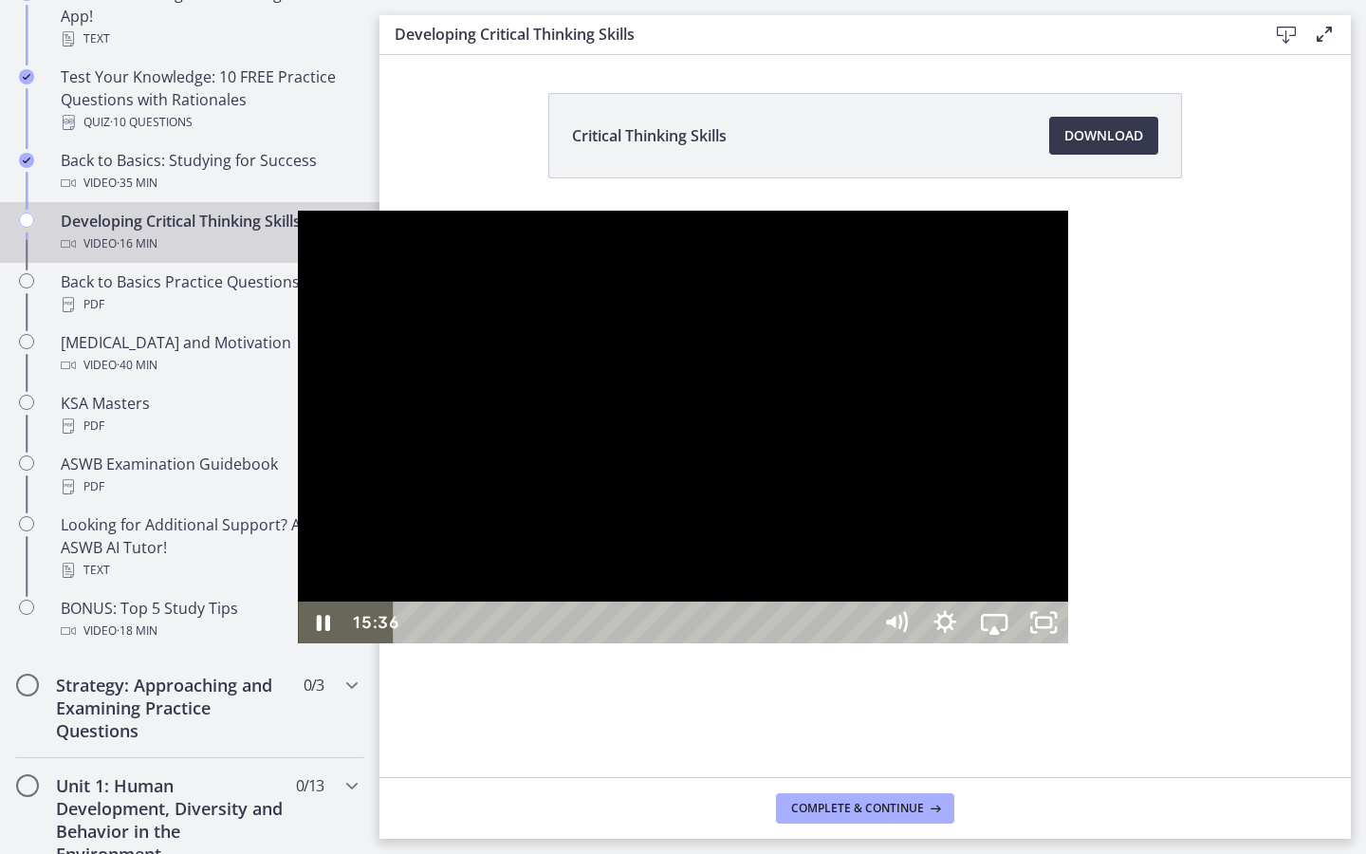
click at [858, 643] on div "15:36" at bounding box center [635, 622] width 448 height 42
click at [858, 643] on div "16:02" at bounding box center [635, 622] width 448 height 42
click at [1073, 648] on icon "Unfullscreen" at bounding box center [1043, 623] width 59 height 50
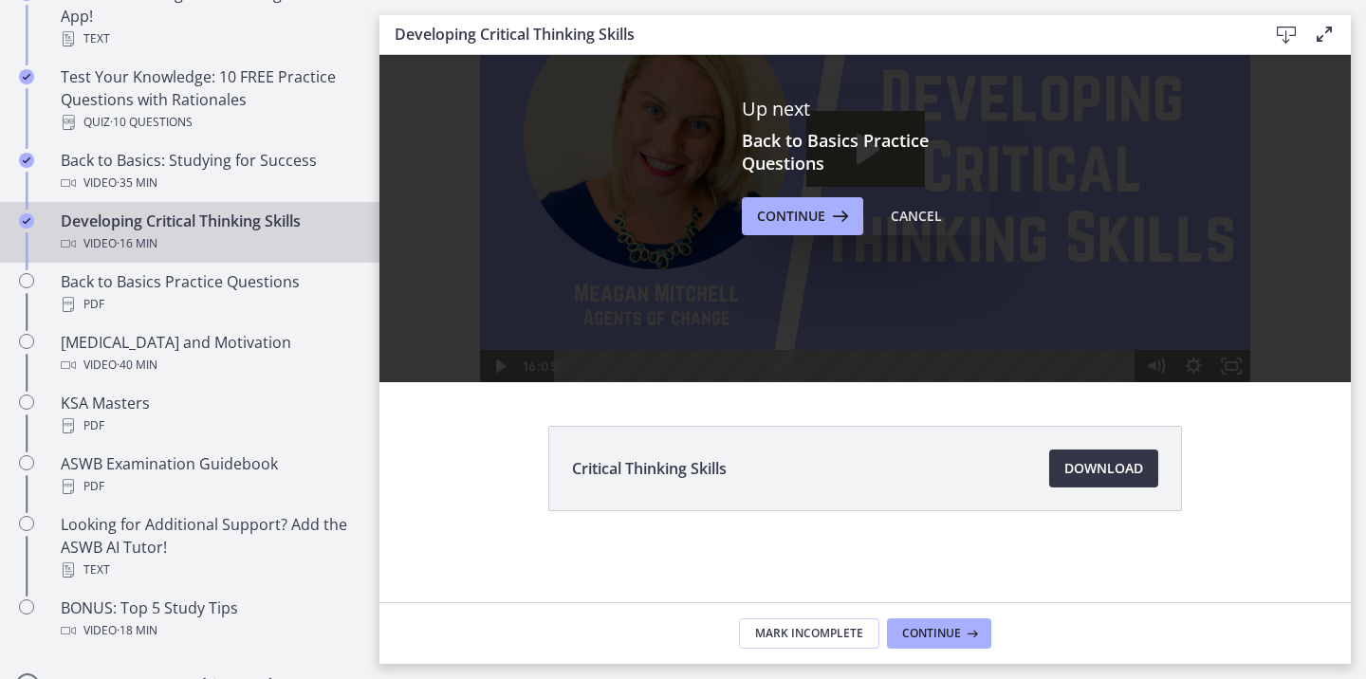
scroll to position [0, 0]
click at [1077, 479] on span "Download Opens in a new window" at bounding box center [1103, 468] width 79 height 23
click at [920, 639] on span "Continue" at bounding box center [931, 633] width 59 height 15
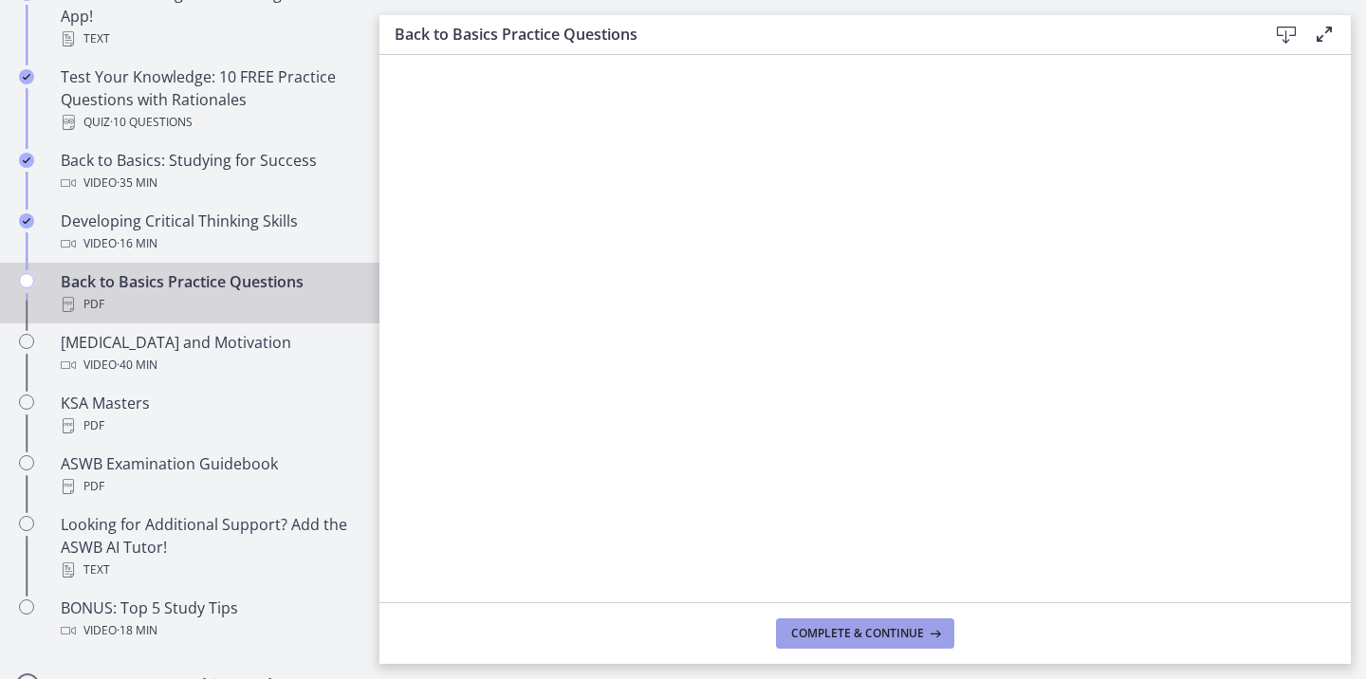
click at [842, 635] on span "Complete & continue" at bounding box center [857, 633] width 133 height 15
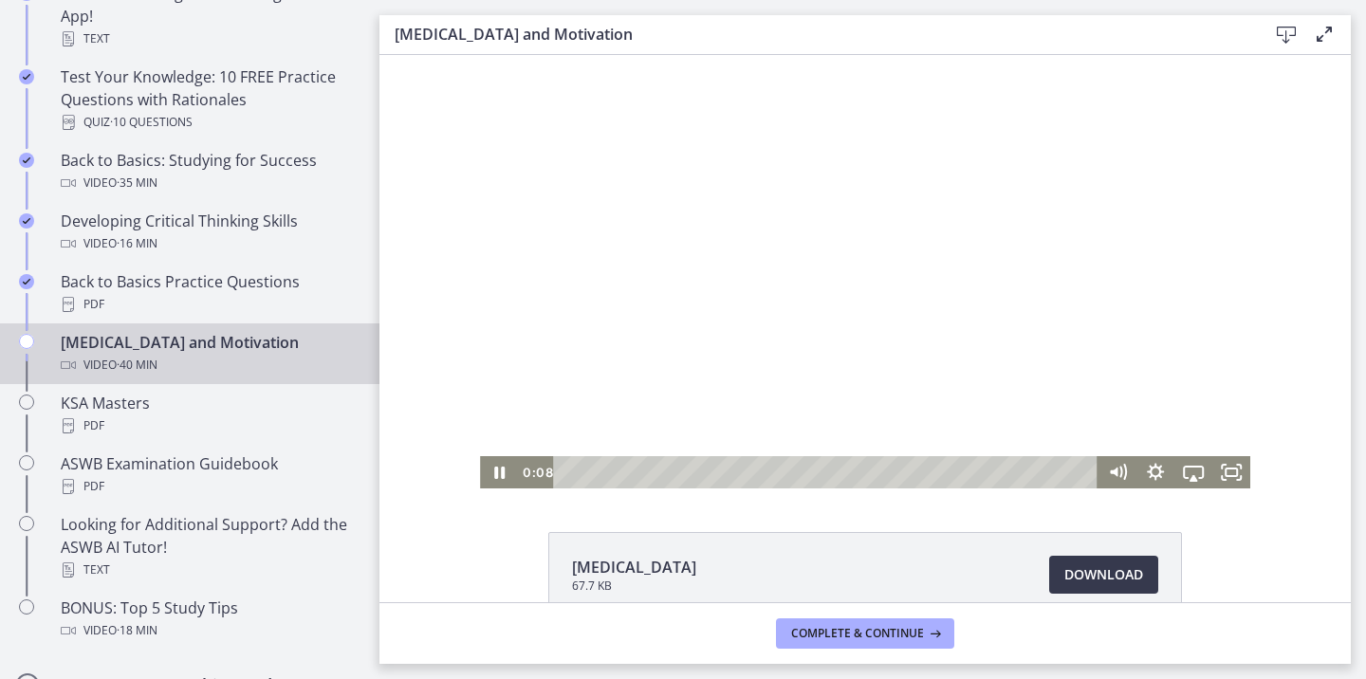
click at [869, 408] on div at bounding box center [865, 271] width 770 height 433
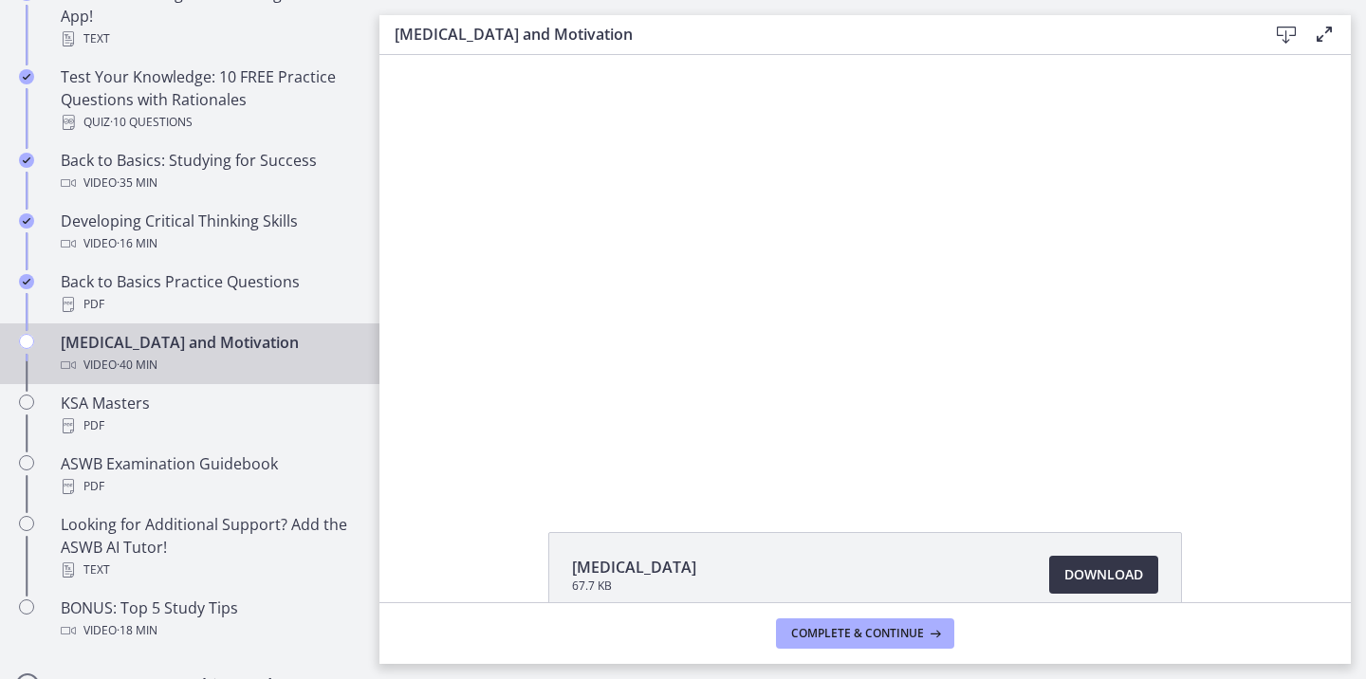
click at [1067, 579] on span "Download Opens in a new window" at bounding box center [1103, 574] width 79 height 23
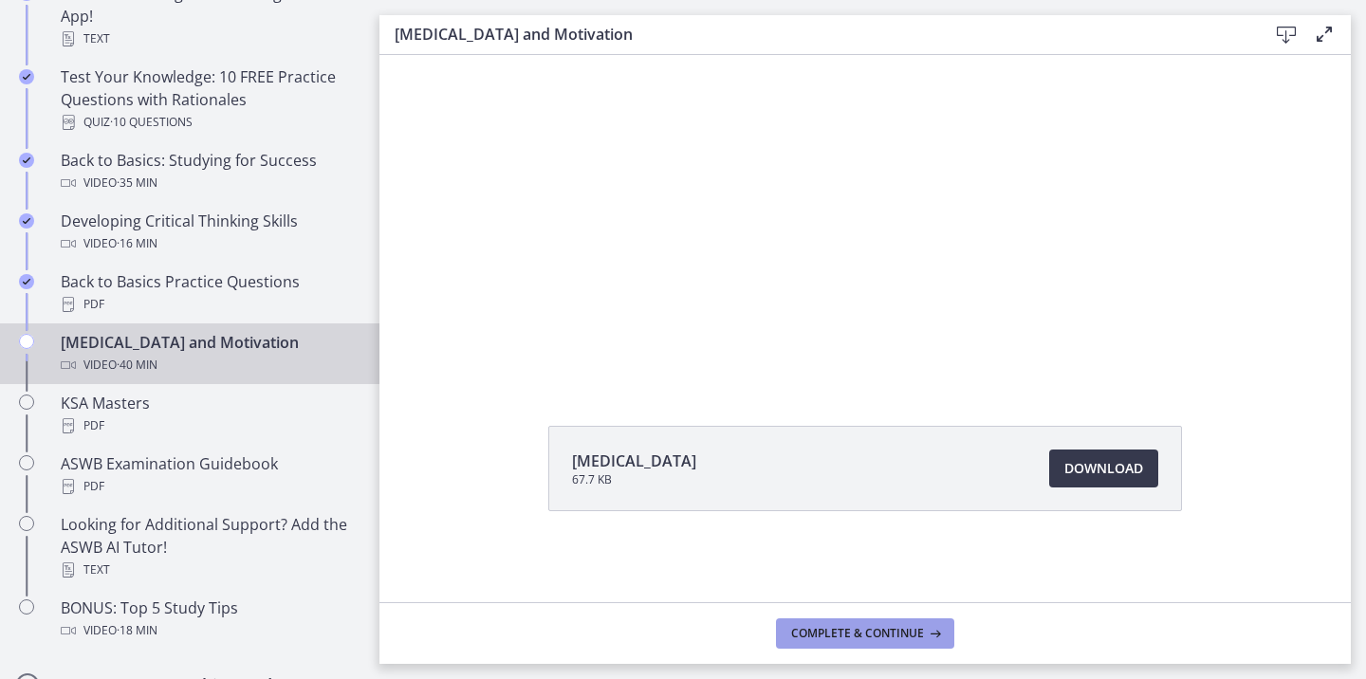
scroll to position [106, 0]
click at [889, 626] on span "Complete & continue" at bounding box center [857, 633] width 133 height 15
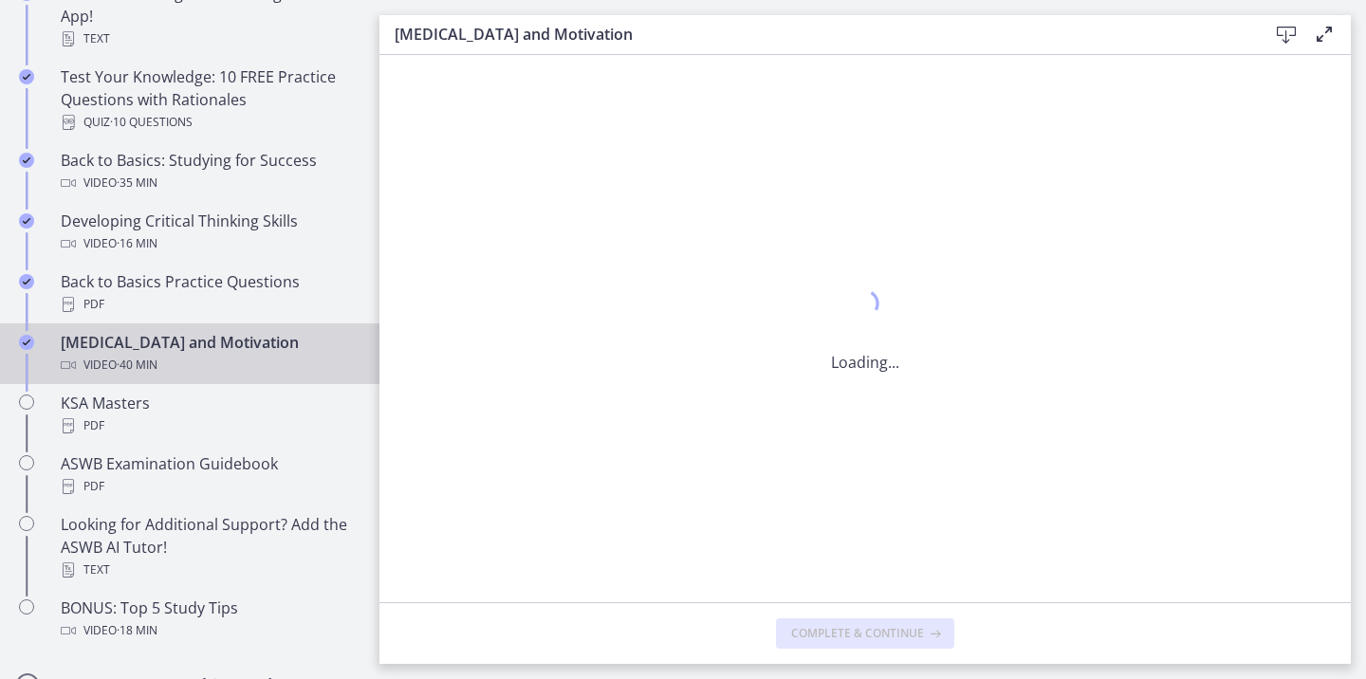
scroll to position [0, 0]
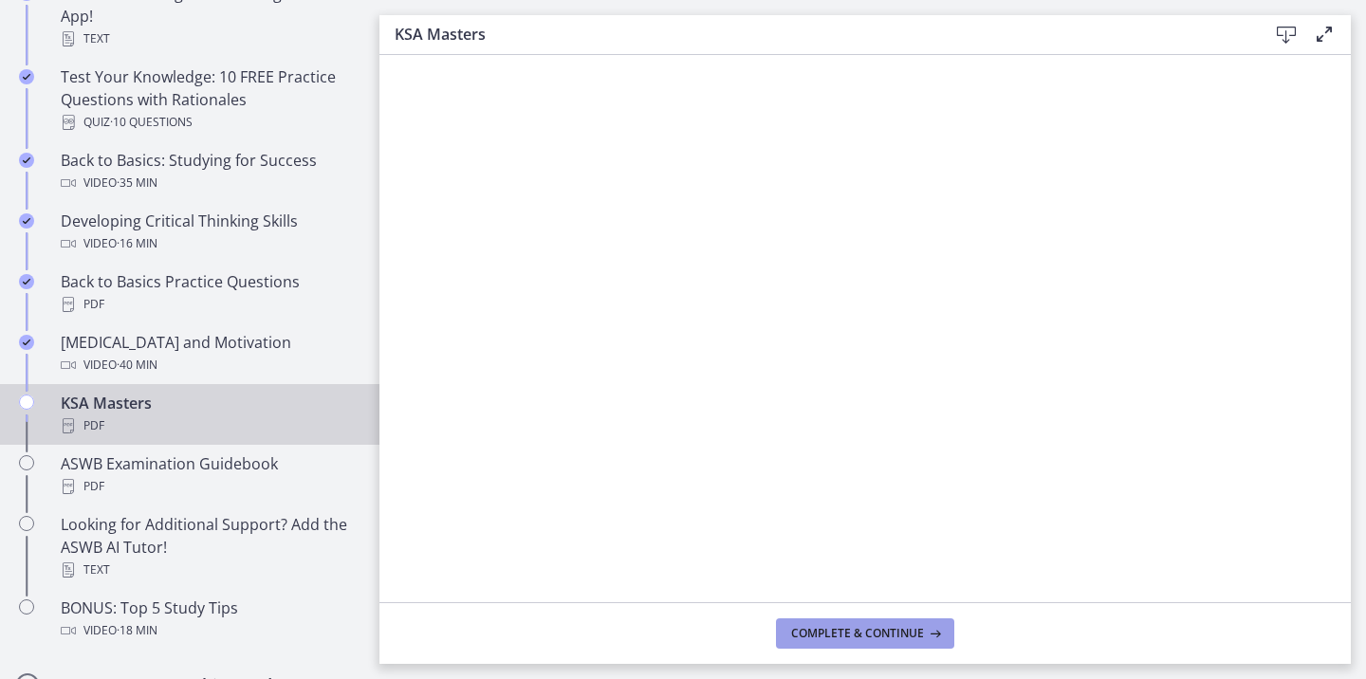
click at [818, 626] on span "Complete & continue" at bounding box center [857, 633] width 133 height 15
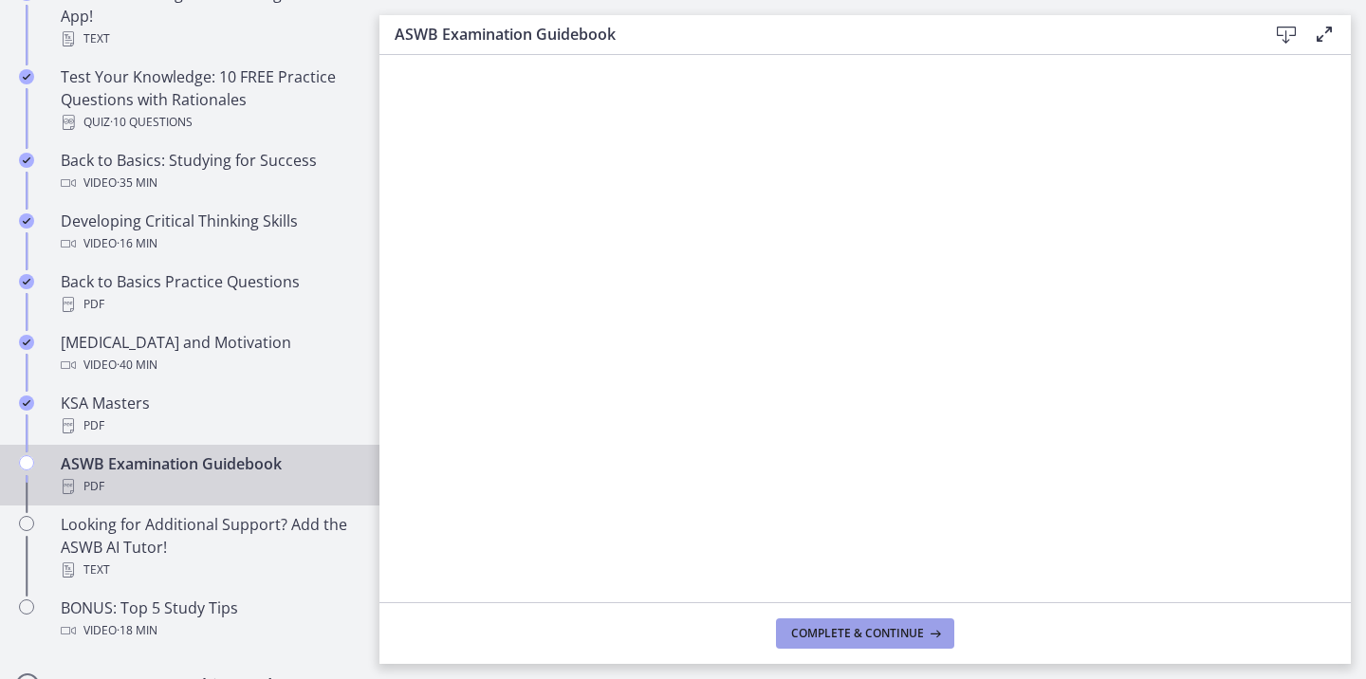
click at [824, 635] on span "Complete & continue" at bounding box center [857, 633] width 133 height 15
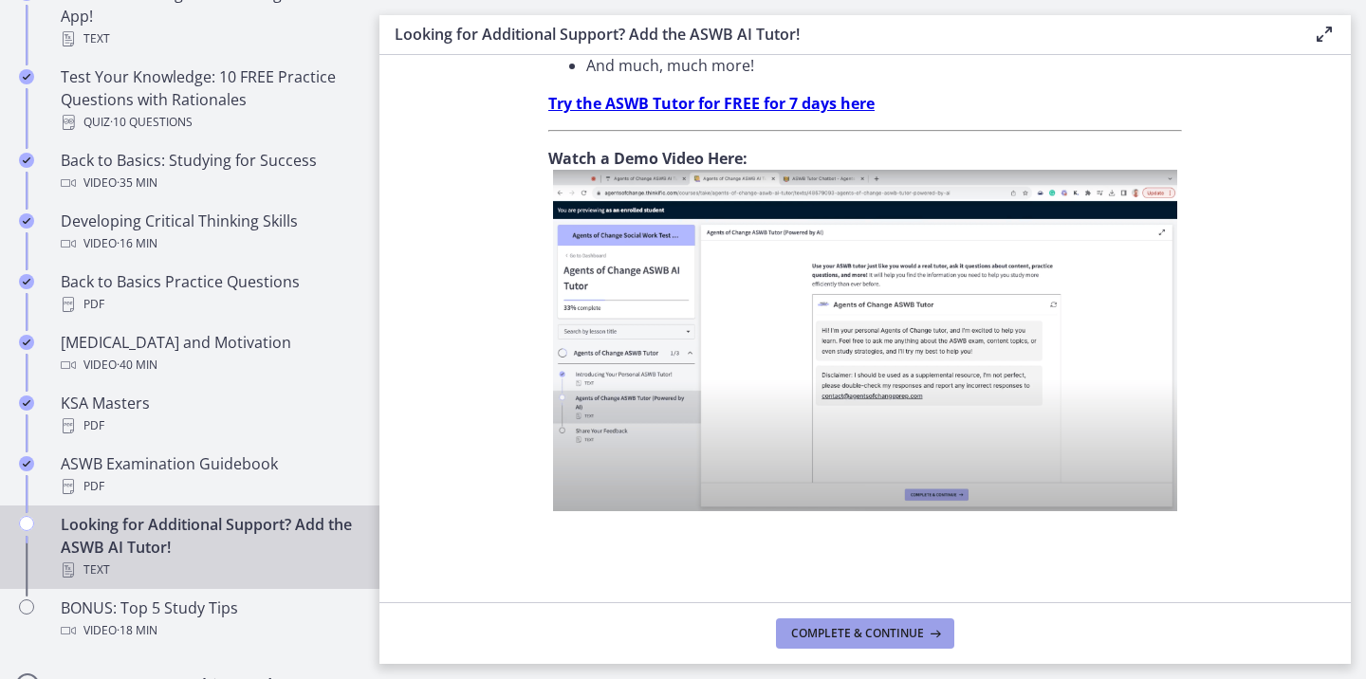
click at [842, 635] on span "Complete & continue" at bounding box center [857, 633] width 133 height 15
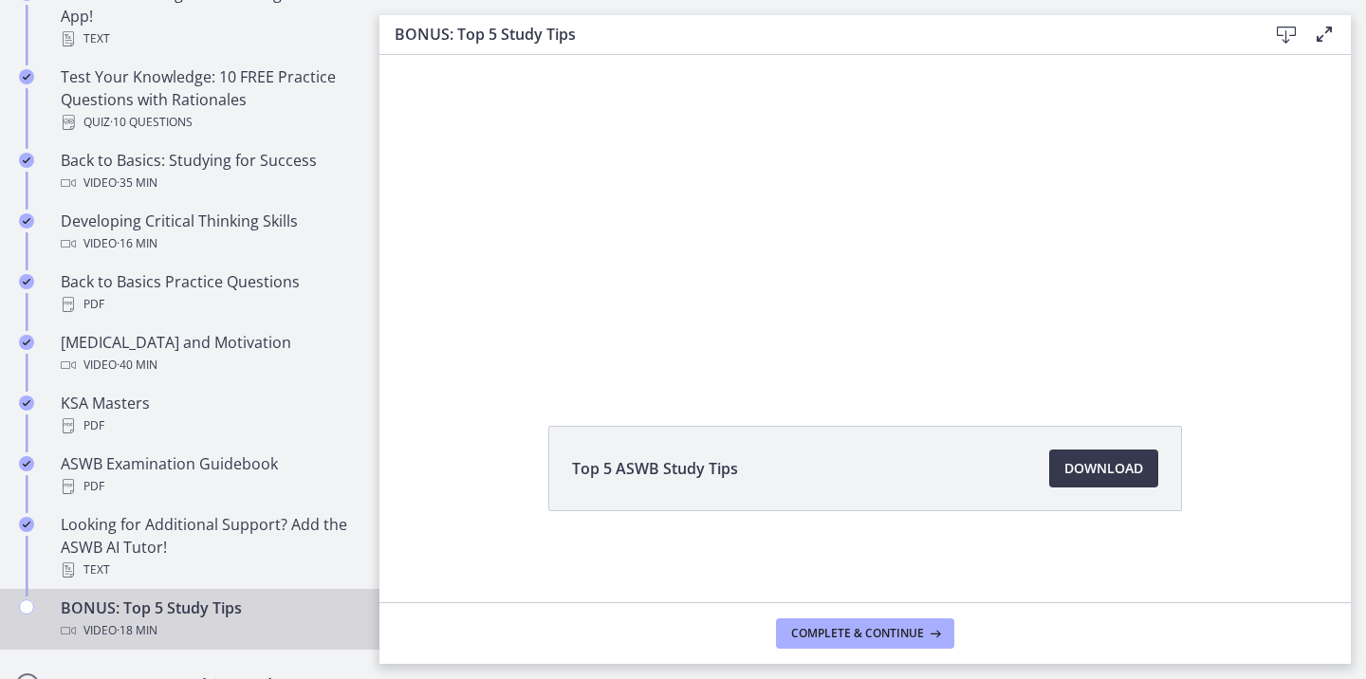
scroll to position [106, 0]
click at [1078, 473] on span "Download Opens in a new window" at bounding box center [1103, 468] width 79 height 23
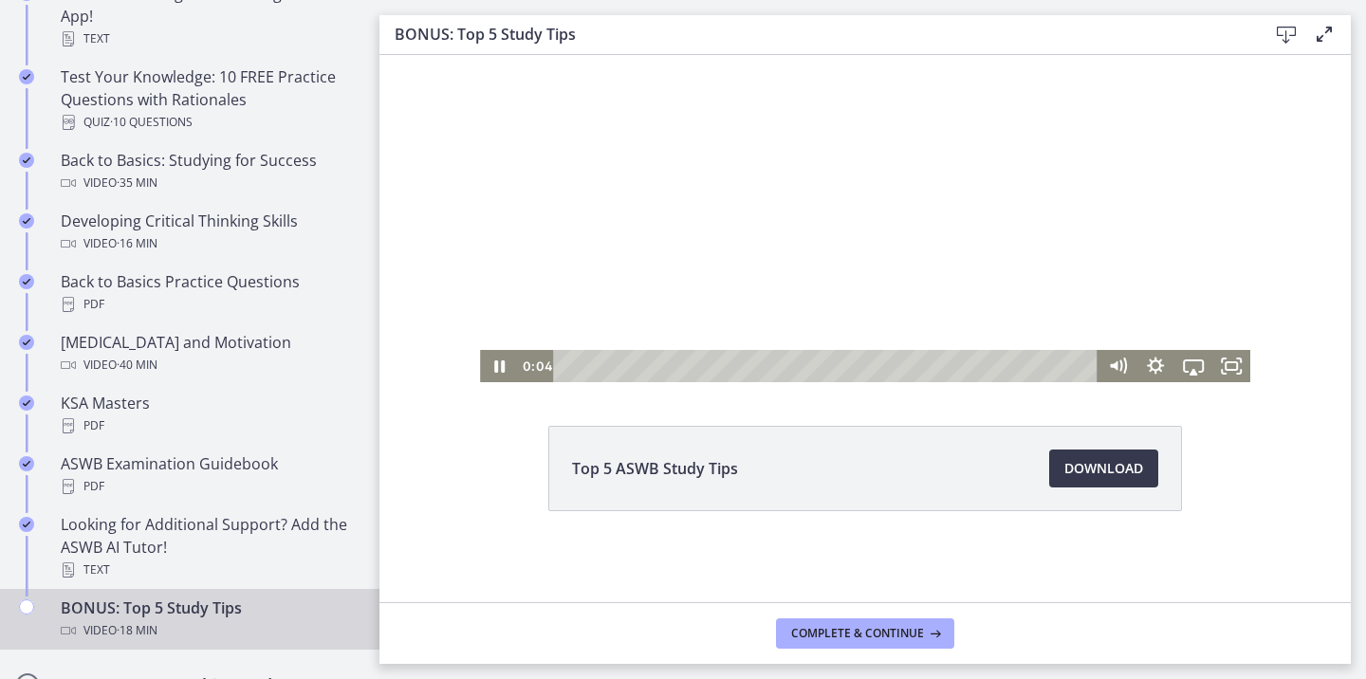
click at [613, 222] on div at bounding box center [865, 165] width 770 height 433
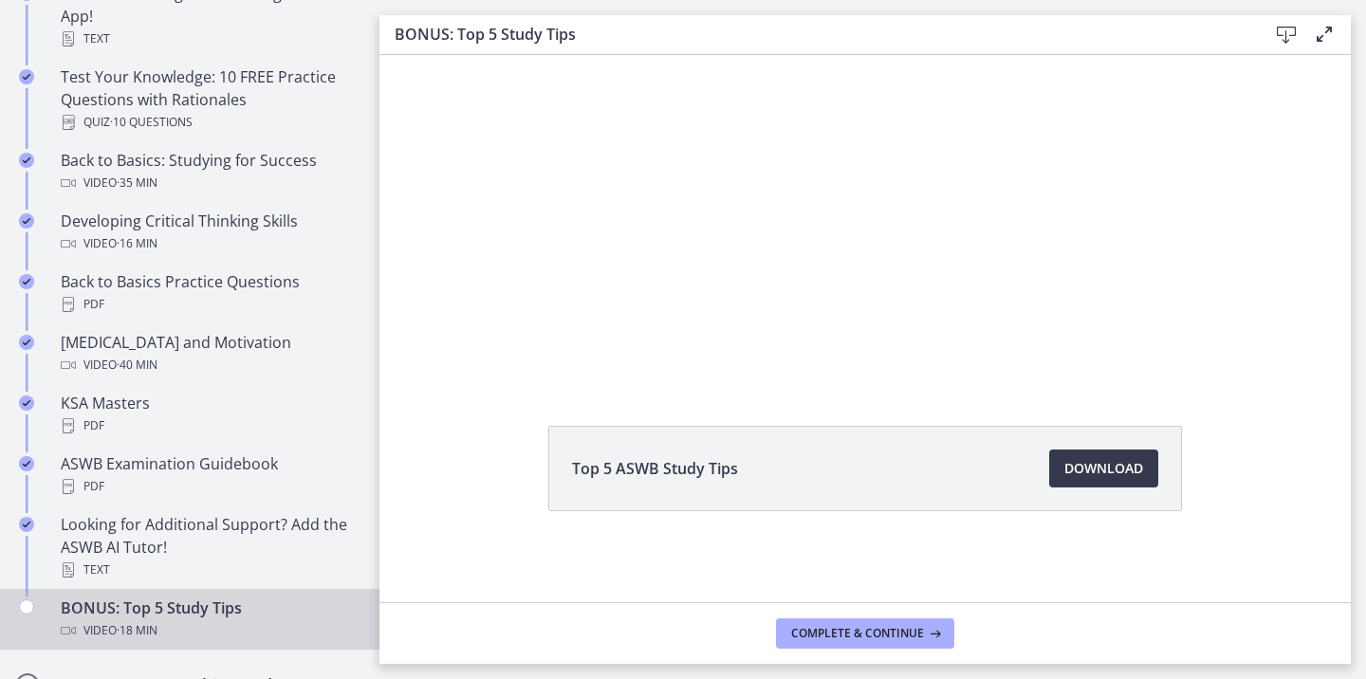
scroll to position [0, 0]
click at [806, 643] on button "Complete & continue" at bounding box center [865, 633] width 178 height 30
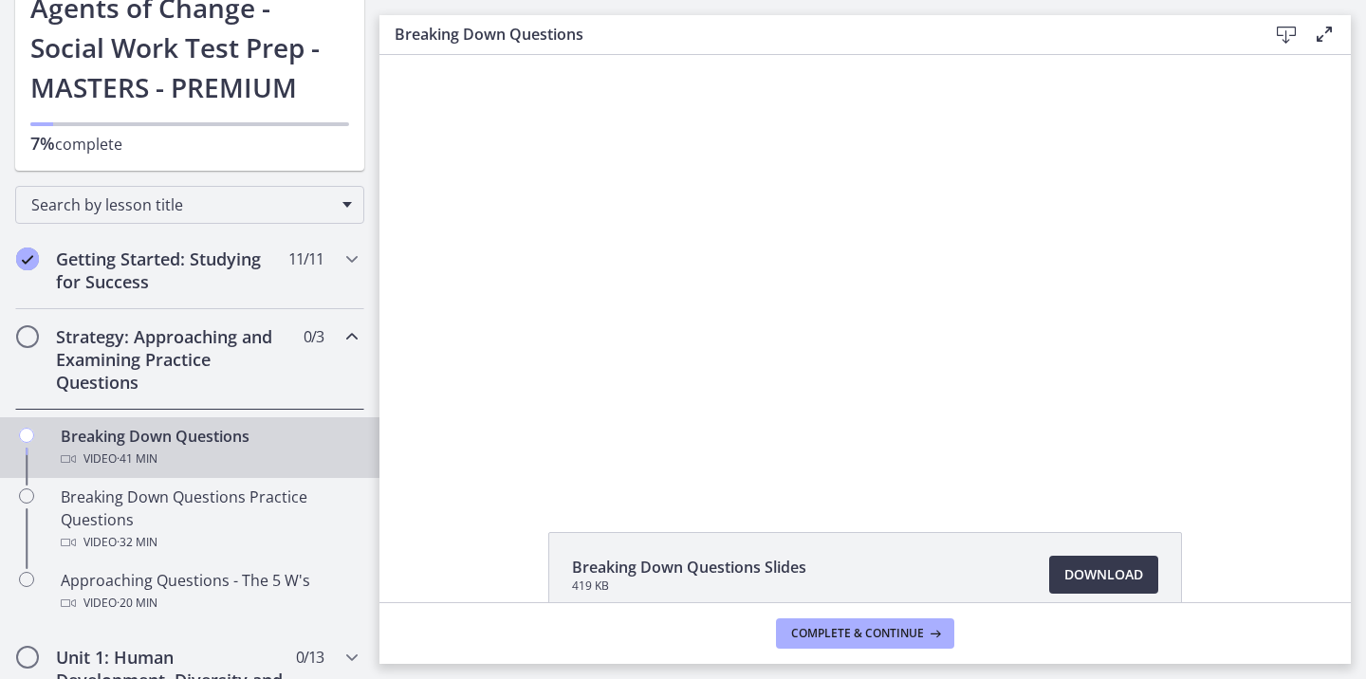
scroll to position [132, 0]
click at [283, 364] on h2 "Strategy: Approaching and Examining Practice Questions" at bounding box center [171, 357] width 231 height 68
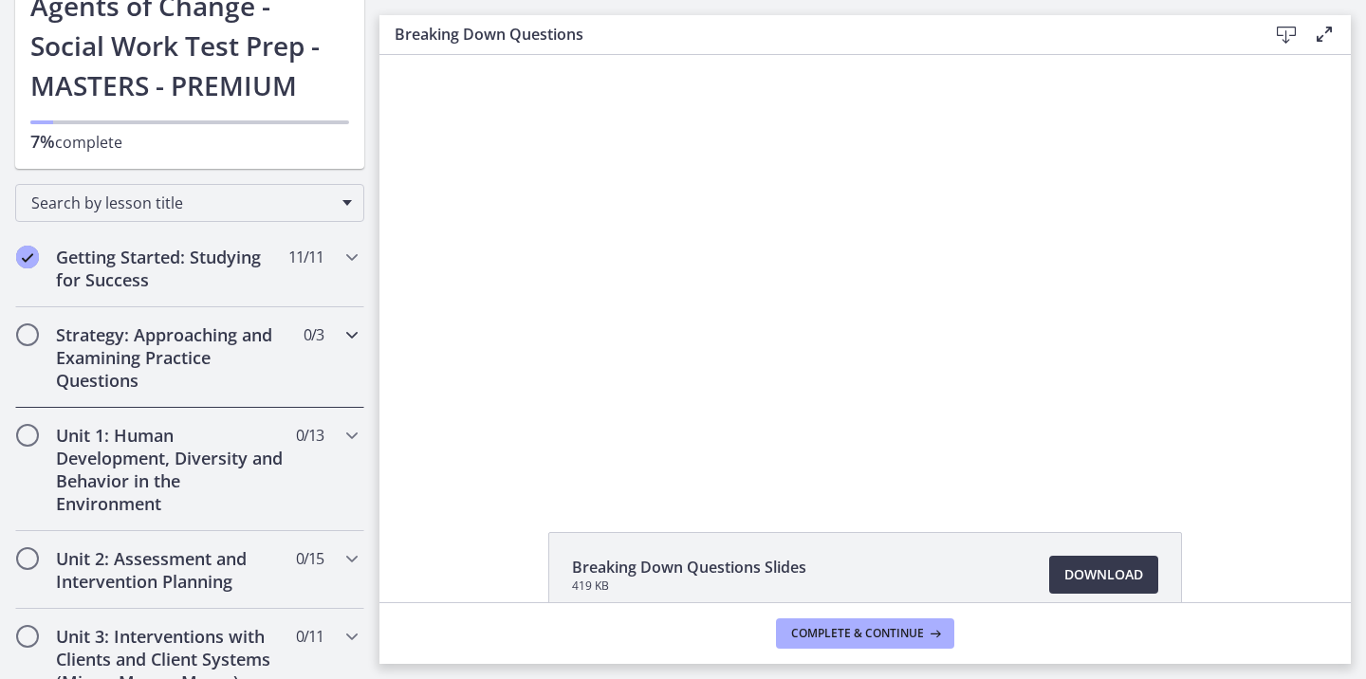
click at [285, 364] on h2 "Strategy: Approaching and Examining Practice Questions" at bounding box center [171, 357] width 231 height 68
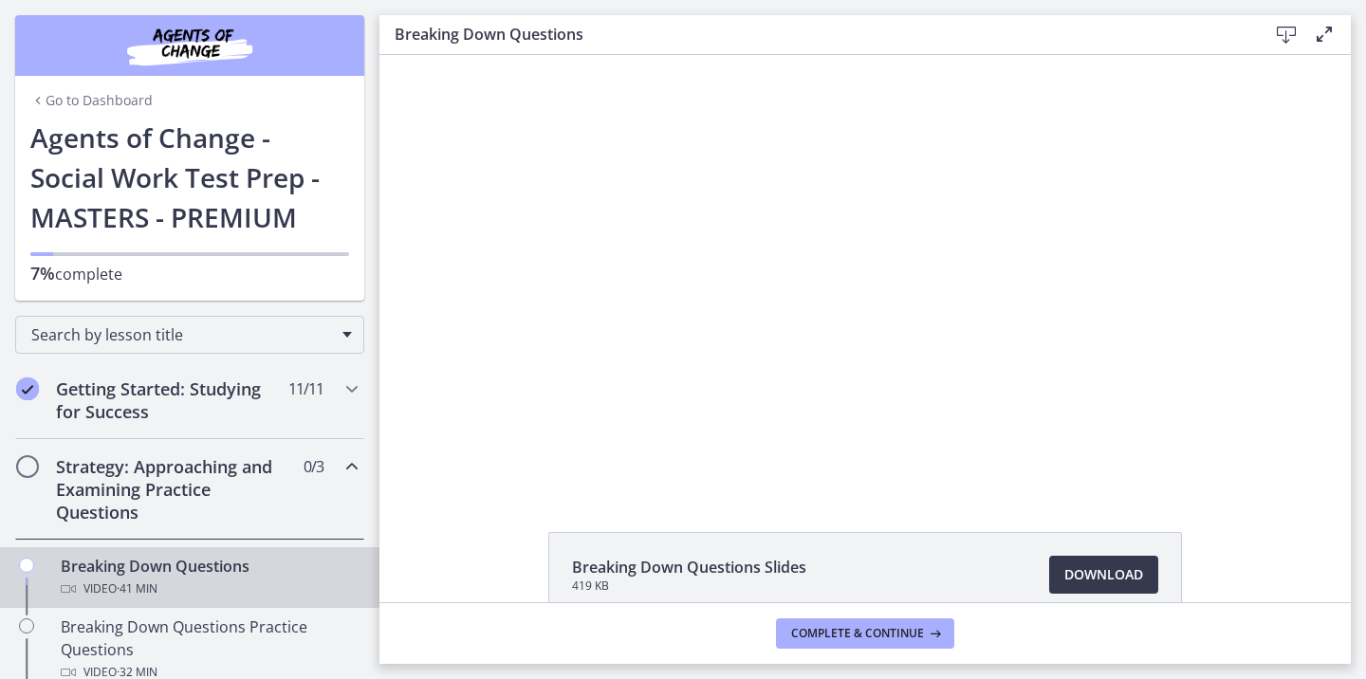
scroll to position [0, 0]
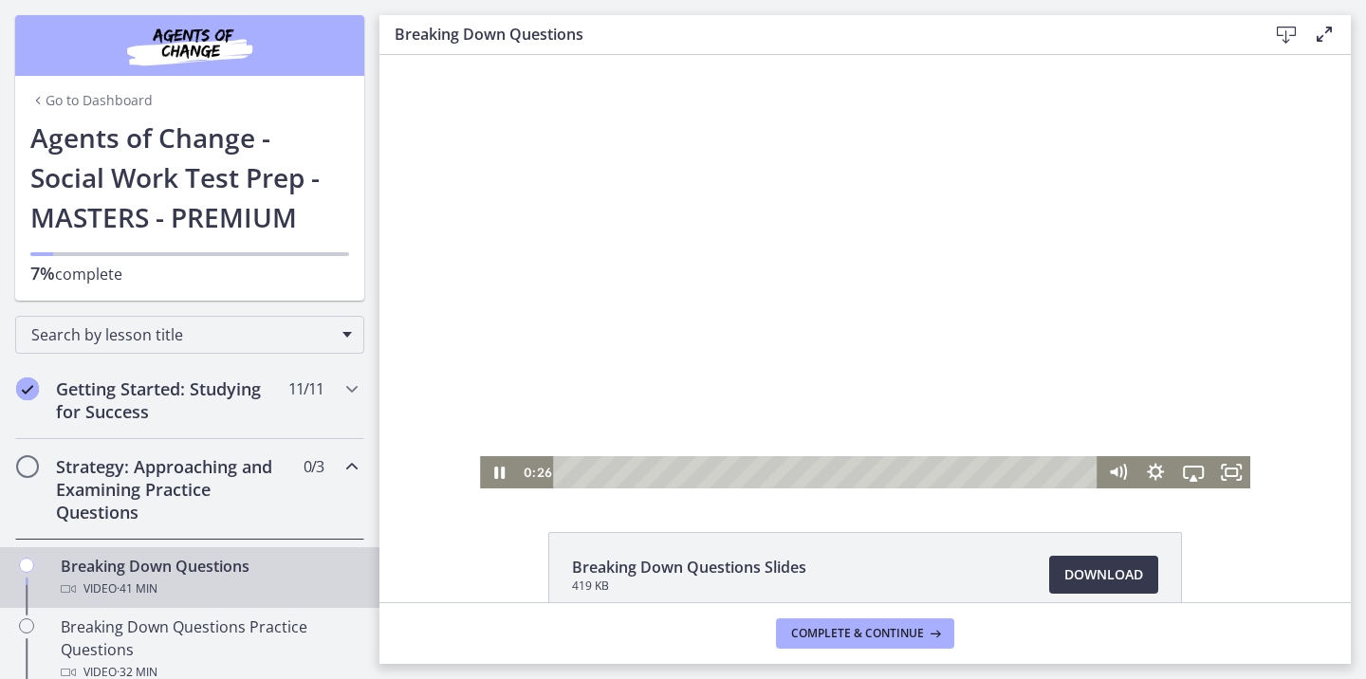
click at [638, 300] on div at bounding box center [865, 271] width 770 height 433
